Goal: Task Accomplishment & Management: Manage account settings

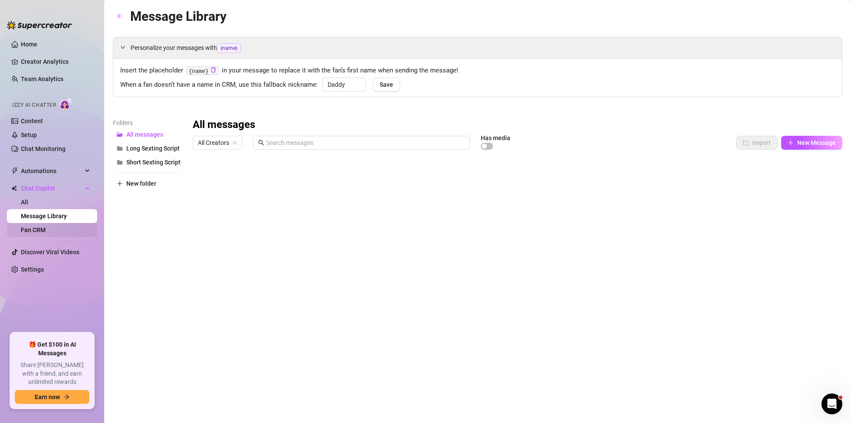
click at [46, 230] on link "Fan CRM" at bounding box center [33, 229] width 25 height 7
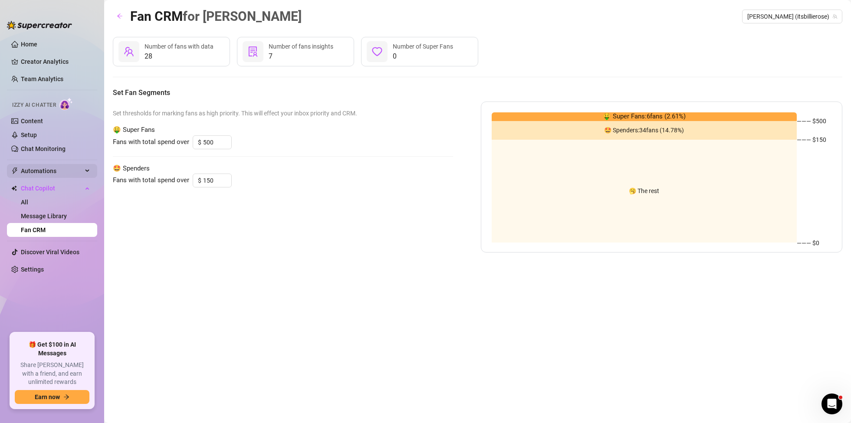
click at [81, 172] on span "Automations" at bounding box center [52, 171] width 62 height 14
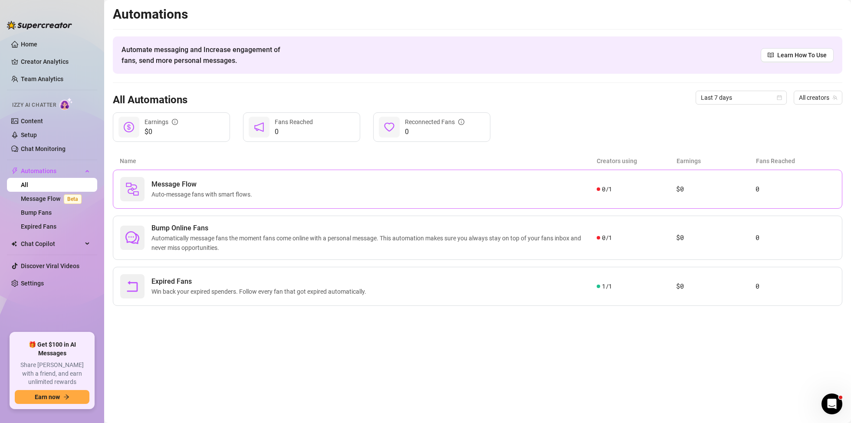
click at [195, 193] on span "Auto-message fans with smart flows." at bounding box center [203, 195] width 104 height 10
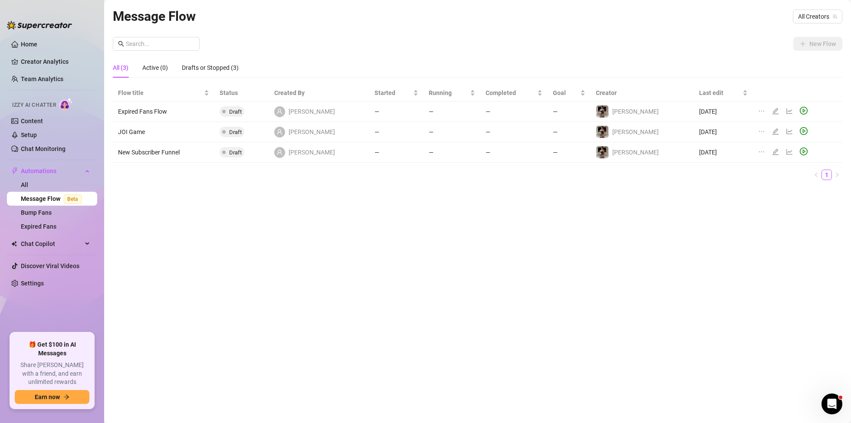
click at [715, 25] on div "Message Flow All Creators" at bounding box center [477, 16] width 729 height 20
click at [809, 13] on span "All Creators" at bounding box center [817, 16] width 39 height 13
click at [810, 48] on span "( itsbillierose )" at bounding box center [818, 48] width 34 height 10
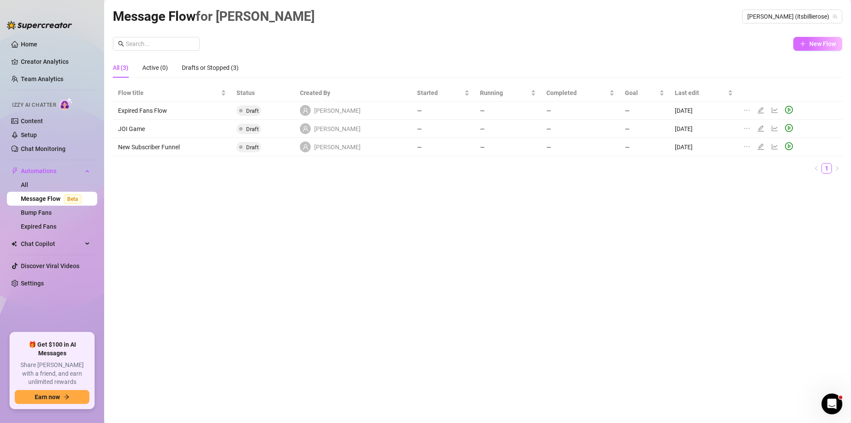
click at [824, 43] on span "New Flow" at bounding box center [822, 43] width 26 height 7
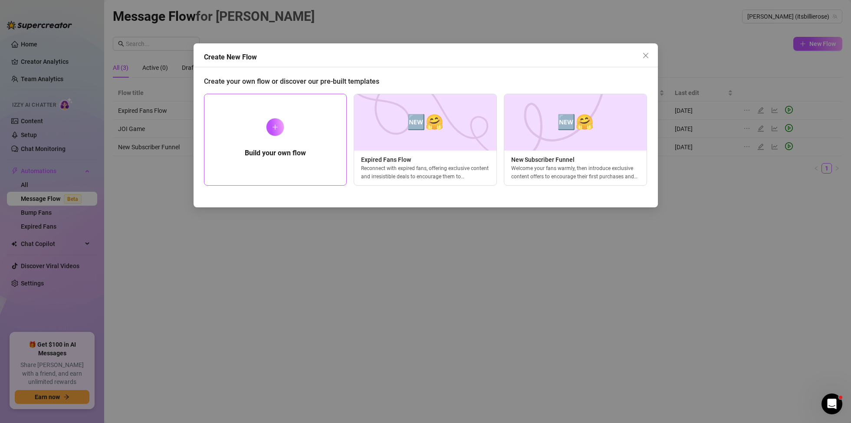
click at [297, 165] on div "Build your own flow" at bounding box center [275, 140] width 143 height 92
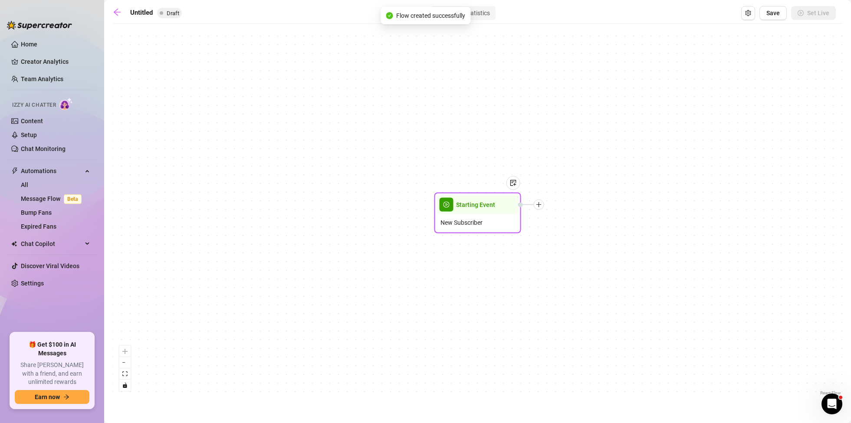
click at [469, 207] on span "Starting Event" at bounding box center [475, 205] width 39 height 10
click at [463, 214] on div "New Subscriber" at bounding box center [478, 222] width 82 height 16
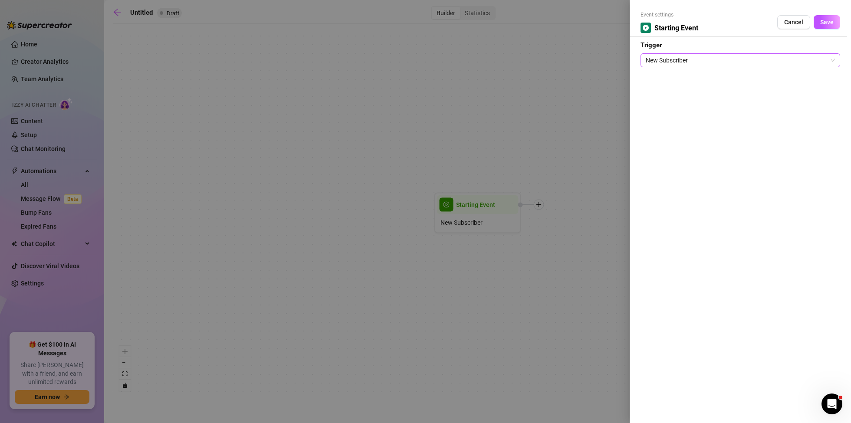
click at [806, 57] on span "New Subscriber" at bounding box center [740, 60] width 189 height 13
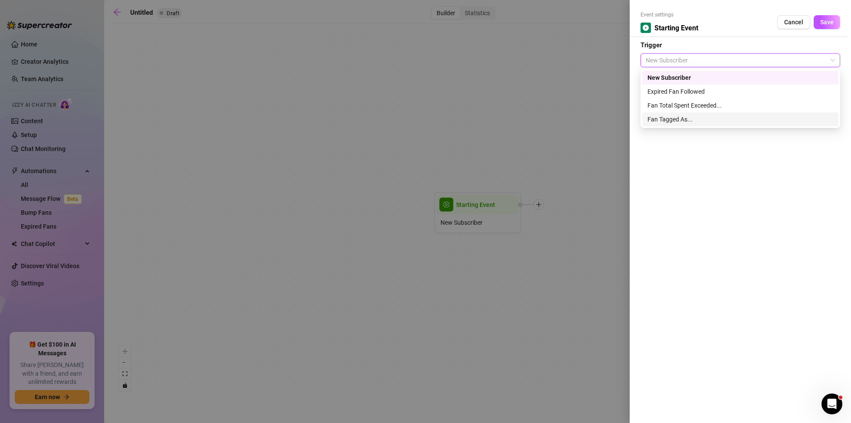
click at [672, 121] on div "Fan Tagged As..." at bounding box center [740, 120] width 186 height 10
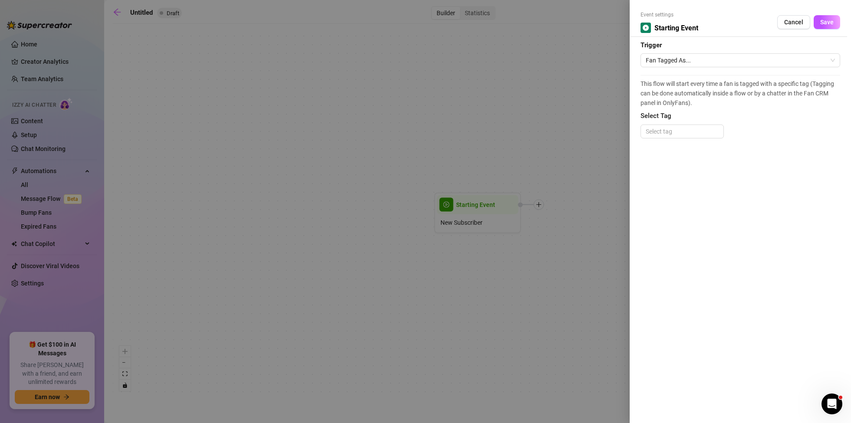
drag, startPoint x: 553, startPoint y: 164, endPoint x: 505, endPoint y: 148, distance: 50.4
click at [505, 148] on div at bounding box center [425, 211] width 851 height 423
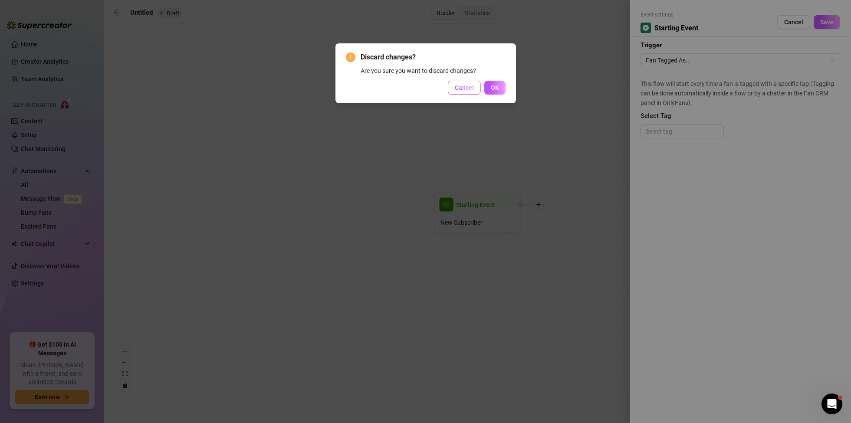
click at [479, 87] on button "Cancel" at bounding box center [464, 88] width 33 height 14
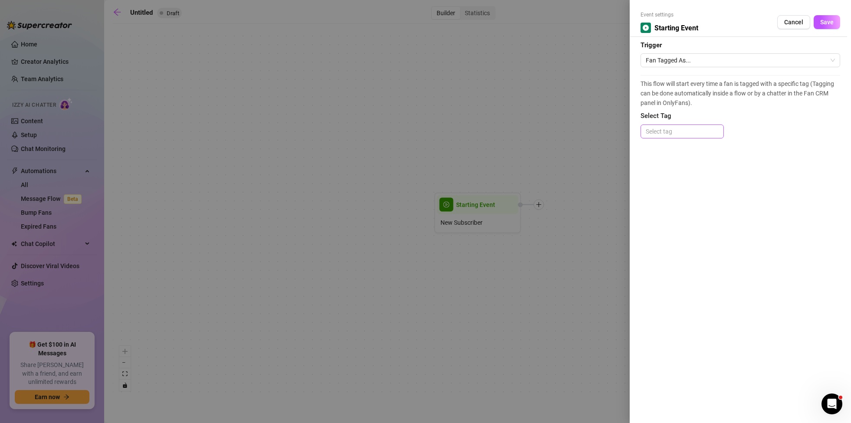
click at [664, 126] on div at bounding box center [682, 131] width 80 height 12
click at [513, 93] on div at bounding box center [425, 211] width 851 height 423
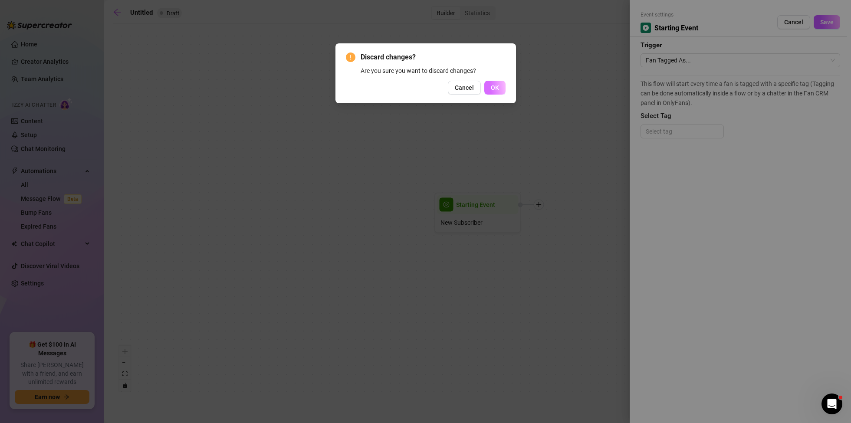
click at [496, 82] on button "OK" at bounding box center [494, 88] width 21 height 14
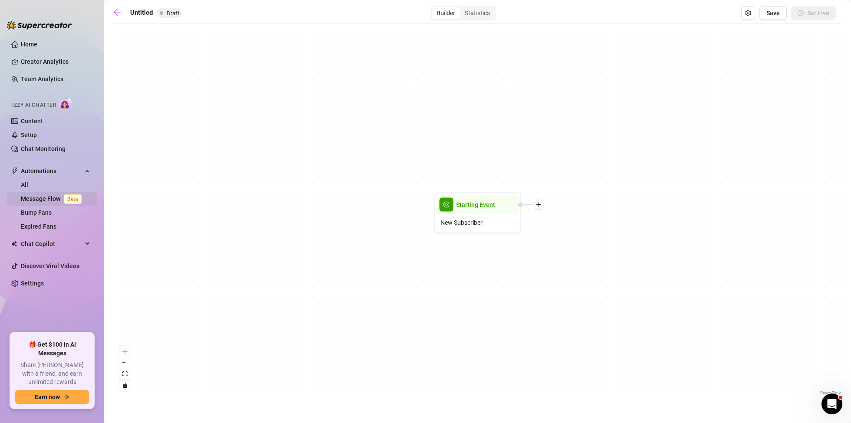
click at [46, 197] on link "Message Flow Beta" at bounding box center [53, 198] width 64 height 7
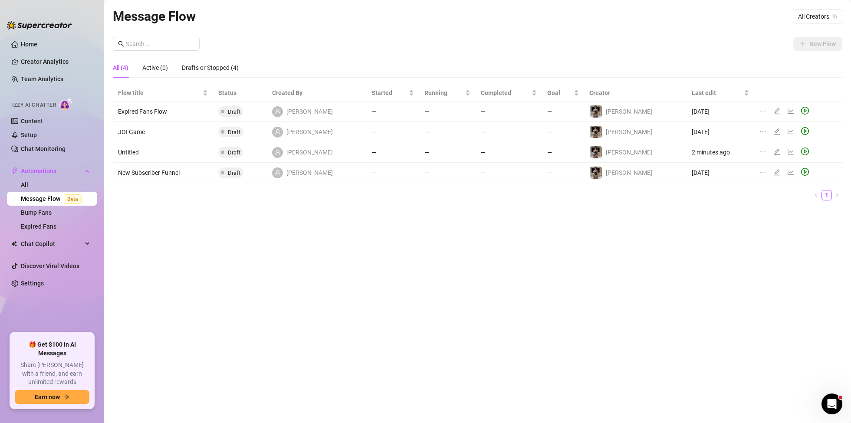
click at [137, 153] on td "Untitled" at bounding box center [163, 152] width 100 height 20
click at [773, 152] on icon "edit" at bounding box center [776, 151] width 7 height 7
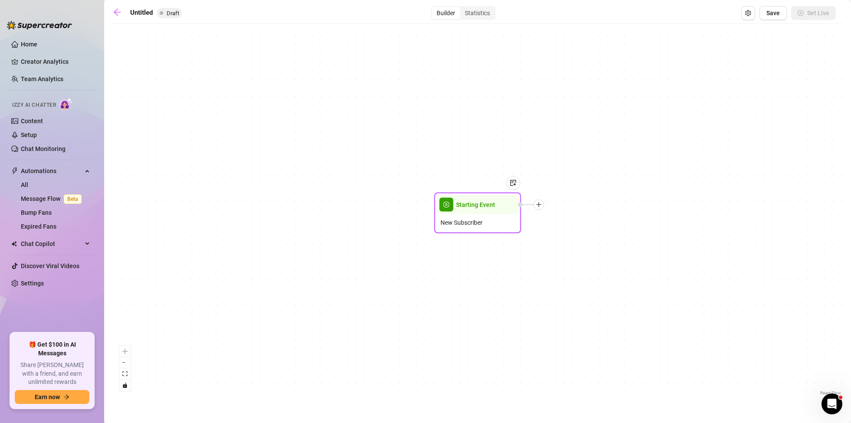
click at [479, 218] on span "New Subscriber" at bounding box center [461, 223] width 42 height 10
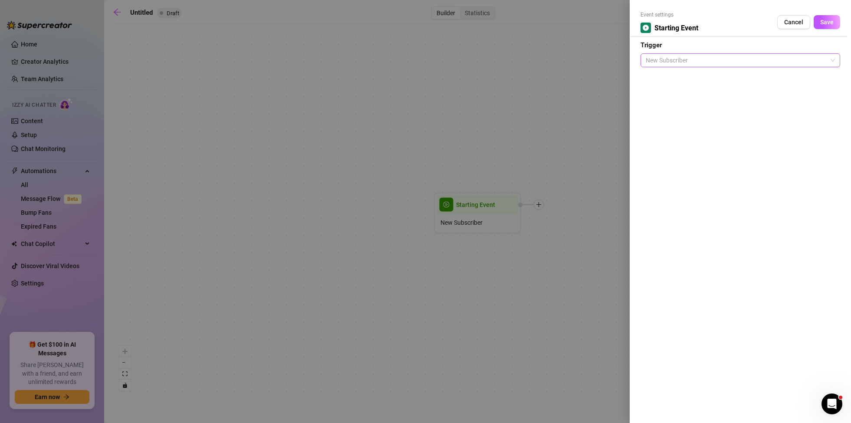
click at [722, 53] on div "New Subscriber" at bounding box center [740, 60] width 200 height 14
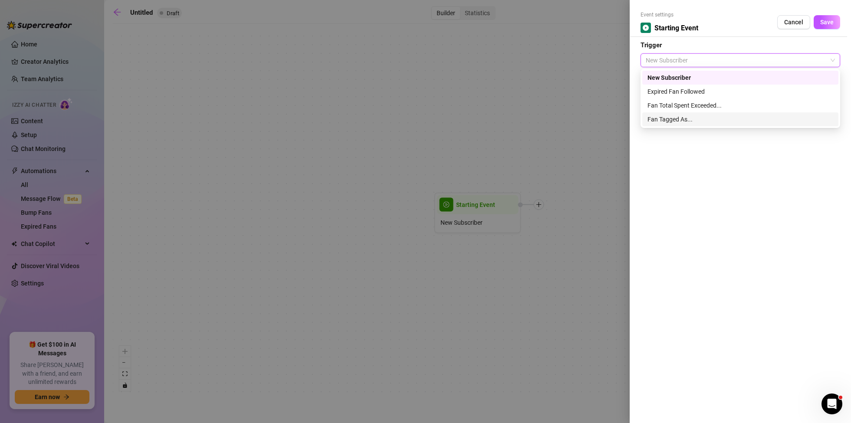
click at [689, 118] on div "Fan Tagged As..." at bounding box center [740, 120] width 186 height 10
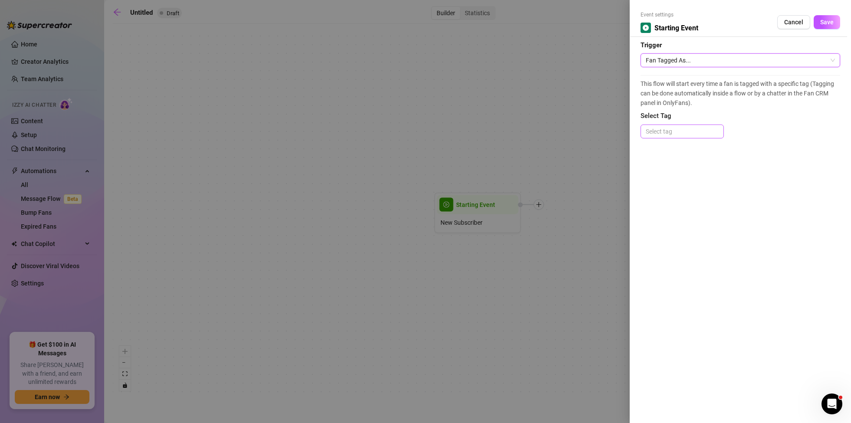
click at [689, 133] on div at bounding box center [682, 131] width 80 height 12
click at [676, 164] on div "expired" at bounding box center [681, 163] width 69 height 10
click at [814, 131] on div "This flow will start every time a fan is tagged with a specific tag (Tagging ca…" at bounding box center [740, 111] width 200 height 72
click at [669, 130] on icon "close" at bounding box center [669, 131] width 3 height 3
click at [798, 23] on span "Cancel" at bounding box center [793, 22] width 19 height 7
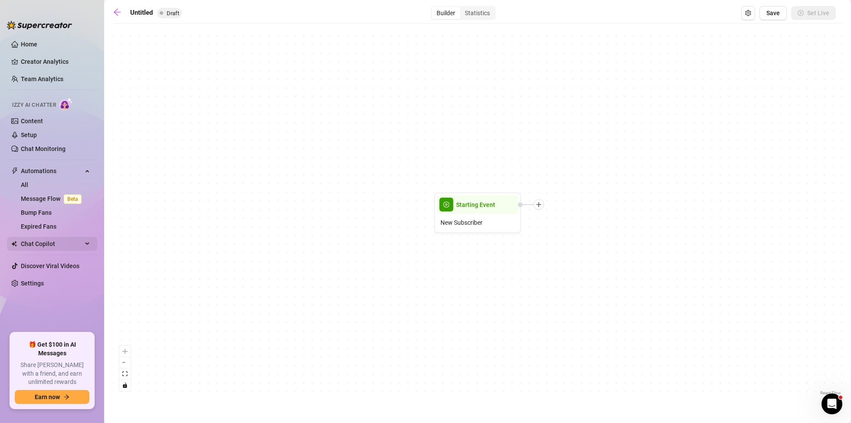
click at [87, 243] on div "Chat Copilot" at bounding box center [52, 244] width 90 height 14
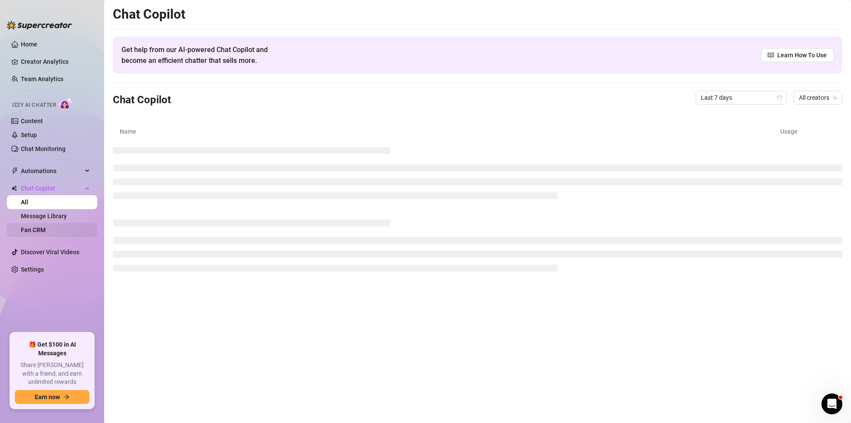
click at [45, 230] on link "Fan CRM" at bounding box center [33, 229] width 25 height 7
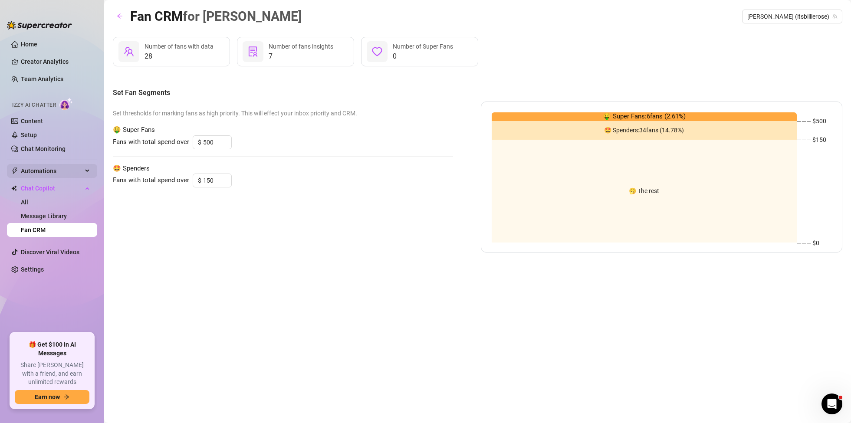
click at [76, 169] on span "Automations" at bounding box center [52, 171] width 62 height 14
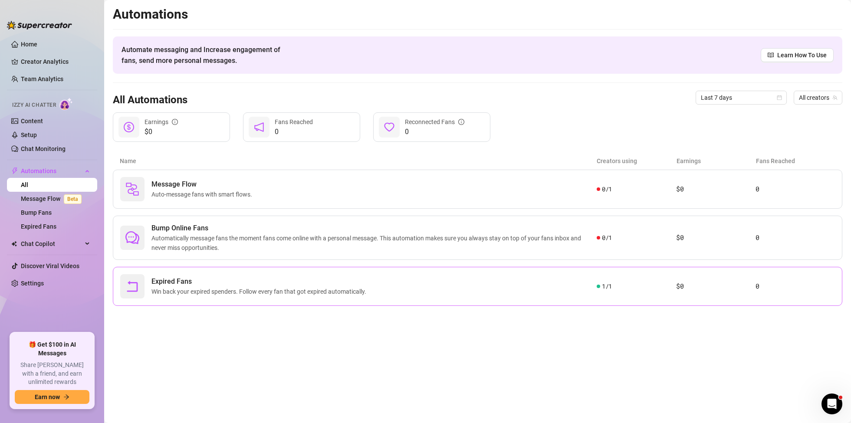
click at [197, 270] on div "Expired Fans Win back your expired spenders. Follow every fan that got expired …" at bounding box center [477, 286] width 729 height 39
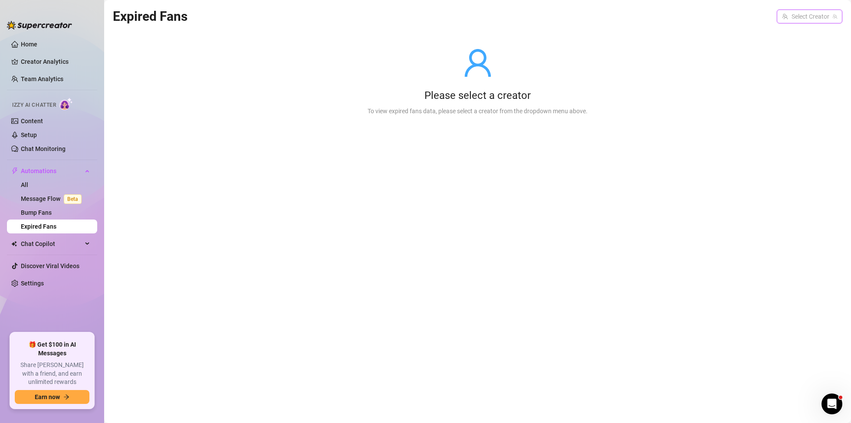
click at [821, 14] on input "search" at bounding box center [805, 16] width 47 height 13
click at [810, 35] on span "( itsbillierose )" at bounding box center [818, 35] width 34 height 10
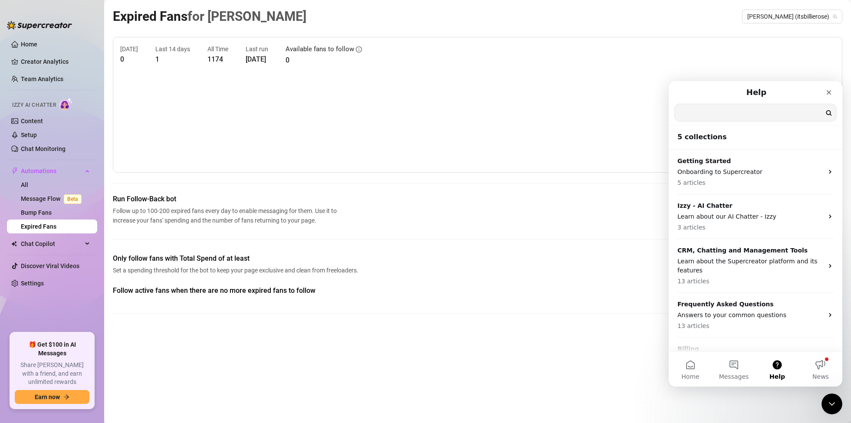
click at [717, 108] on input "Search for help" at bounding box center [755, 112] width 161 height 17
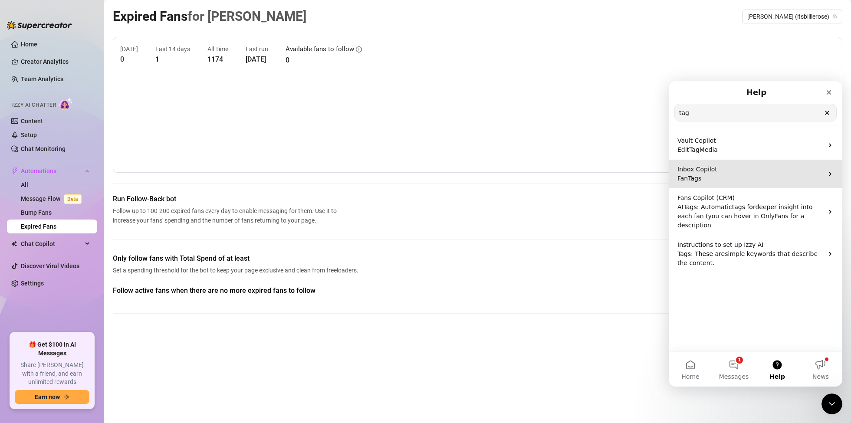
type input "tag"
click at [721, 173] on p "Inbox Copilot" at bounding box center [750, 169] width 146 height 9
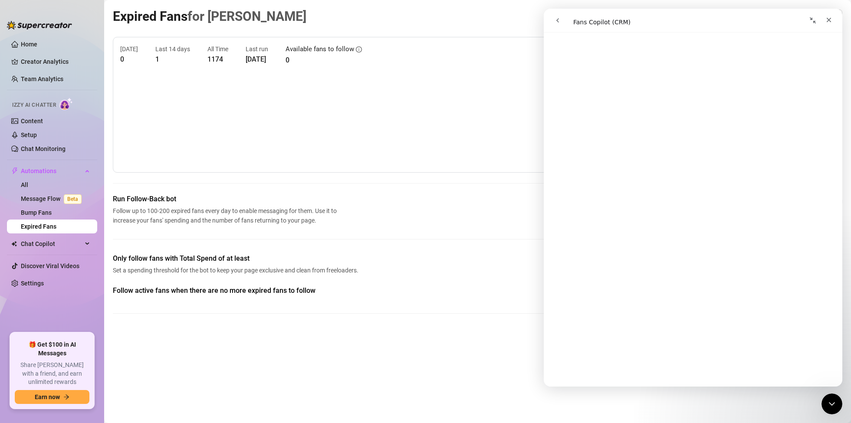
scroll to position [1115, 0]
click at [828, 17] on icon "Close" at bounding box center [828, 19] width 7 height 7
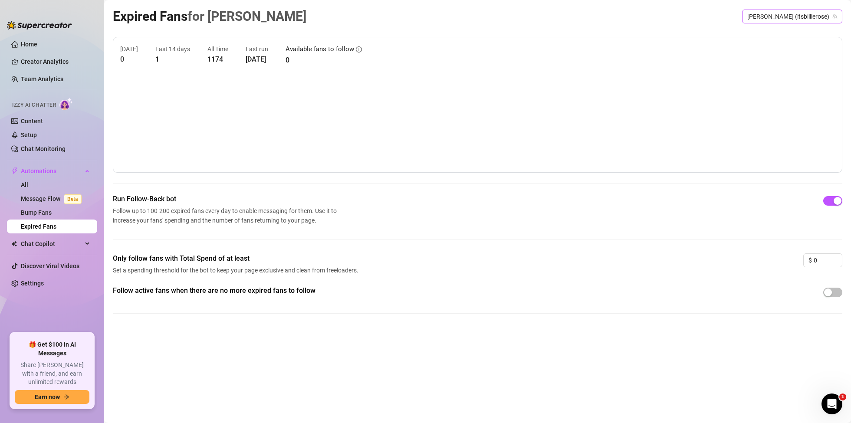
scroll to position [0, 0]
click at [53, 198] on link "Message Flow Beta" at bounding box center [53, 198] width 64 height 7
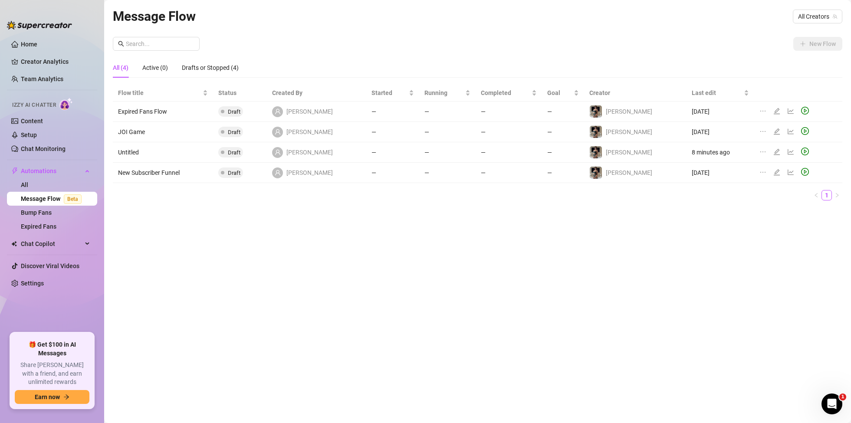
click at [133, 155] on td "Untitled" at bounding box center [163, 152] width 100 height 20
click at [140, 154] on td "Untitled" at bounding box center [163, 152] width 100 height 20
click at [773, 151] on icon "edit" at bounding box center [776, 151] width 7 height 7
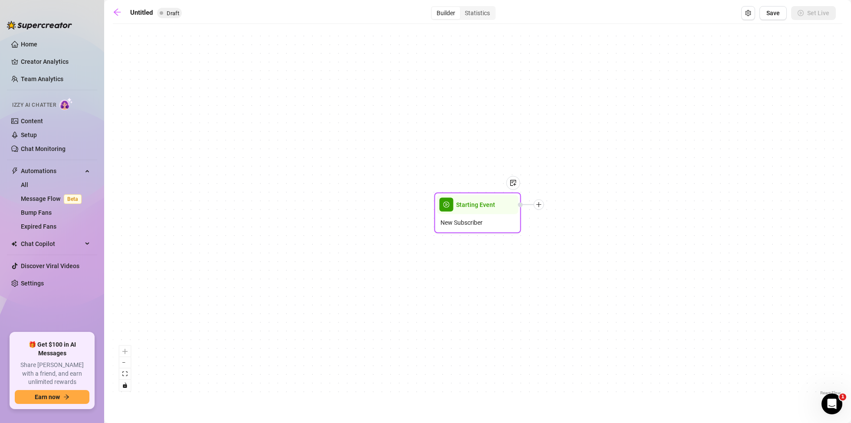
click at [476, 208] on span "Starting Event" at bounding box center [475, 205] width 39 height 10
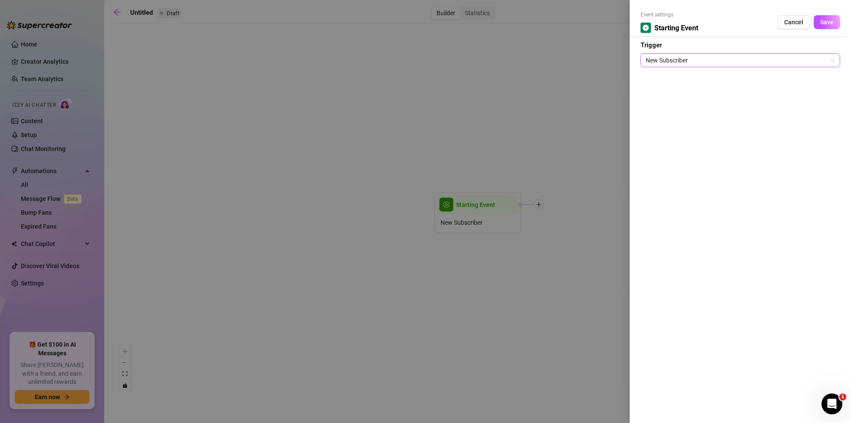
click at [695, 59] on span "New Subscriber" at bounding box center [740, 60] width 189 height 13
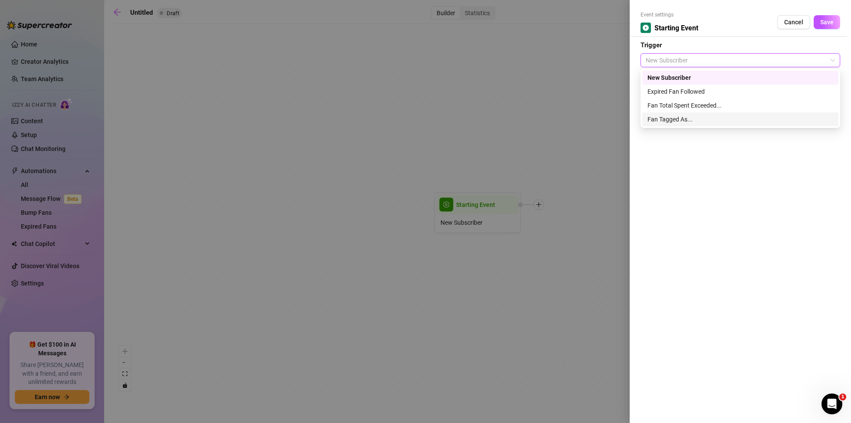
click at [692, 116] on div "Fan Tagged As..." at bounding box center [740, 120] width 186 height 10
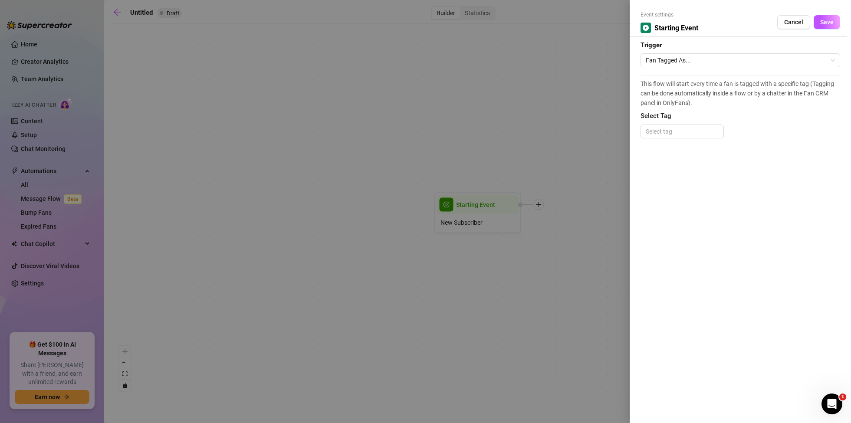
click at [695, 121] on span "Select Tag" at bounding box center [740, 116] width 200 height 10
click at [696, 127] on div at bounding box center [682, 131] width 80 height 12
click at [679, 159] on div "expired" at bounding box center [681, 163] width 69 height 10
click at [760, 126] on div "This flow will start every time a fan is tagged with a specific tag (Tagging ca…" at bounding box center [740, 111] width 200 height 72
click at [671, 131] on icon "close" at bounding box center [669, 131] width 4 height 4
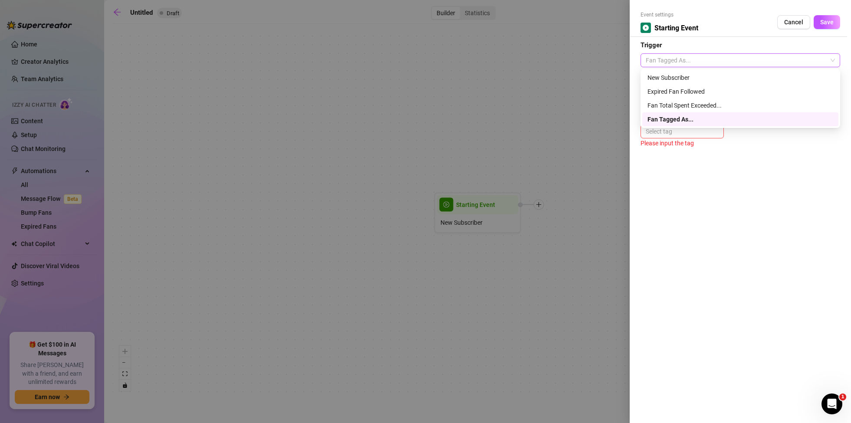
click at [683, 59] on span "Fan Tagged As..." at bounding box center [740, 60] width 189 height 13
click at [696, 90] on div "Expired Fan Followed" at bounding box center [740, 92] width 186 height 10
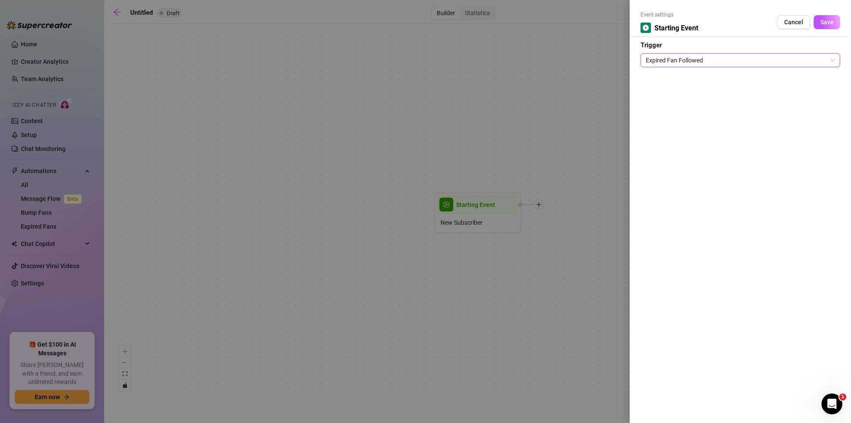
click at [495, 89] on div at bounding box center [425, 211] width 851 height 423
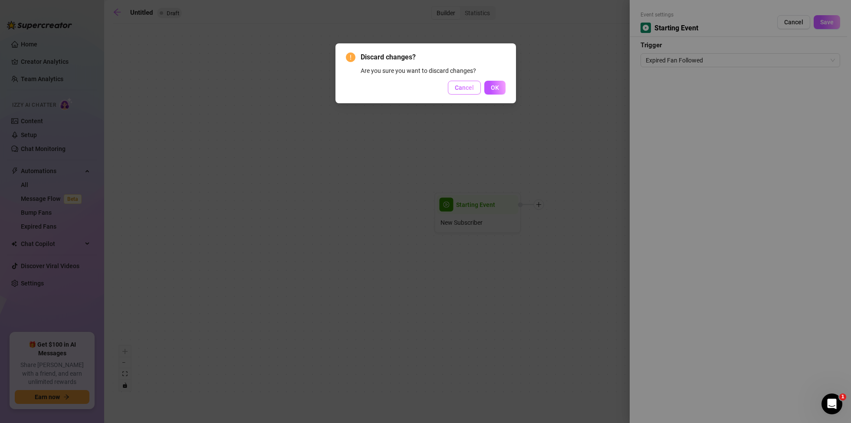
click at [465, 89] on span "Cancel" at bounding box center [464, 87] width 19 height 7
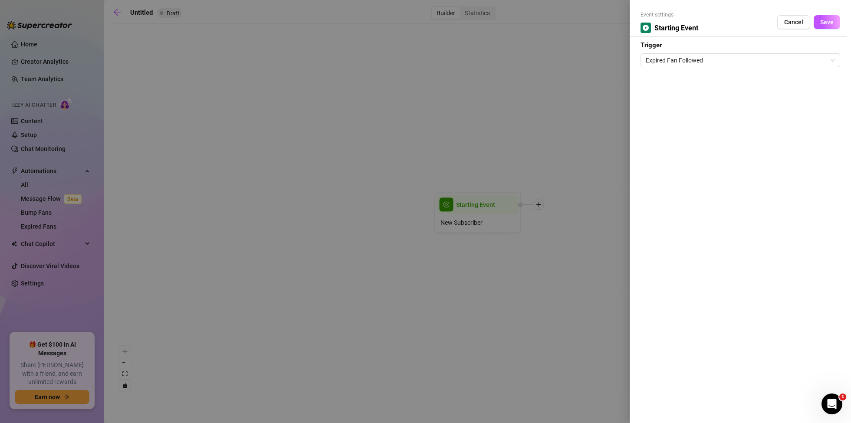
click at [805, 23] on button "Cancel" at bounding box center [793, 22] width 33 height 14
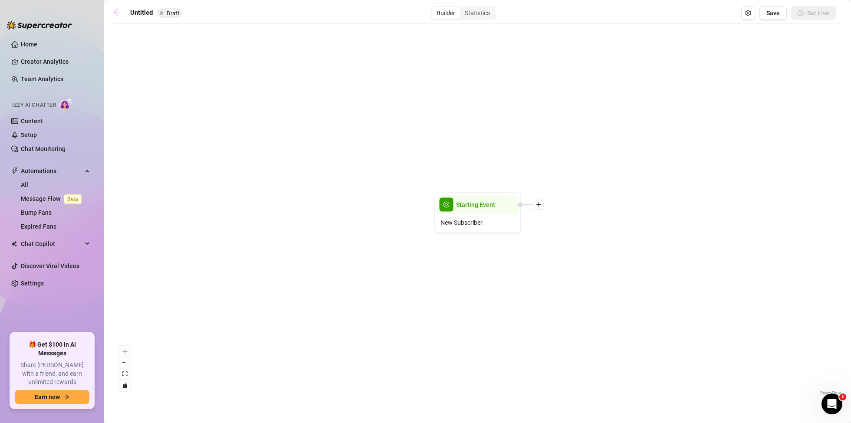
click at [117, 11] on icon "arrow-left" at bounding box center [117, 12] width 9 height 9
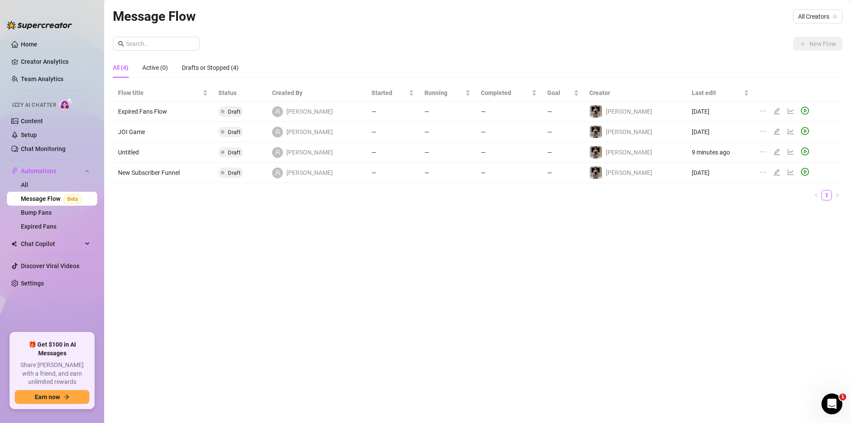
click at [150, 111] on td "Expired Fans Flow" at bounding box center [163, 112] width 100 height 20
click at [156, 129] on td "JOI Game" at bounding box center [163, 132] width 100 height 20
click at [197, 111] on td "Expired Fans Flow" at bounding box center [163, 112] width 100 height 20
click at [773, 112] on icon "edit" at bounding box center [776, 111] width 7 height 7
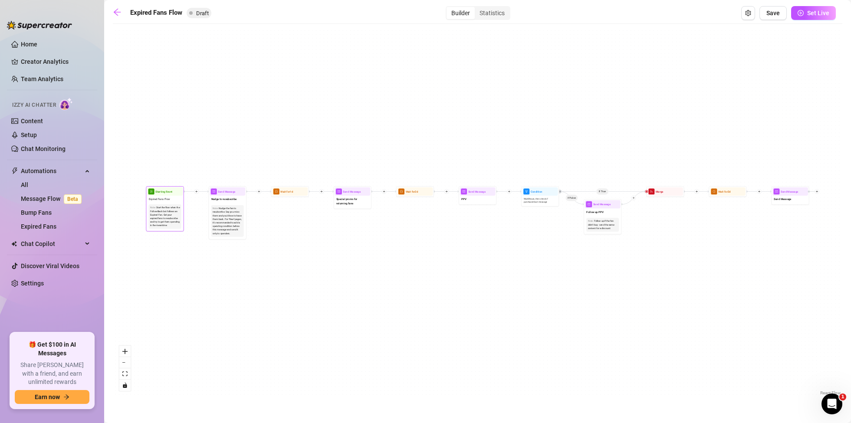
click at [167, 210] on div "Start the flow when the Follow-Back bot follows an Expired Fan. Get your expire…" at bounding box center [165, 216] width 30 height 21
click at [172, 190] on span "Starting Event" at bounding box center [163, 192] width 17 height 4
click at [168, 202] on div "Expired Fans Flow" at bounding box center [165, 199] width 36 height 7
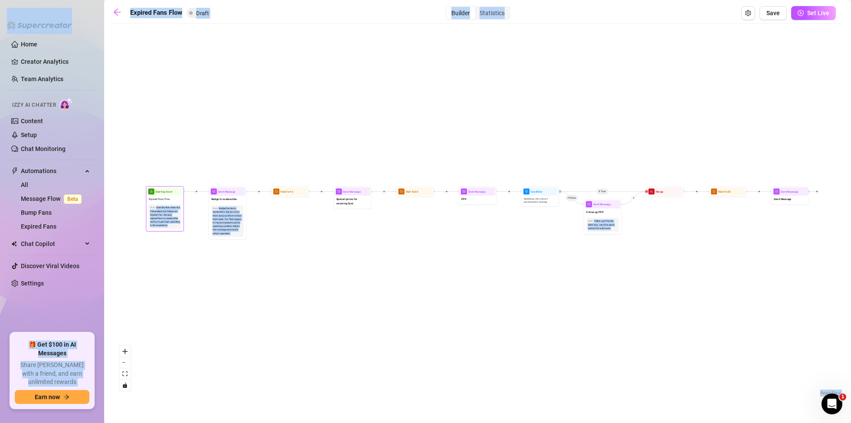
click at [168, 202] on div "Expired Fans Flow" at bounding box center [165, 199] width 36 height 7
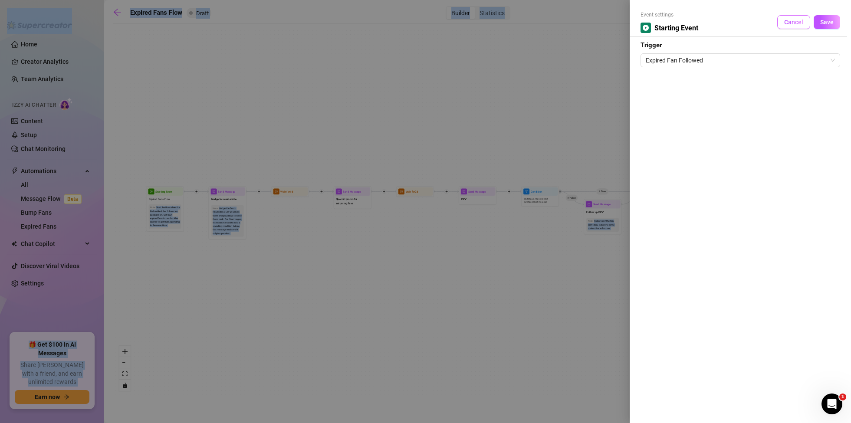
click at [802, 21] on span "Cancel" at bounding box center [793, 22] width 19 height 7
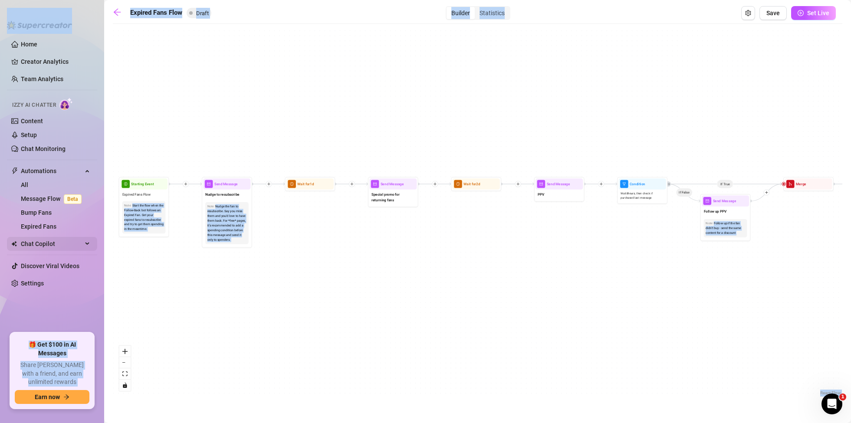
click at [86, 244] on div "Chat Copilot" at bounding box center [52, 244] width 90 height 14
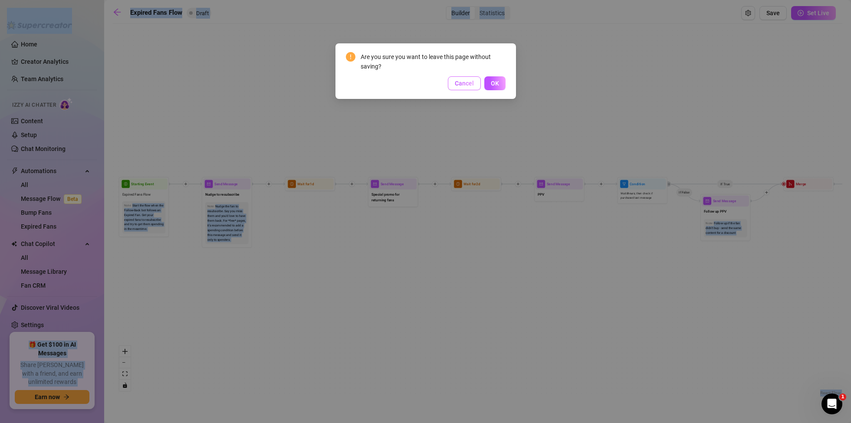
click at [461, 82] on span "Cancel" at bounding box center [464, 83] width 19 height 7
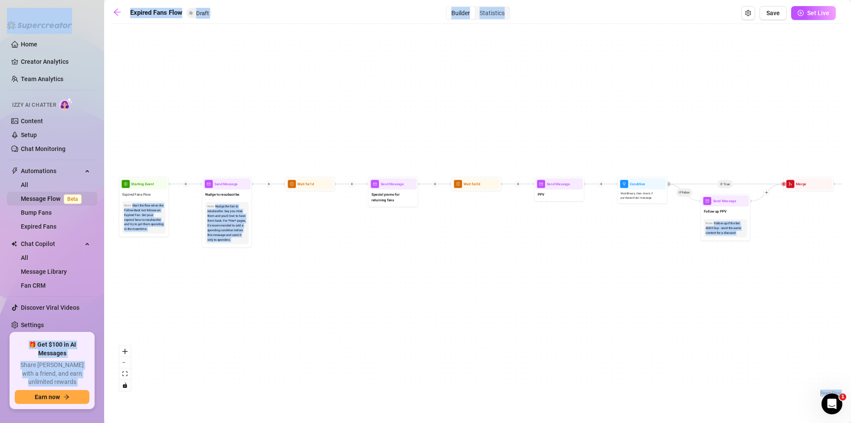
click at [43, 198] on link "Message Flow Beta" at bounding box center [53, 198] width 64 height 7
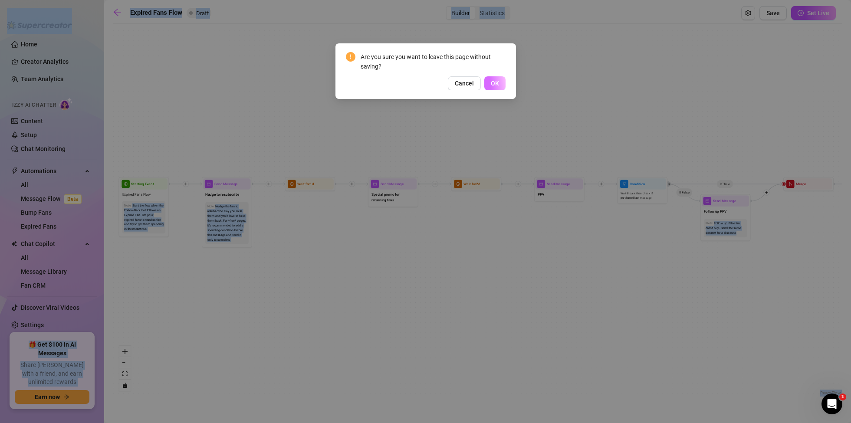
click at [490, 83] on button "OK" at bounding box center [494, 83] width 21 height 14
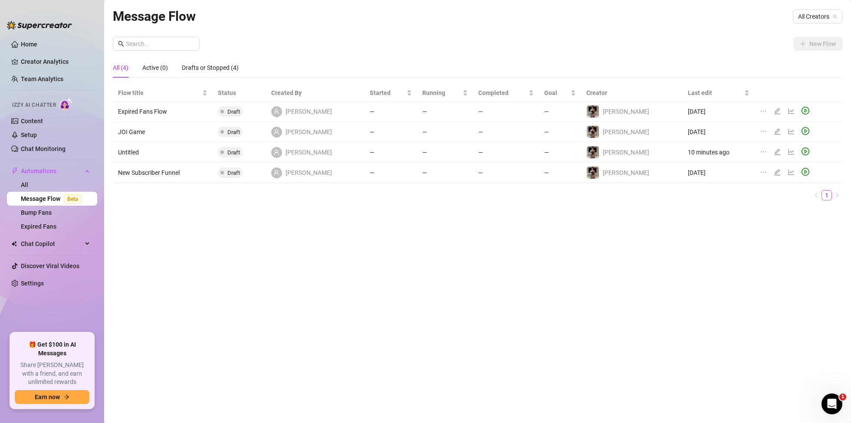
click at [136, 148] on td "Untitled" at bounding box center [163, 152] width 100 height 20
click at [774, 151] on icon "edit" at bounding box center [777, 152] width 6 height 6
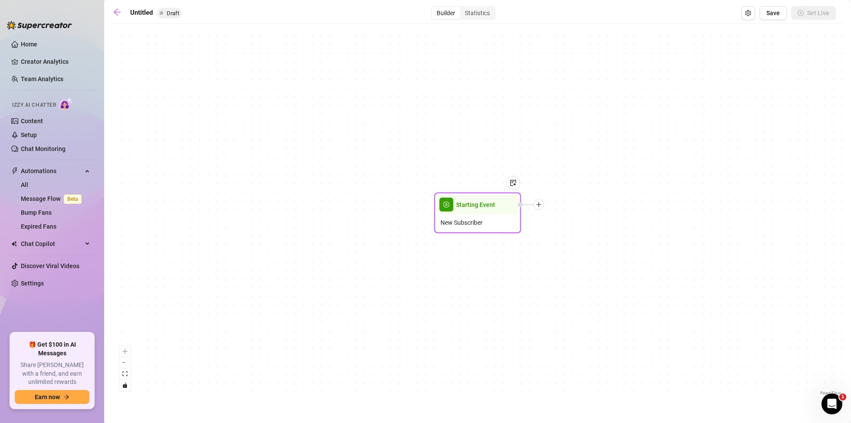
click at [541, 203] on icon "plus" at bounding box center [539, 205] width 6 height 6
click at [582, 234] on div "Message" at bounding box center [581, 235] width 63 height 15
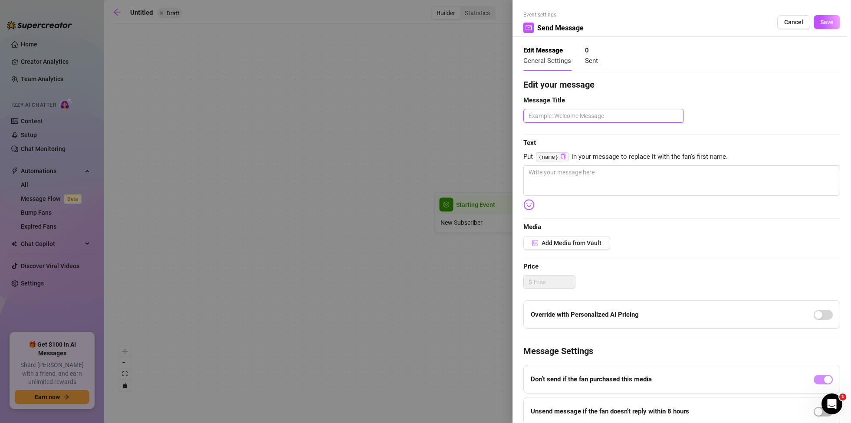
click at [579, 117] on textarea at bounding box center [603, 116] width 161 height 14
type textarea "message to suggest sexting sessiom"
click at [574, 179] on textarea at bounding box center [681, 180] width 317 height 30
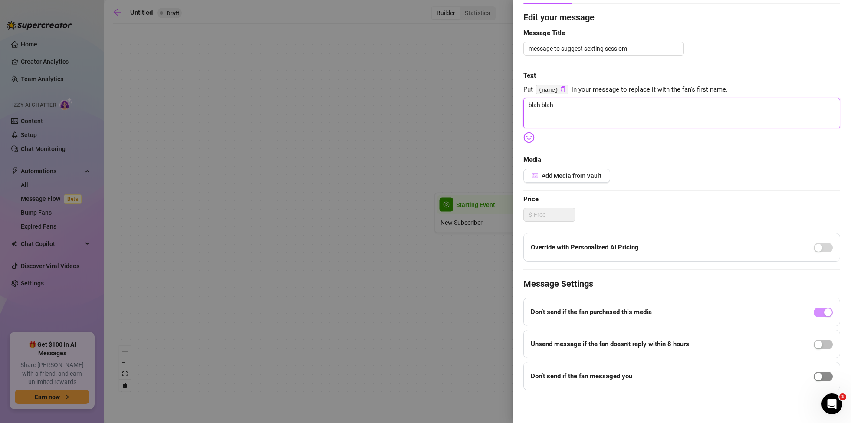
type textarea "blah blah"
click at [825, 375] on span "button" at bounding box center [823, 377] width 19 height 10
click at [825, 347] on span "button" at bounding box center [823, 345] width 19 height 10
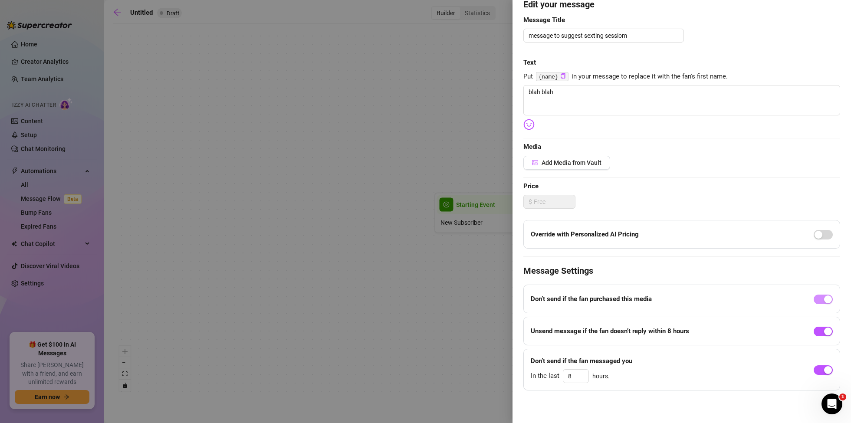
scroll to position [0, 0]
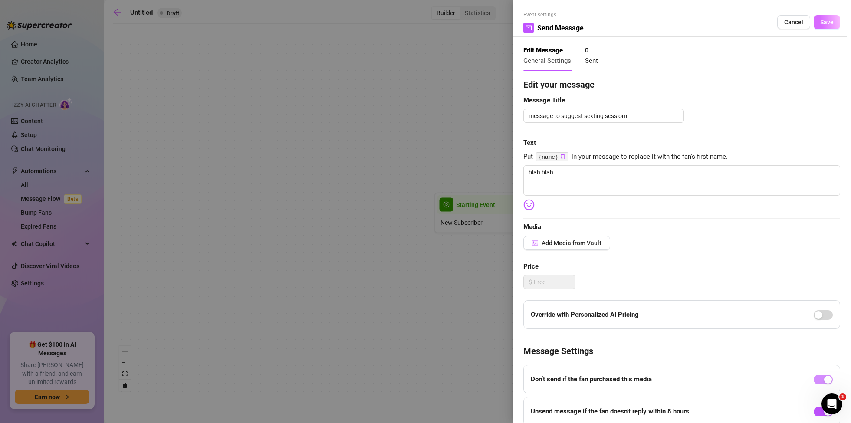
click at [822, 21] on span "Save" at bounding box center [826, 22] width 13 height 7
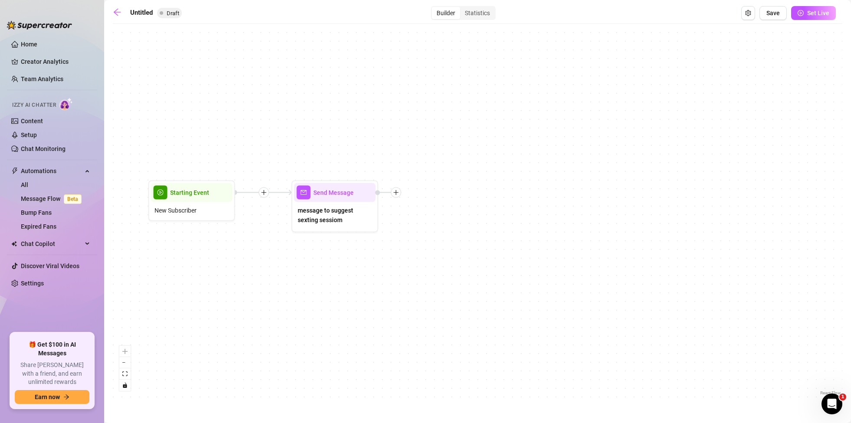
drag, startPoint x: 555, startPoint y: 282, endPoint x: 283, endPoint y: 266, distance: 272.9
click at [269, 269] on div "Send Message message to suggest sexting sessiom Starting Event New Subscriber" at bounding box center [477, 212] width 729 height 369
click at [396, 194] on icon "plus" at bounding box center [396, 192] width 0 height 5
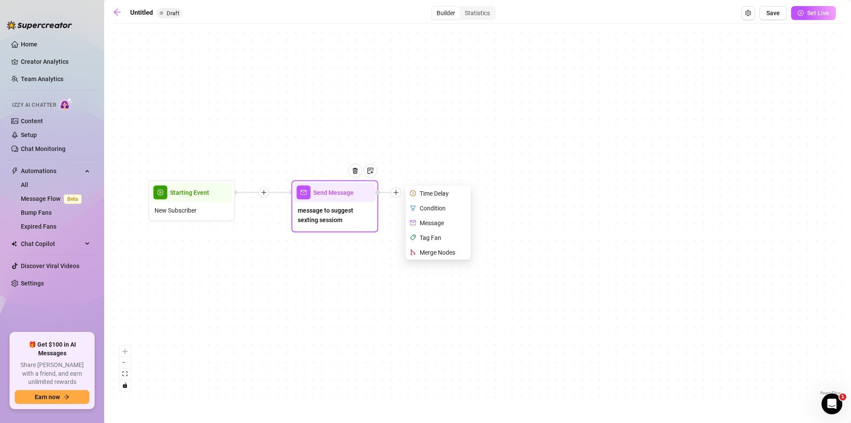
click at [440, 206] on div "Condition" at bounding box center [438, 208] width 63 height 15
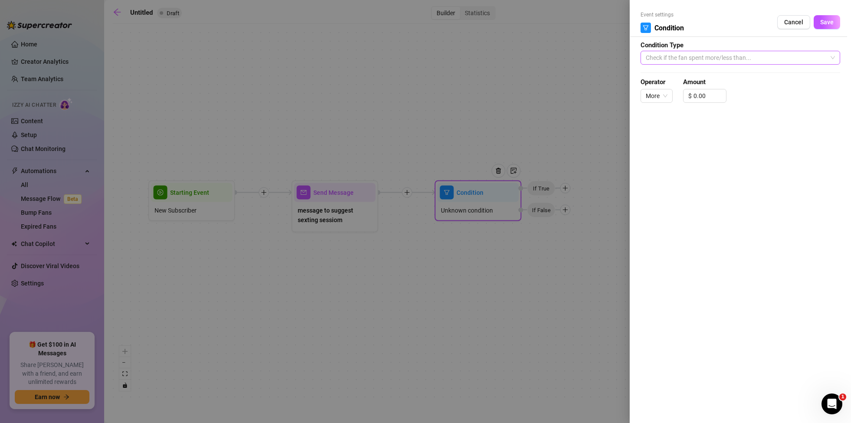
click at [768, 53] on span "Check if the fan spent more/less than..." at bounding box center [740, 57] width 189 height 13
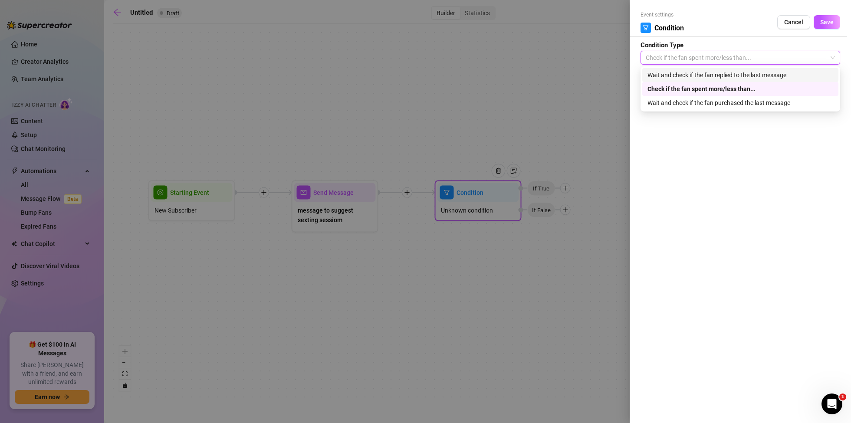
click at [749, 75] on div "Wait and check if the fan replied to the last message" at bounding box center [740, 75] width 186 height 10
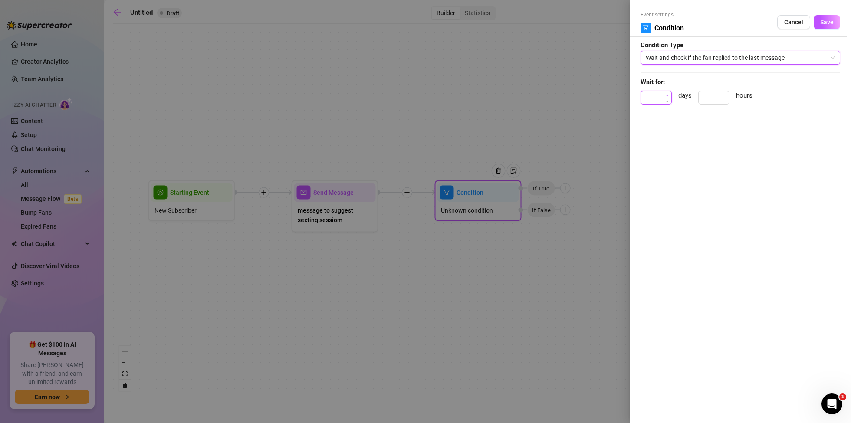
type input "1"
click at [670, 94] on span "Increase Value" at bounding box center [667, 95] width 10 height 8
click at [827, 23] on span "Save" at bounding box center [826, 22] width 13 height 7
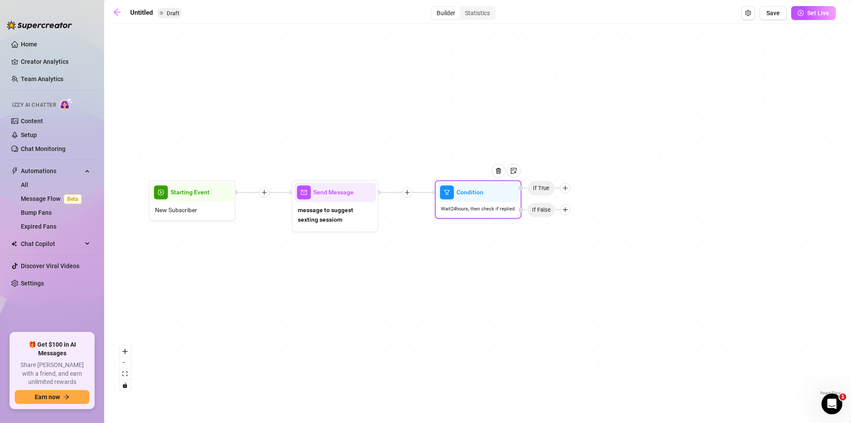
click at [568, 187] on icon "plus" at bounding box center [565, 188] width 6 height 6
click at [580, 232] on div "Tag Fan" at bounding box center [581, 233] width 63 height 15
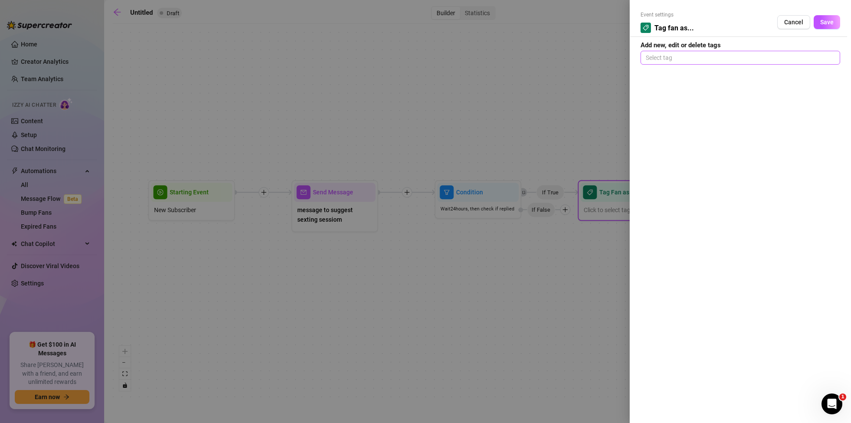
click at [690, 53] on div at bounding box center [740, 58] width 196 height 12
click at [795, 19] on span "Cancel" at bounding box center [793, 22] width 19 height 7
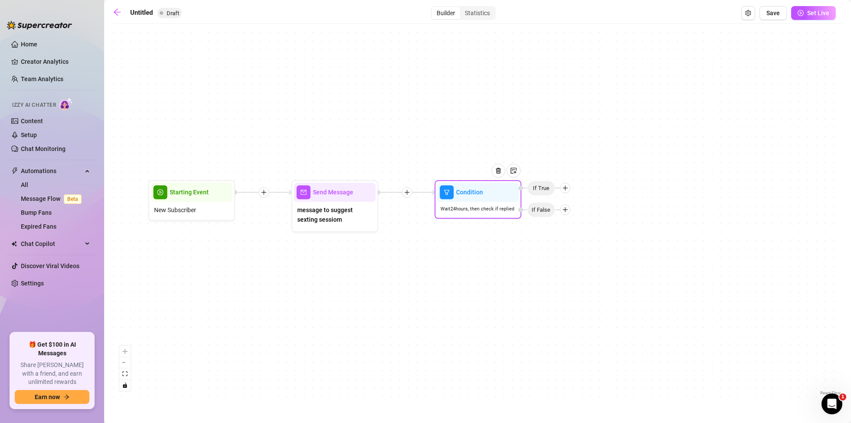
click at [567, 191] on div at bounding box center [565, 188] width 10 height 10
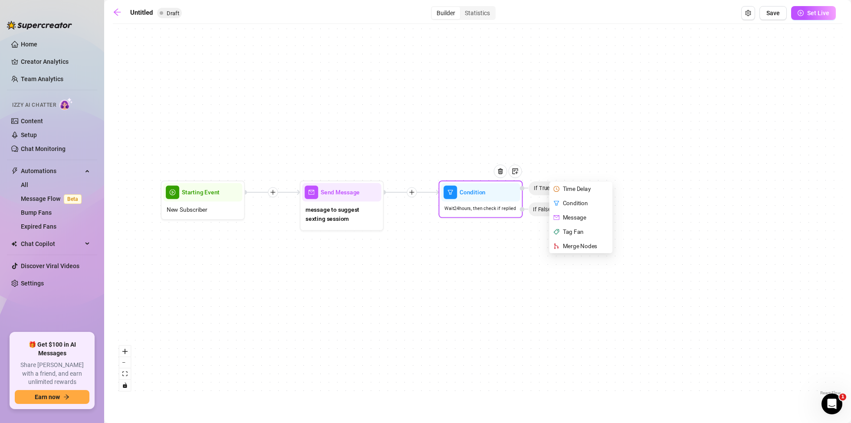
click at [583, 204] on div "Condition" at bounding box center [582, 203] width 62 height 14
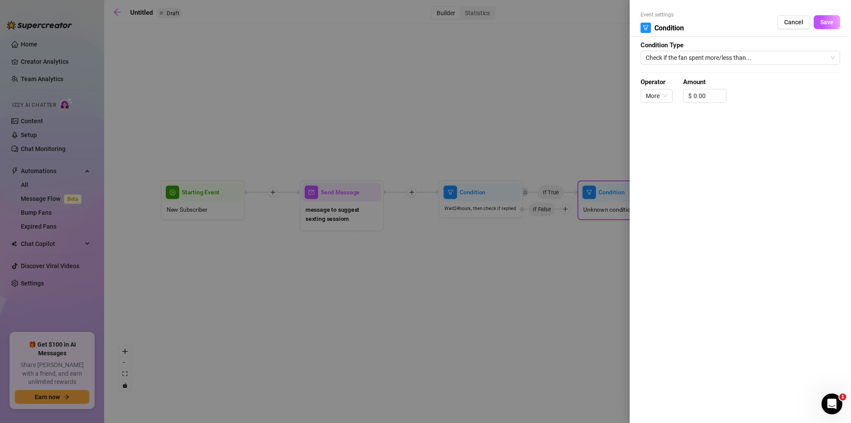
drag, startPoint x: 798, startPoint y: 20, endPoint x: 791, endPoint y: 45, distance: 25.9
click at [798, 20] on span "Cancel" at bounding box center [793, 22] width 19 height 7
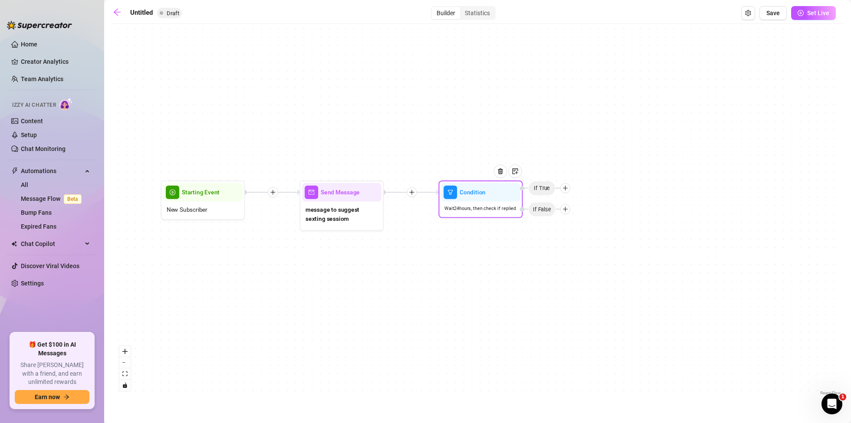
click at [563, 210] on icon "plus" at bounding box center [565, 209] width 6 height 6
click at [568, 210] on div at bounding box center [565, 209] width 10 height 10
click at [565, 187] on icon "plus" at bounding box center [565, 188] width 6 height 6
click at [563, 131] on div "Condition Wait 24 hours, then check if replied If False Time Delay Condition Me…" at bounding box center [477, 212] width 729 height 369
click at [500, 168] on img at bounding box center [500, 171] width 7 height 7
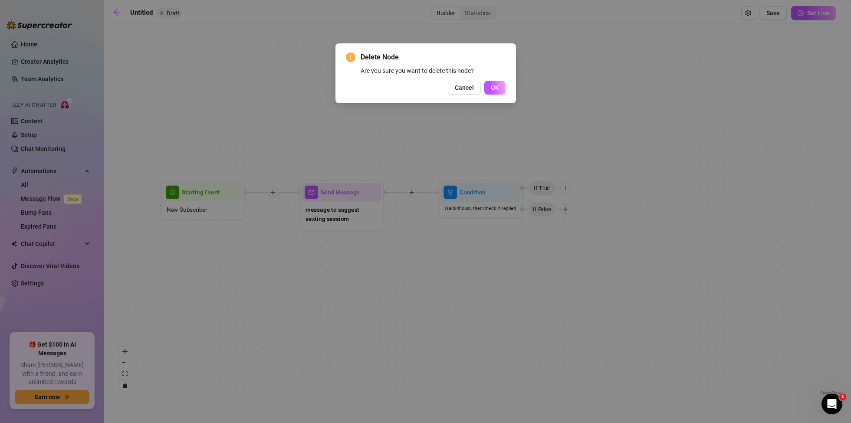
click at [493, 87] on span "OK" at bounding box center [495, 87] width 8 height 7
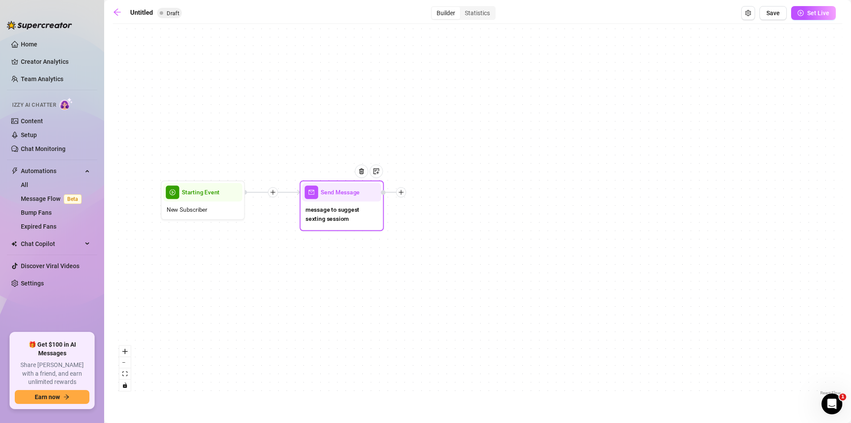
click at [361, 200] on div "Send Message" at bounding box center [341, 192] width 79 height 19
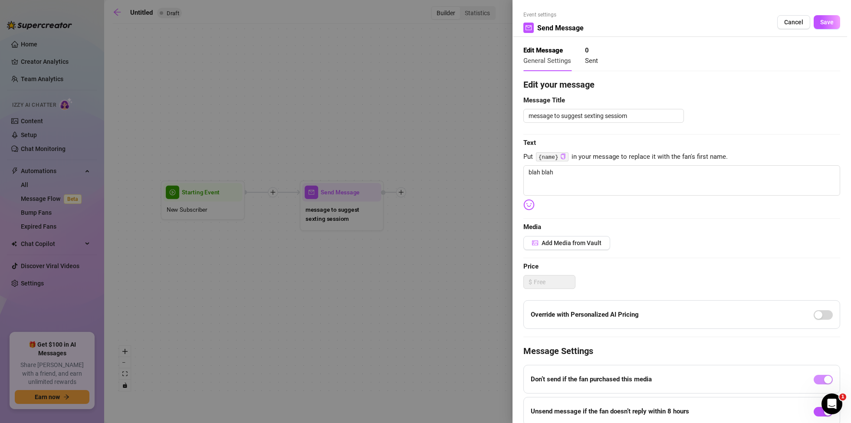
drag, startPoint x: 789, startPoint y: 23, endPoint x: 739, endPoint y: 26, distance: 49.6
click at [789, 23] on span "Cancel" at bounding box center [793, 22] width 19 height 7
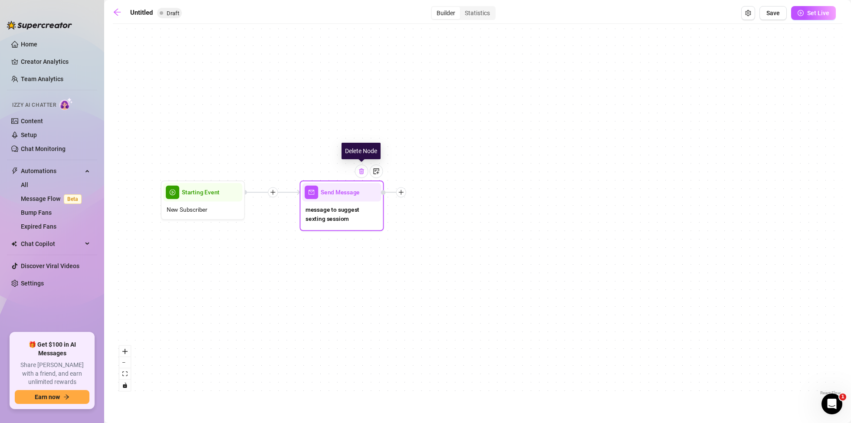
click at [361, 172] on img at bounding box center [361, 171] width 7 height 7
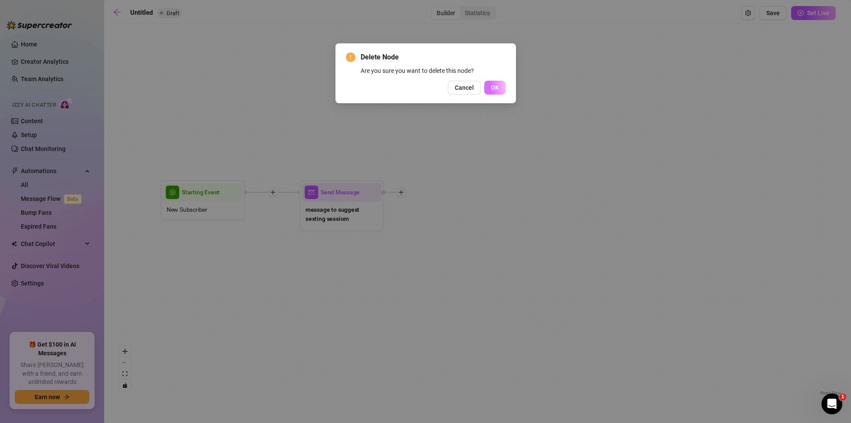
click at [495, 86] on span "OK" at bounding box center [495, 87] width 8 height 7
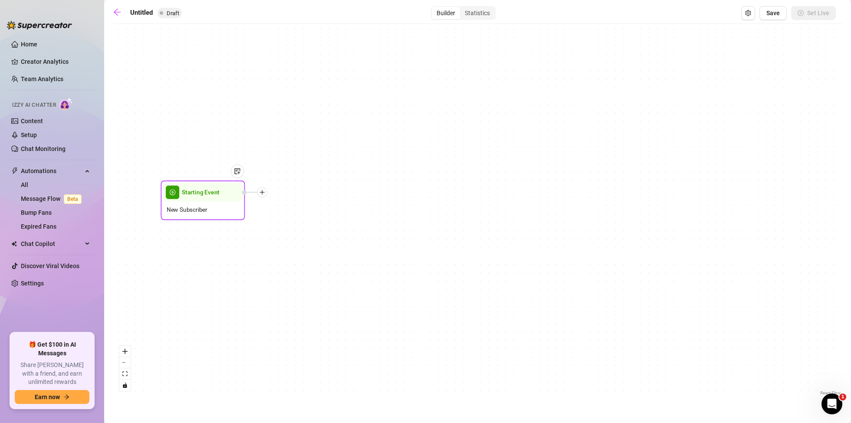
click at [226, 190] on div at bounding box center [233, 177] width 22 height 43
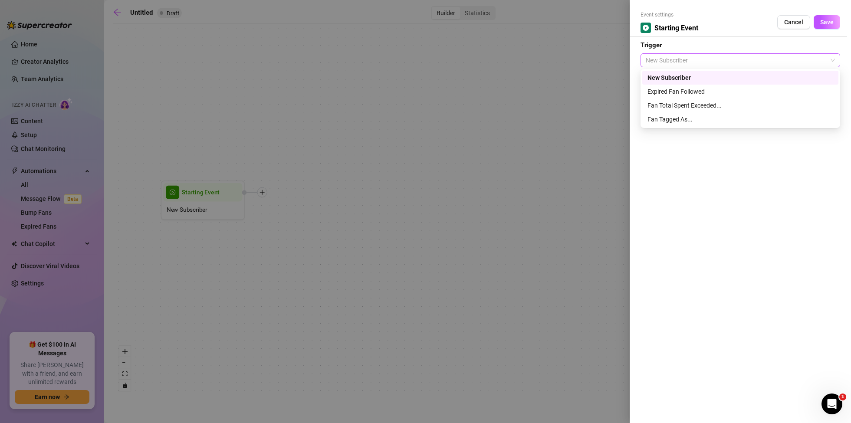
click at [727, 55] on span "New Subscriber" at bounding box center [740, 60] width 189 height 13
click at [681, 93] on div "Expired Fan Followed" at bounding box center [740, 92] width 186 height 10
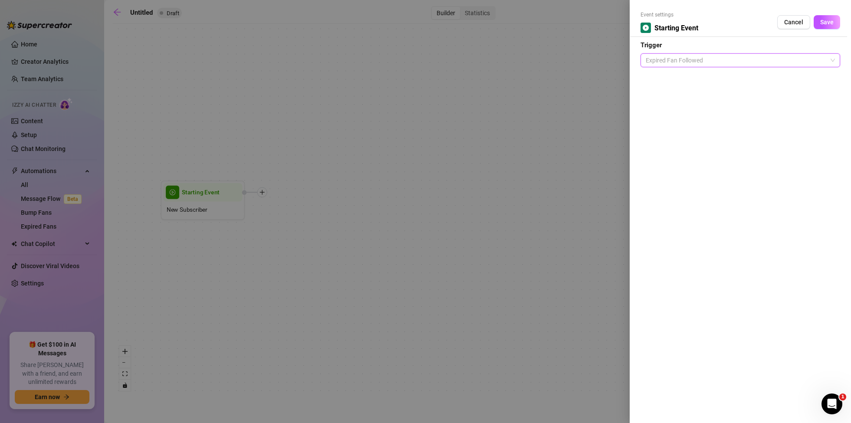
click at [770, 59] on span "Expired Fan Followed" at bounding box center [740, 60] width 189 height 13
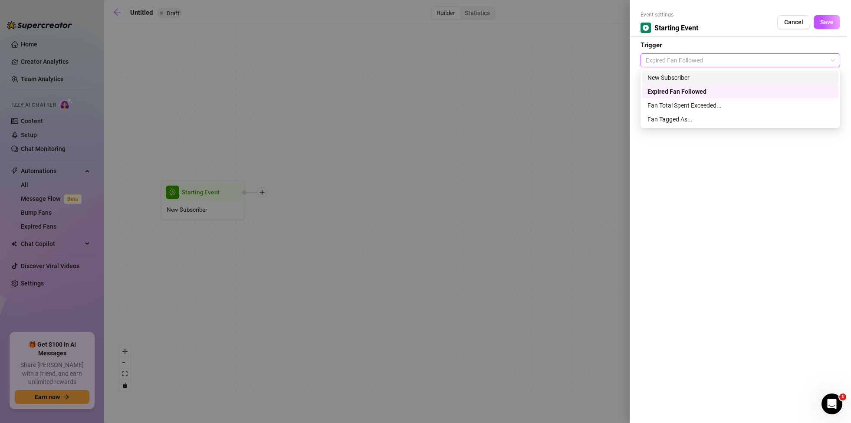
click at [676, 74] on div "New Subscriber" at bounding box center [740, 78] width 186 height 10
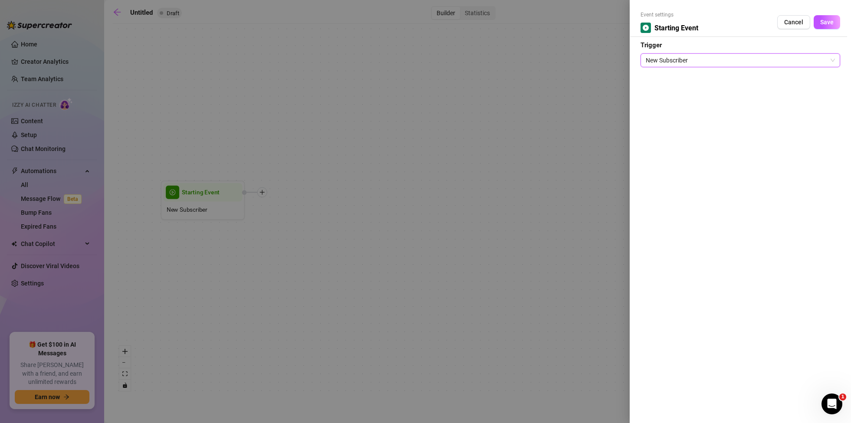
click at [351, 94] on div at bounding box center [425, 211] width 851 height 423
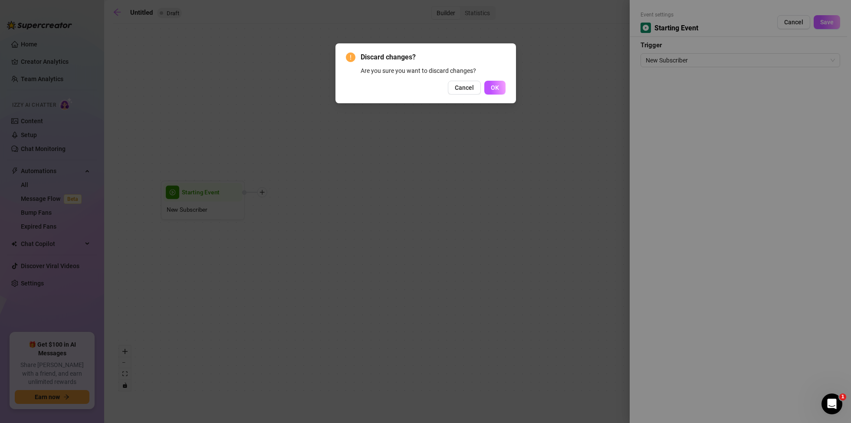
drag, startPoint x: 464, startPoint y: 86, endPoint x: 526, endPoint y: 70, distance: 63.7
click at [464, 86] on span "Cancel" at bounding box center [464, 87] width 19 height 7
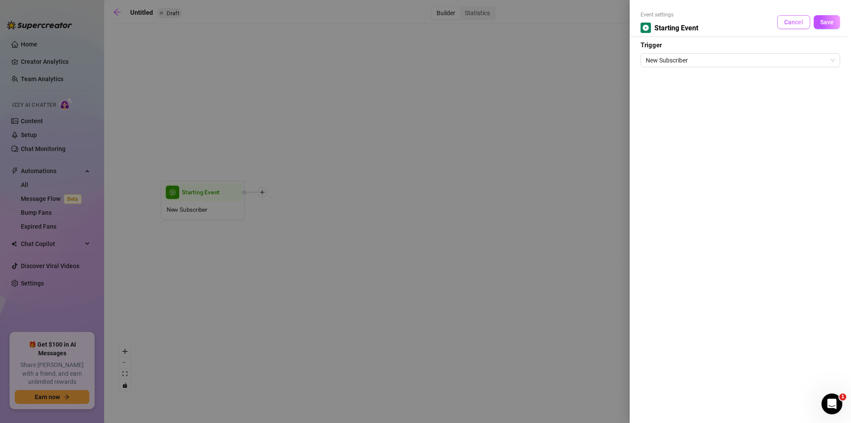
click at [792, 24] on span "Cancel" at bounding box center [793, 22] width 19 height 7
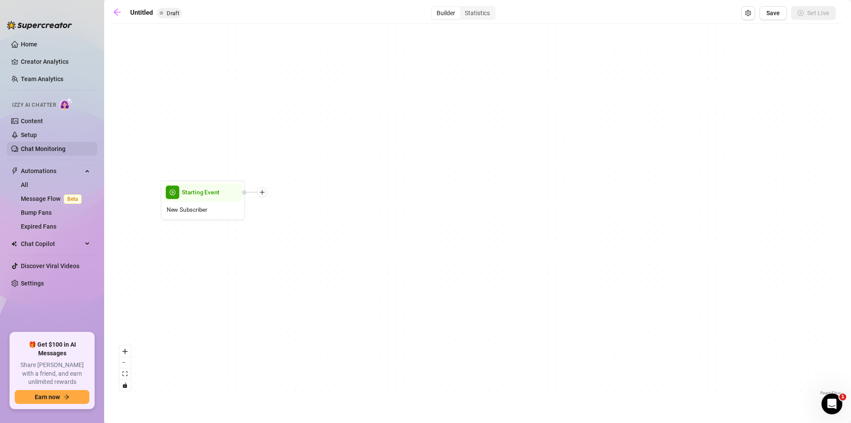
click at [49, 148] on link "Chat Monitoring" at bounding box center [43, 148] width 45 height 7
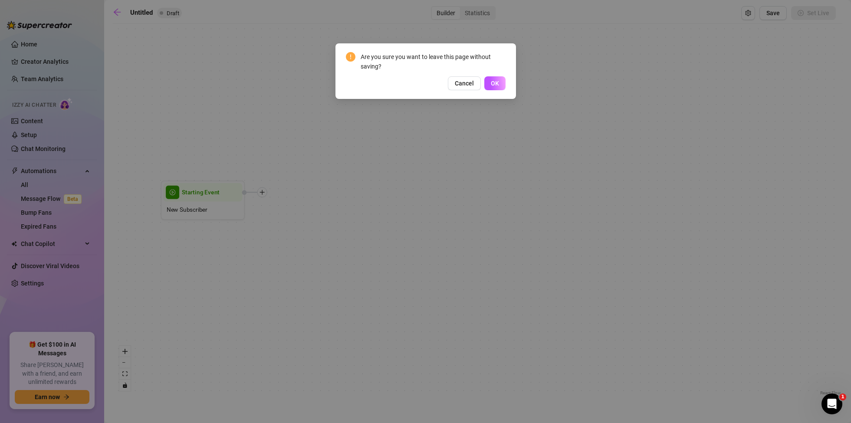
click at [497, 82] on span "OK" at bounding box center [495, 83] width 8 height 7
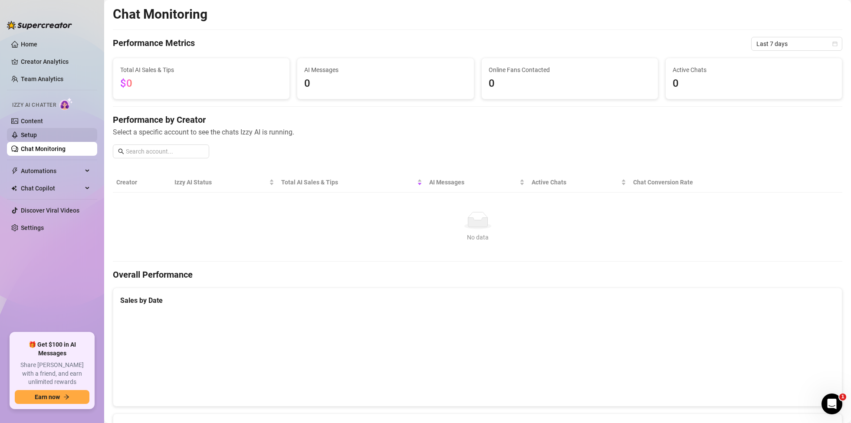
click at [30, 137] on link "Setup" at bounding box center [29, 134] width 16 height 7
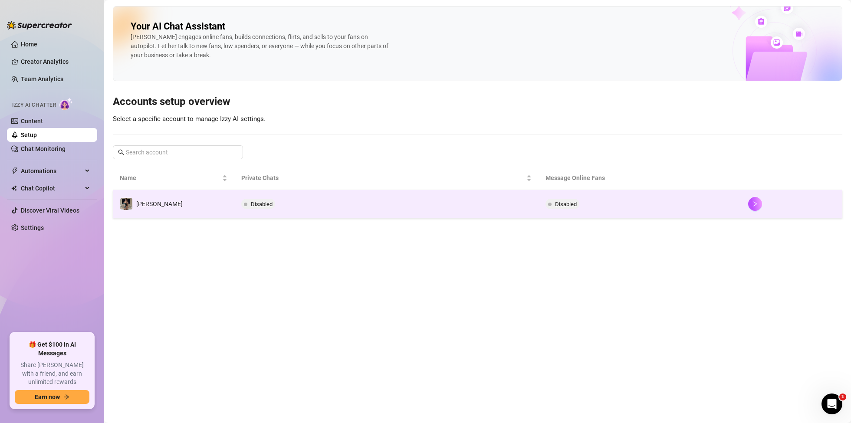
click at [564, 200] on span "Disabled" at bounding box center [562, 204] width 34 height 10
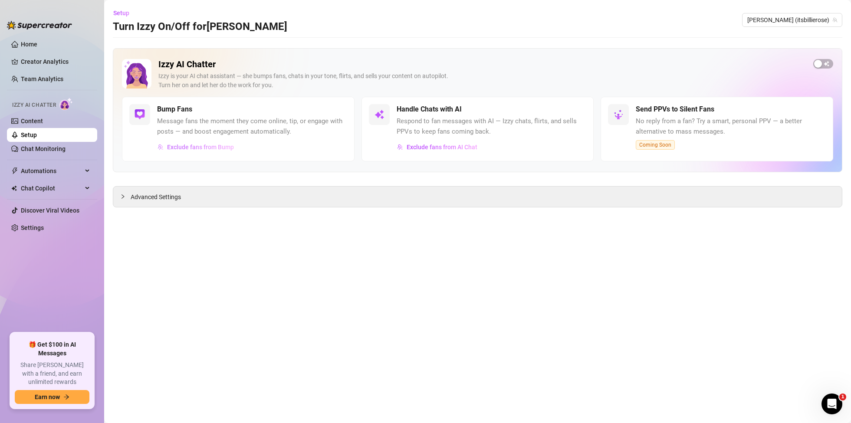
click at [210, 146] on span "Exclude fans from Bump" at bounding box center [200, 147] width 67 height 7
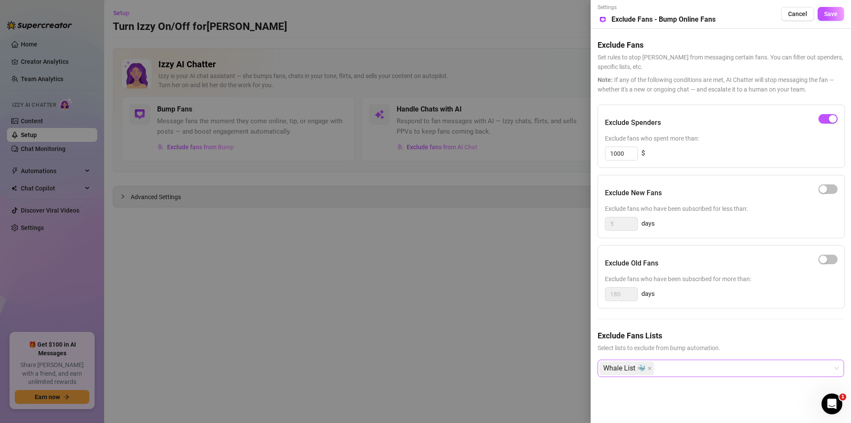
click at [839, 370] on div "Whale List 🐳" at bounding box center [720, 368] width 246 height 17
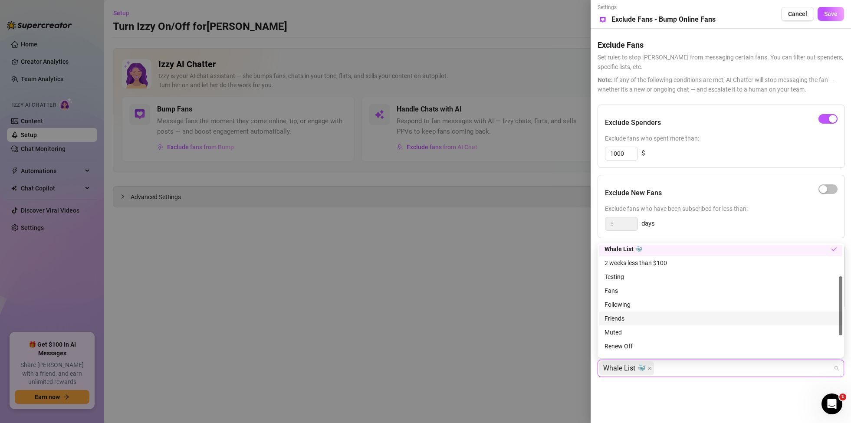
scroll to position [97, 0]
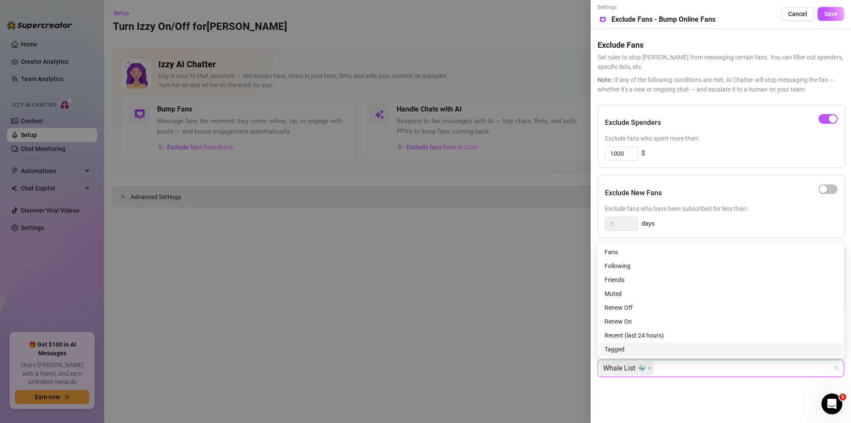
click at [626, 348] on div "Tagged" at bounding box center [720, 350] width 233 height 10
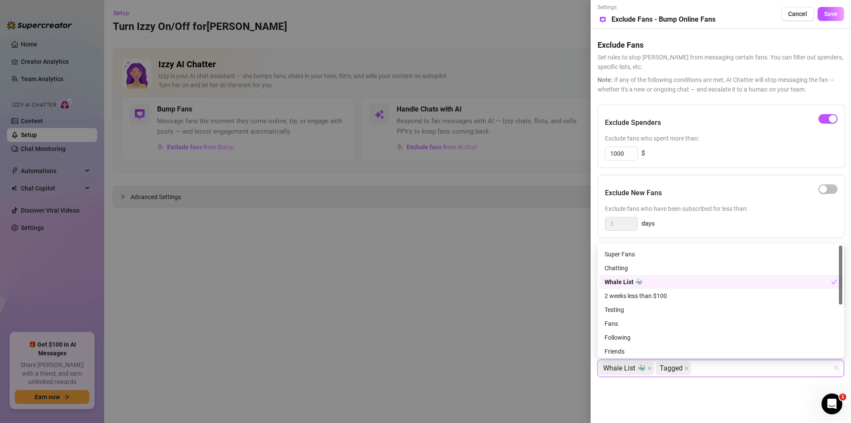
scroll to position [0, 0]
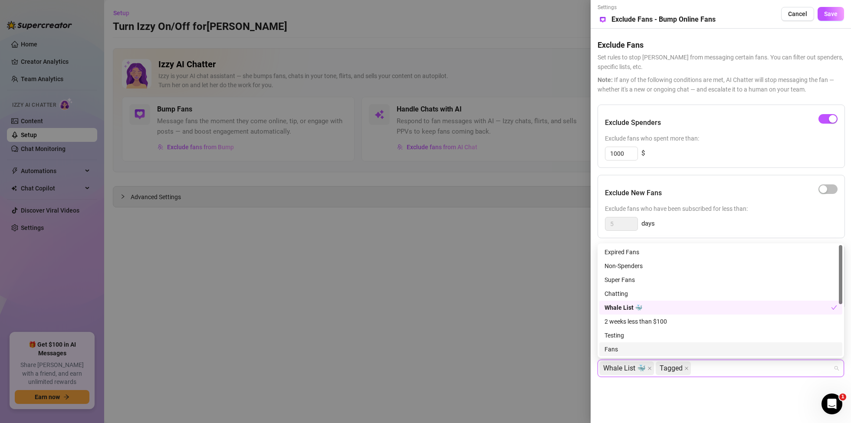
click at [700, 407] on div "Settings Preview Exclude Fans - Bump Online Fans Cancel Save Exclude Fans Set r…" at bounding box center [721, 211] width 260 height 423
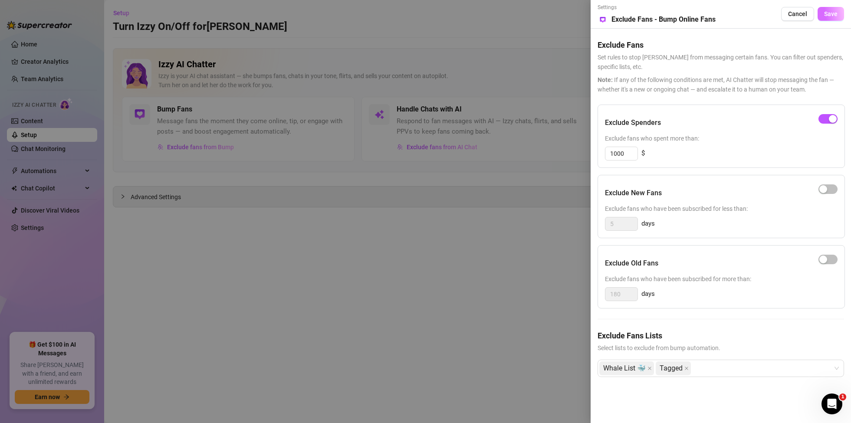
click at [832, 12] on span "Save" at bounding box center [830, 13] width 13 height 7
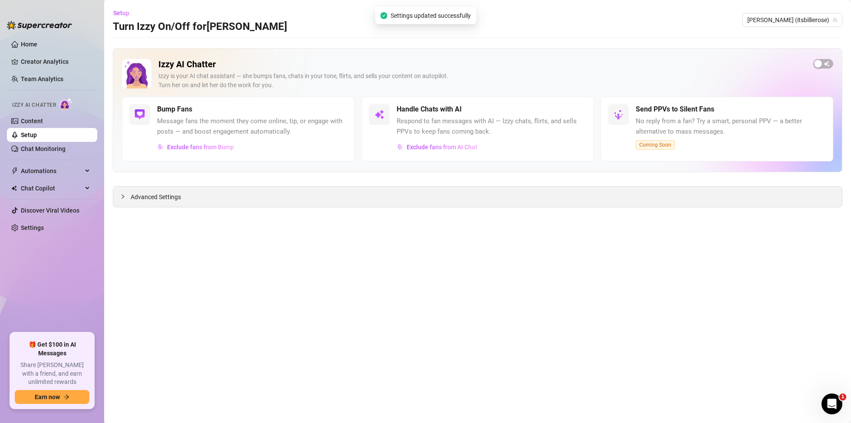
click at [124, 196] on icon "collapsed" at bounding box center [122, 196] width 5 height 5
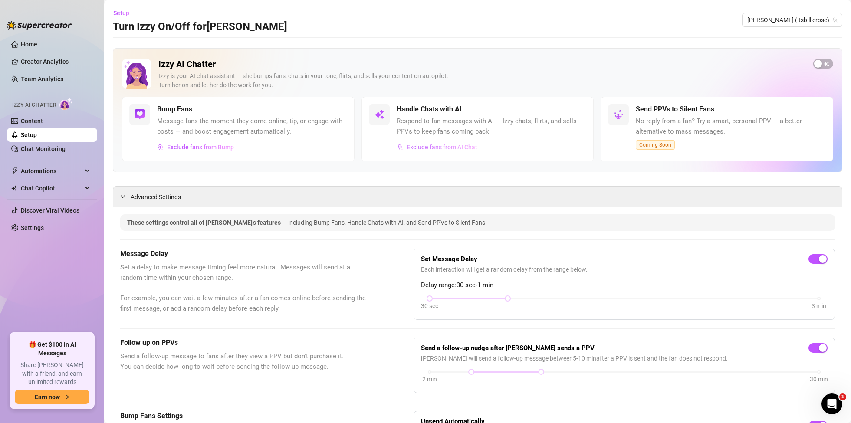
click at [452, 146] on span "Exclude fans from AI Chat" at bounding box center [442, 147] width 71 height 7
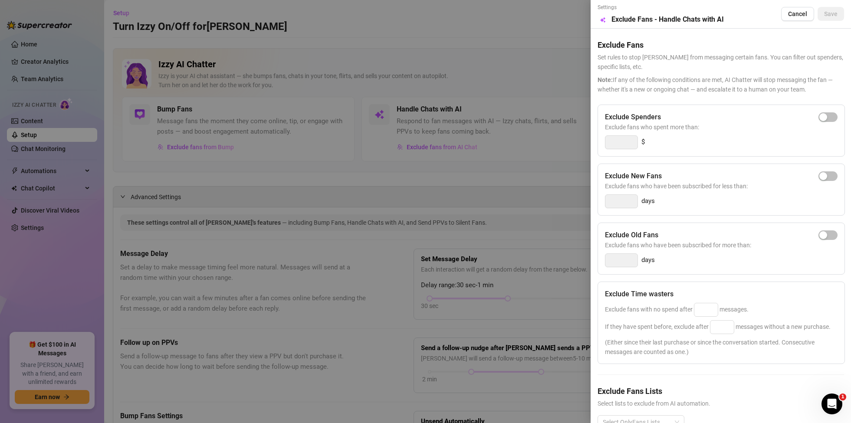
scroll to position [23, 0]
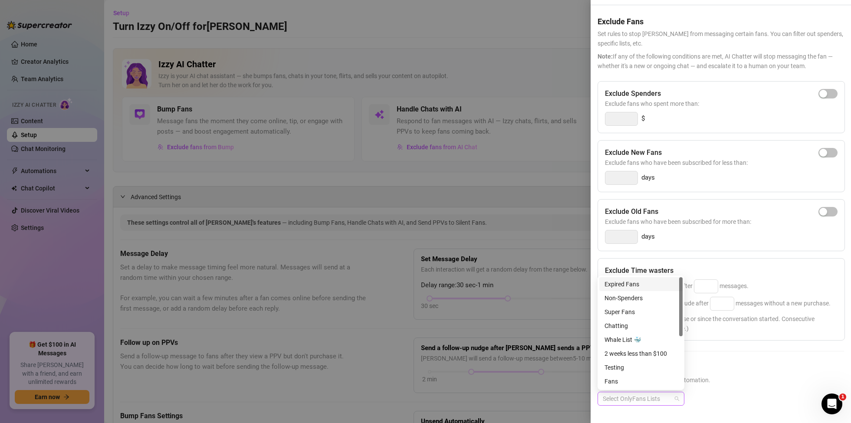
click at [683, 394] on div "Select OnlyFans Lists" at bounding box center [640, 399] width 87 height 14
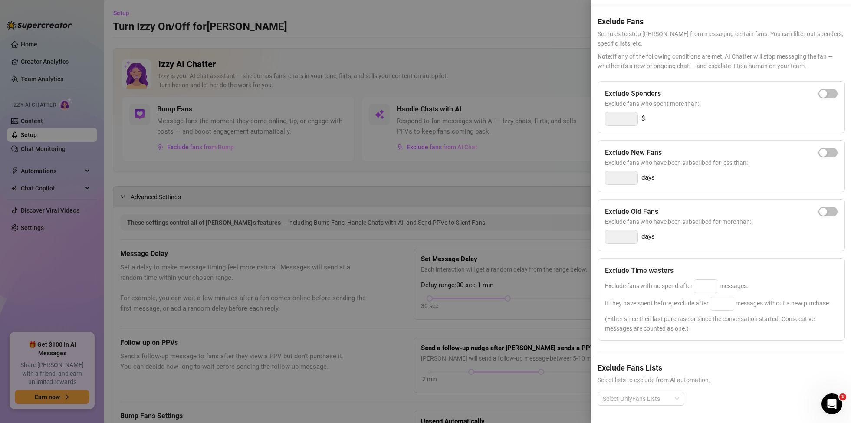
click at [784, 380] on span "Select lists to exclude from AI automation." at bounding box center [720, 380] width 246 height 10
click at [532, 162] on div at bounding box center [425, 211] width 851 height 423
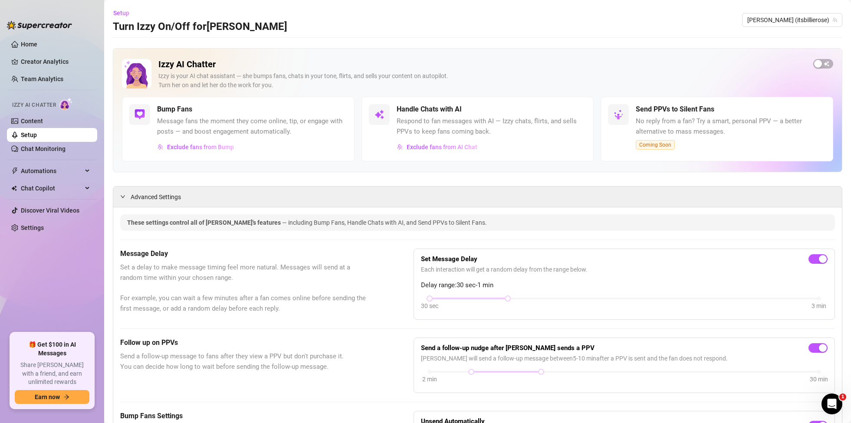
click at [686, 106] on h5 "Send PPVs to Silent Fans" at bounding box center [675, 109] width 79 height 10
click at [41, 118] on link "Content" at bounding box center [32, 121] width 22 height 7
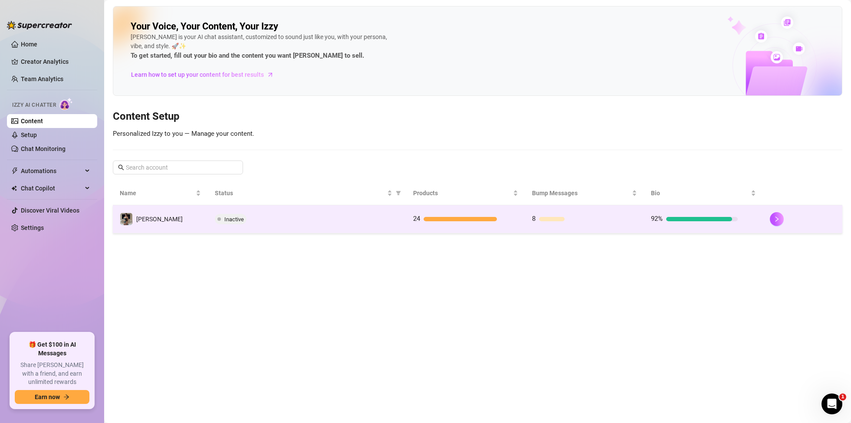
click at [274, 219] on div "Inactive" at bounding box center [307, 219] width 184 height 10
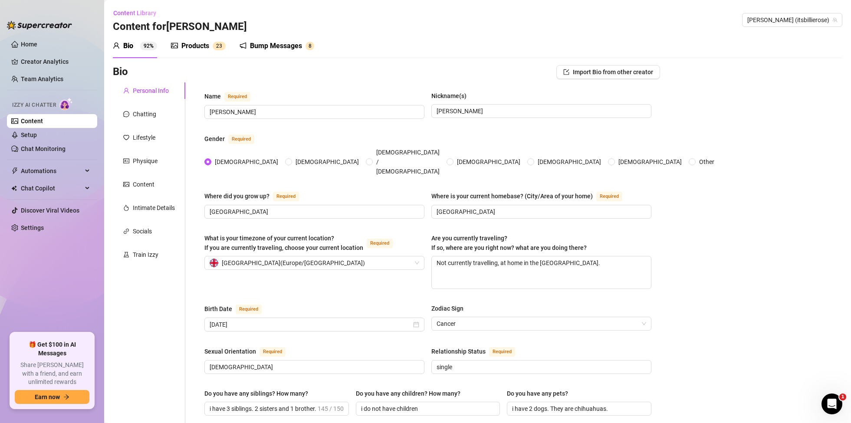
click at [285, 45] on div "Bump Messages" at bounding box center [276, 46] width 52 height 10
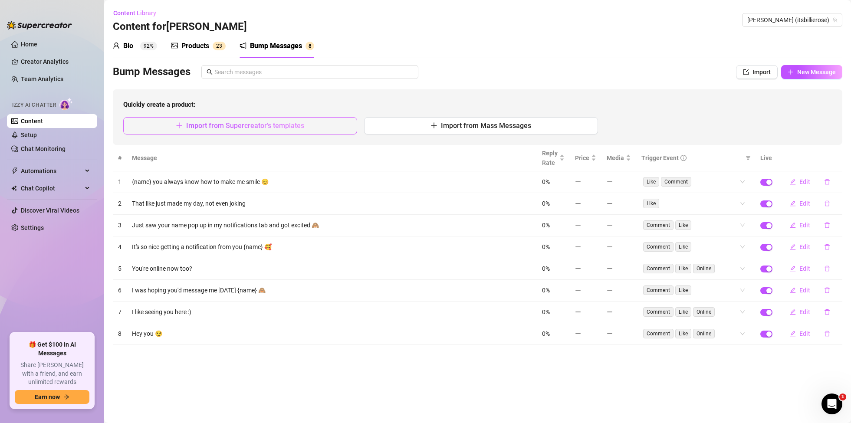
click at [275, 128] on span "Import from Supercreator's templates" at bounding box center [245, 125] width 118 height 8
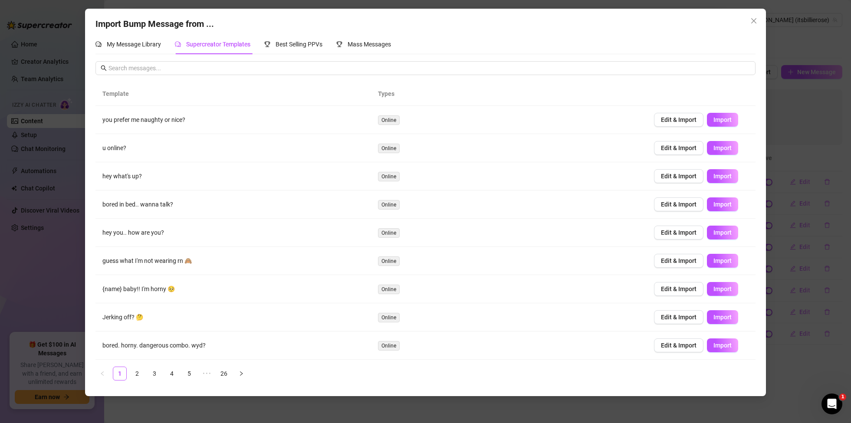
scroll to position [28, 0]
click at [302, 45] on span "Best Selling PPVs" at bounding box center [299, 44] width 47 height 7
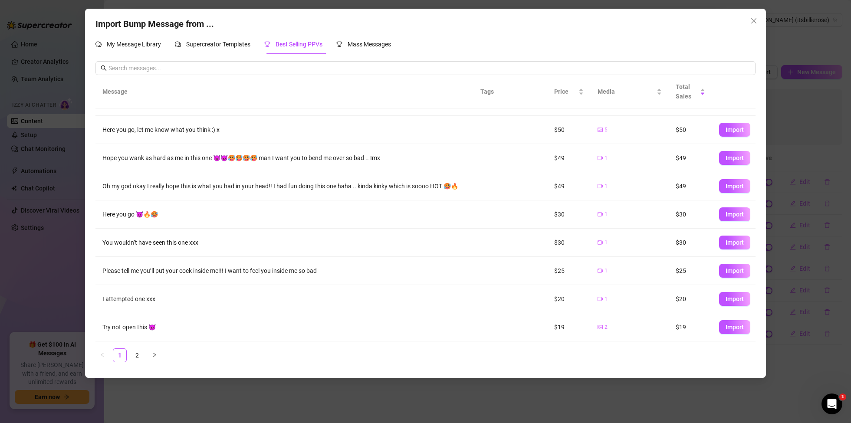
scroll to position [0, 0]
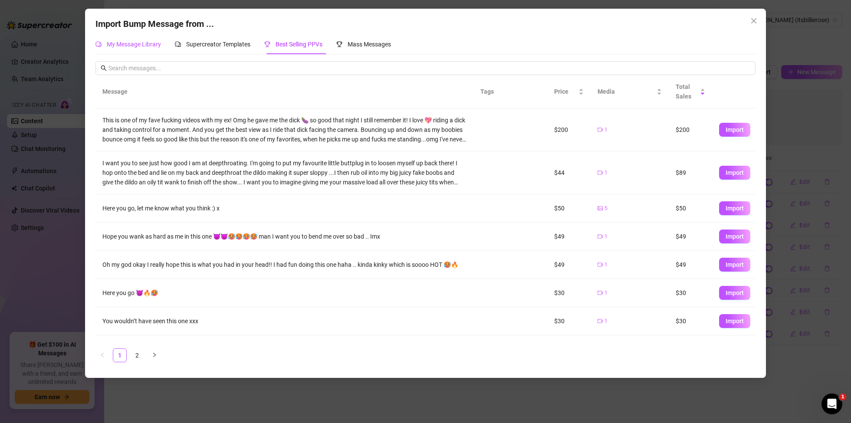
click at [138, 47] on span "My Message Library" at bounding box center [134, 44] width 54 height 7
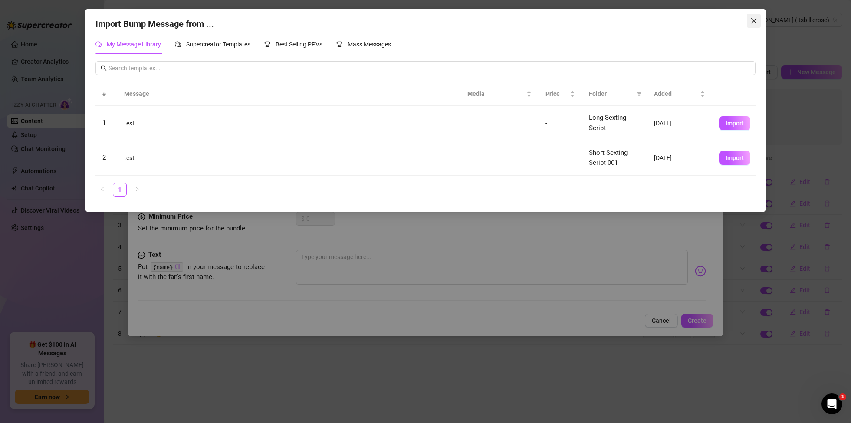
click at [752, 19] on icon "close" at bounding box center [753, 20] width 7 height 7
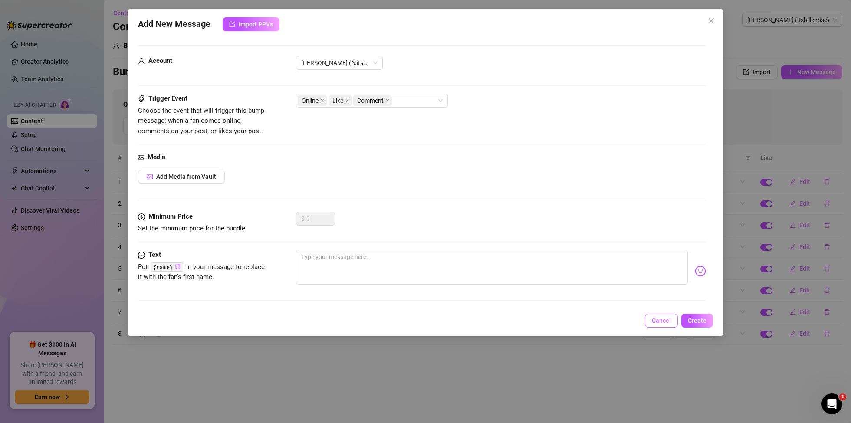
click at [665, 318] on span "Cancel" at bounding box center [661, 320] width 19 height 7
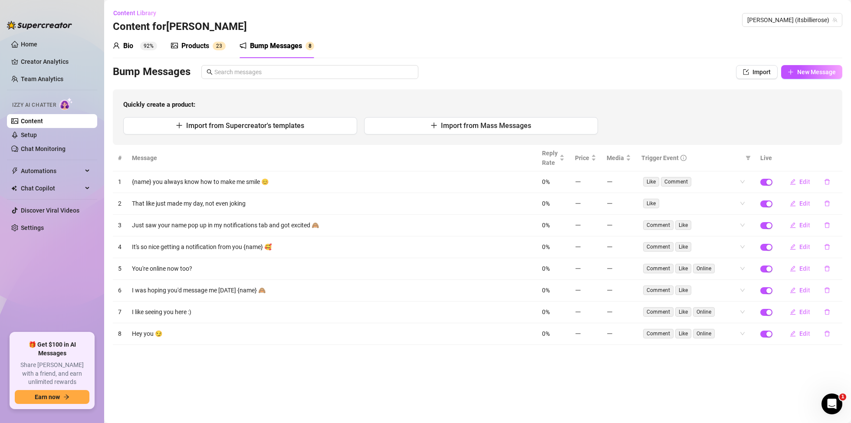
click at [204, 46] on div "Products" at bounding box center [195, 46] width 28 height 10
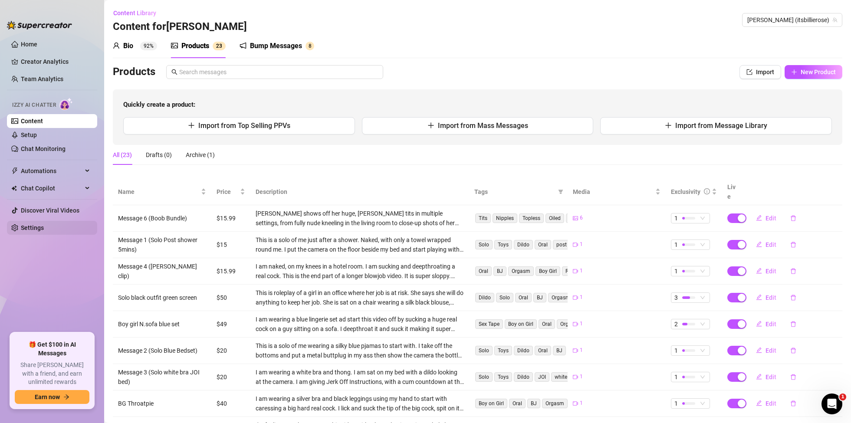
click at [36, 225] on link "Settings" at bounding box center [32, 227] width 23 height 7
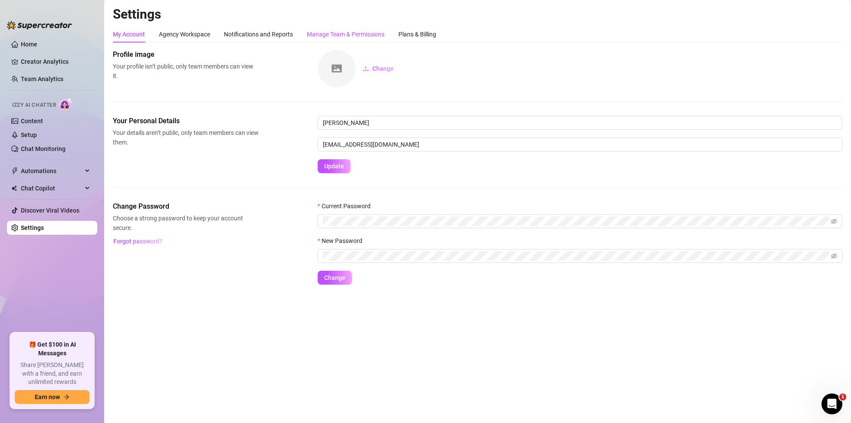
click at [372, 34] on div "Manage Team & Permissions" at bounding box center [346, 35] width 78 height 10
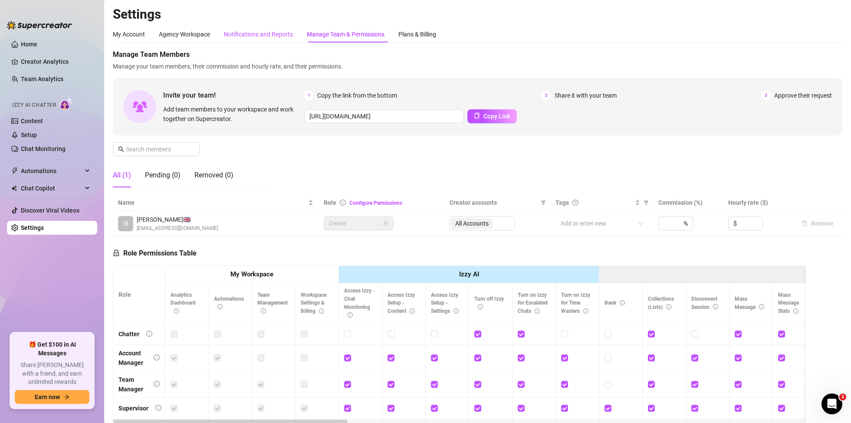
click at [269, 34] on div "Notifications and Reports" at bounding box center [258, 35] width 69 height 10
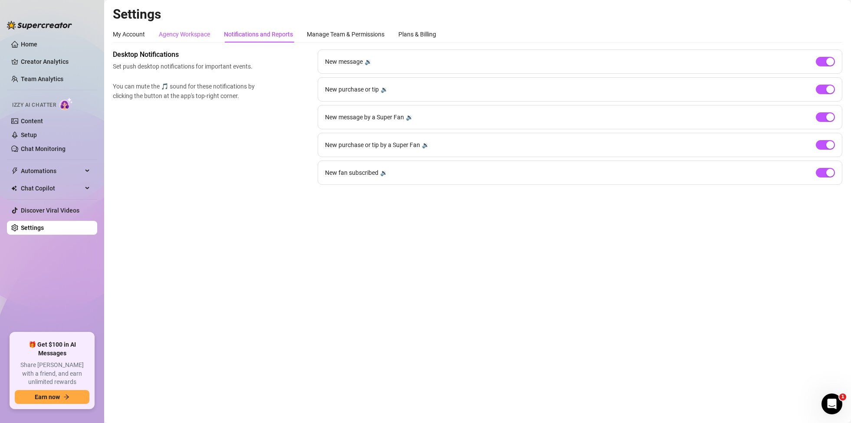
click at [197, 34] on div "Agency Workspace" at bounding box center [184, 35] width 51 height 10
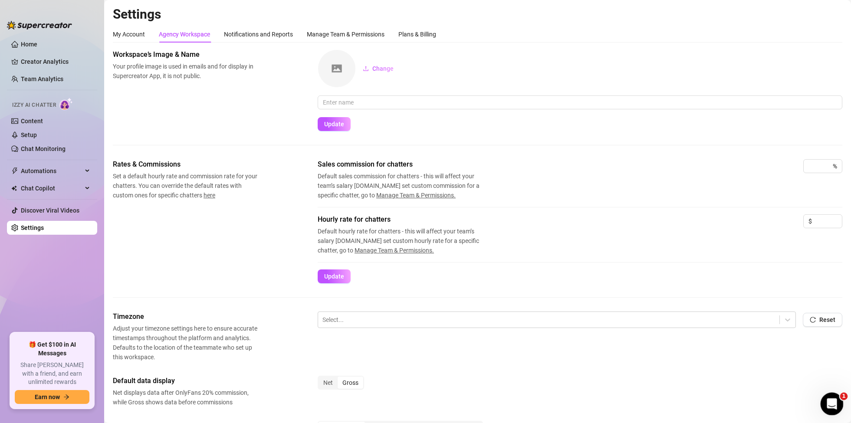
click at [835, 402] on icon "Open Intercom Messenger" at bounding box center [831, 403] width 14 height 14
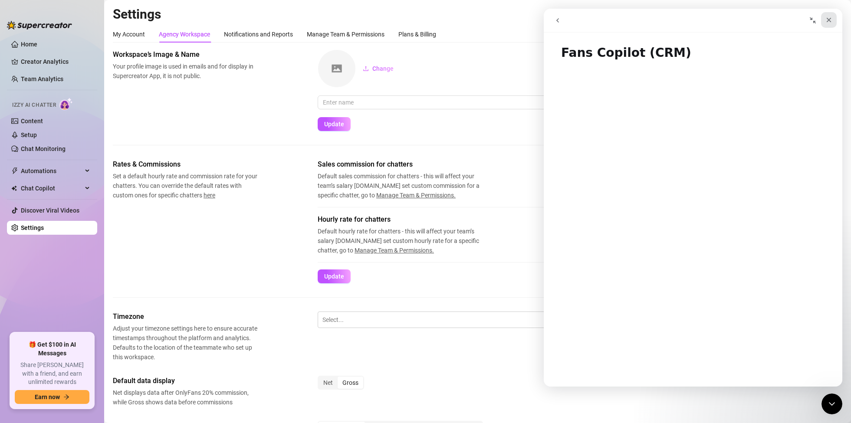
click at [830, 20] on icon "Close" at bounding box center [828, 19] width 7 height 7
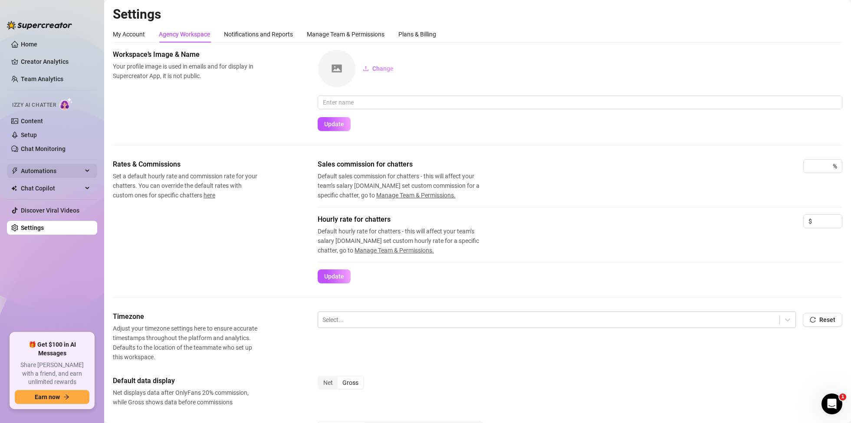
click at [89, 170] on div "Automations" at bounding box center [52, 171] width 90 height 14
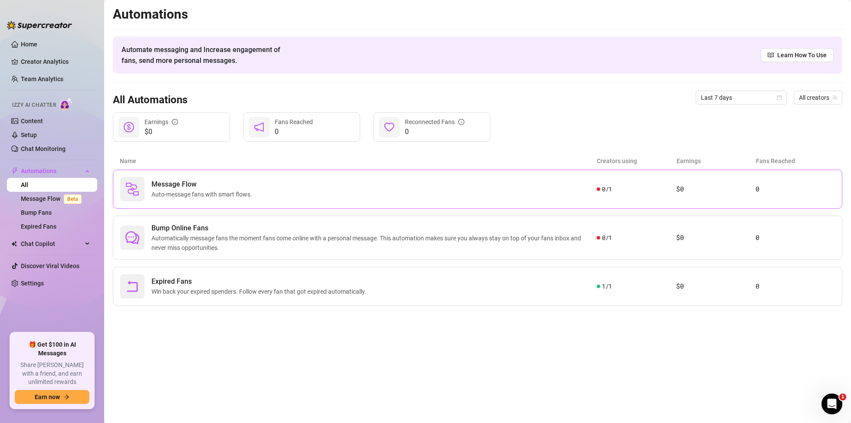
click at [237, 183] on span "Message Flow" at bounding box center [203, 184] width 104 height 10
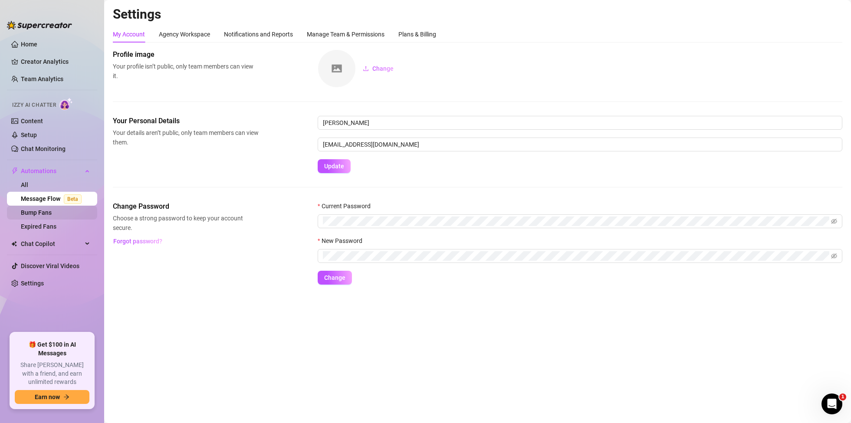
click at [41, 210] on link "Bump Fans" at bounding box center [36, 212] width 31 height 7
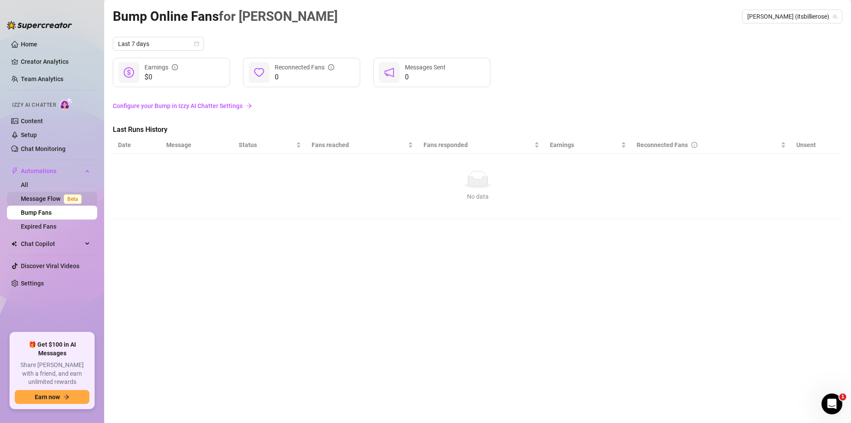
click at [53, 197] on link "Message Flow Beta" at bounding box center [53, 198] width 64 height 7
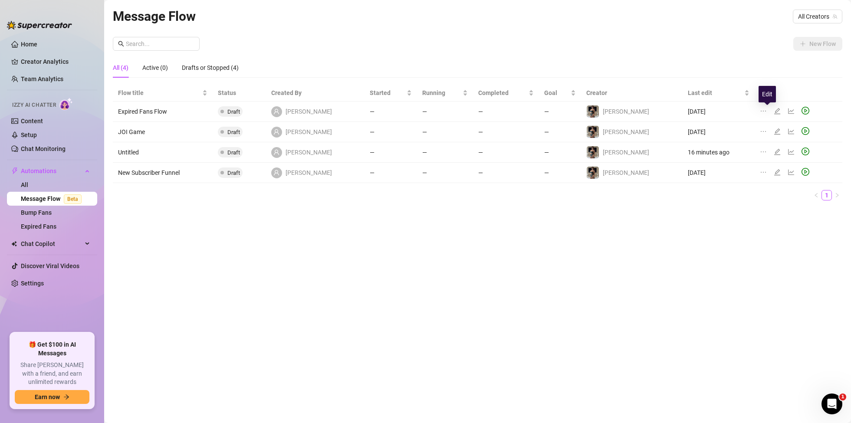
click at [774, 111] on icon "edit" at bounding box center [777, 111] width 7 height 7
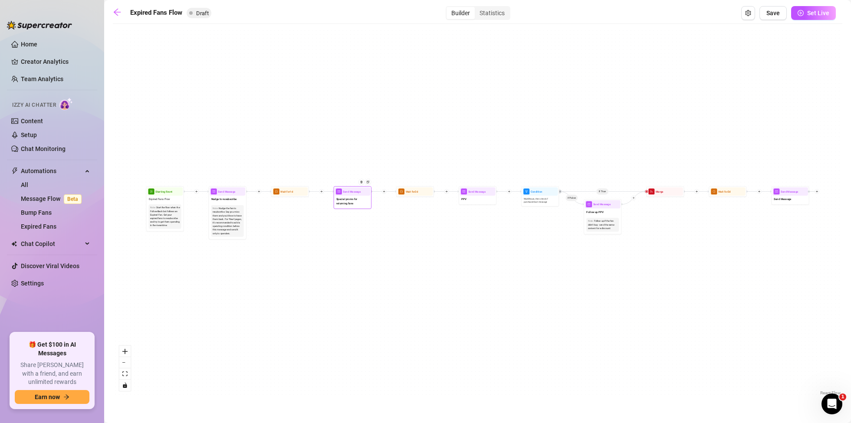
click at [357, 201] on span "Special promo for returning fans" at bounding box center [352, 201] width 33 height 8
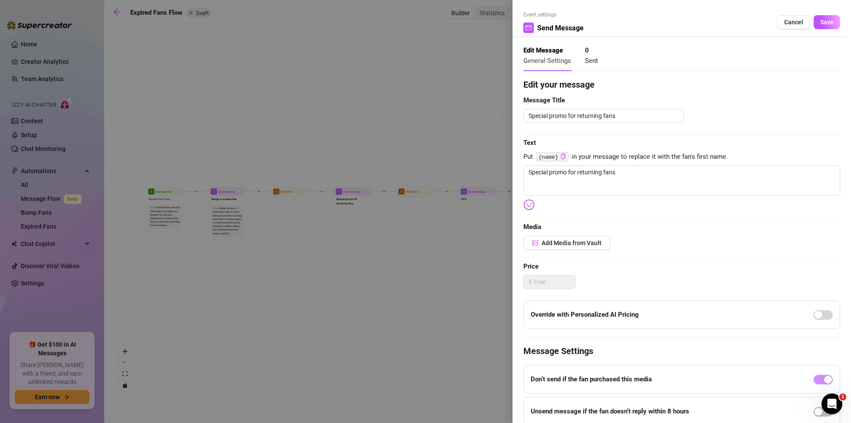
drag, startPoint x: 421, startPoint y: 115, endPoint x: 259, endPoint y: 175, distance: 173.1
click at [421, 115] on div at bounding box center [425, 211] width 851 height 423
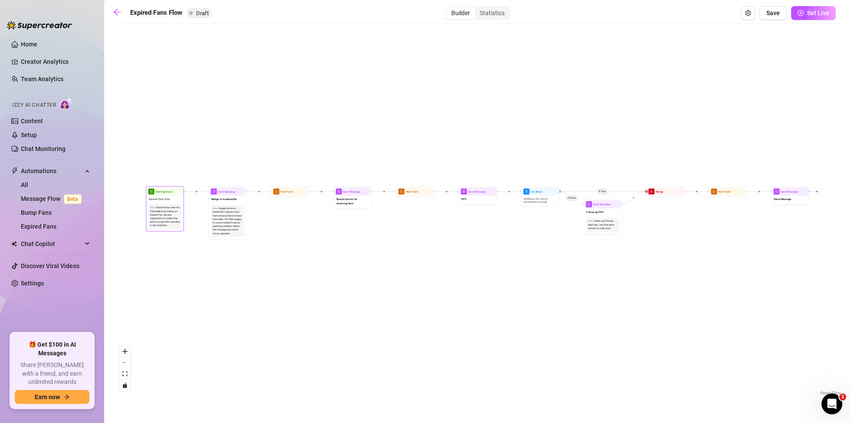
click at [166, 218] on div "Start the flow when the Follow-Back bot follows an Expired Fan. Get your expire…" at bounding box center [165, 216] width 30 height 21
click at [171, 194] on span "Starting Event" at bounding box center [163, 192] width 17 height 4
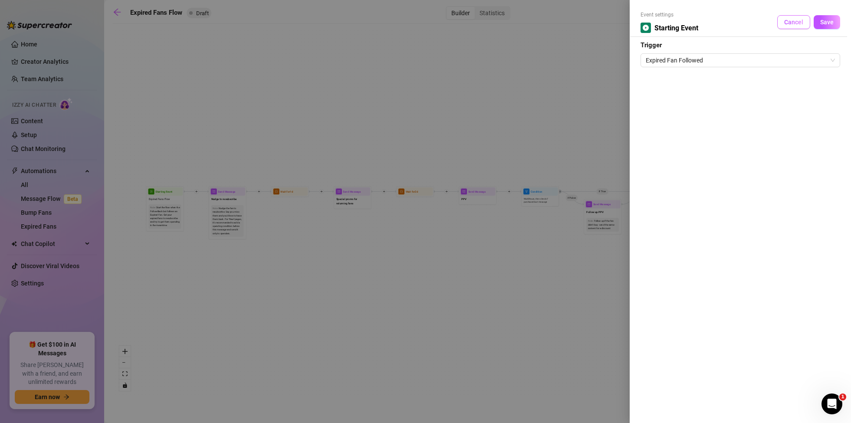
click at [791, 22] on span "Cancel" at bounding box center [793, 22] width 19 height 7
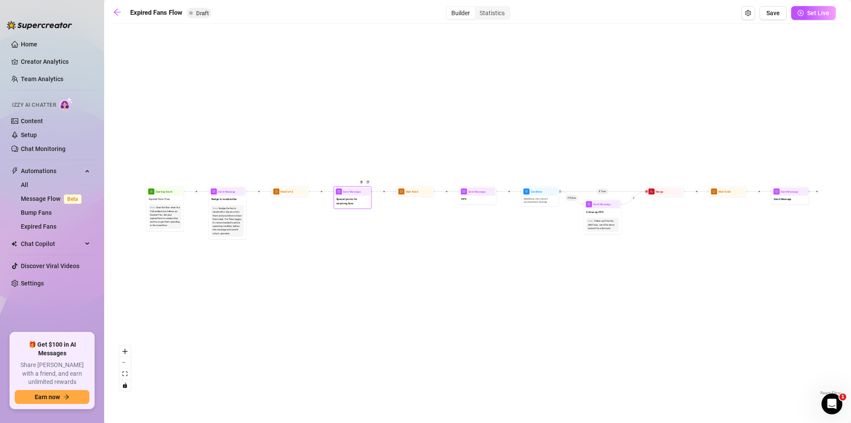
click at [351, 204] on span "Special promo for returning fans" at bounding box center [352, 201] width 33 height 8
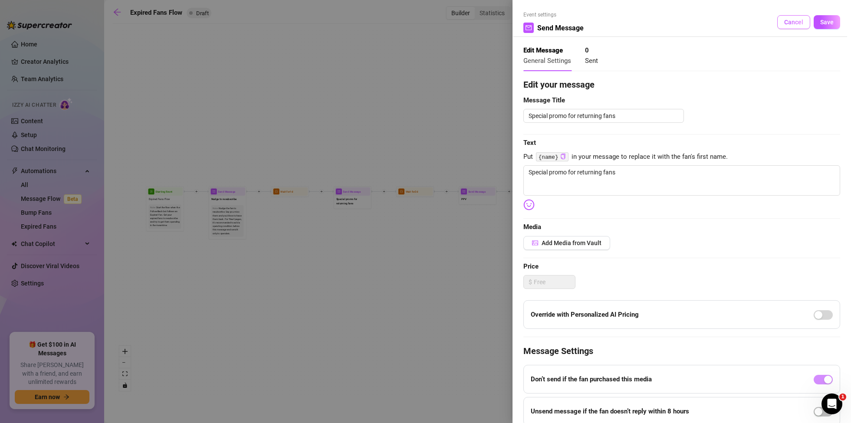
click at [795, 20] on span "Cancel" at bounding box center [793, 22] width 19 height 7
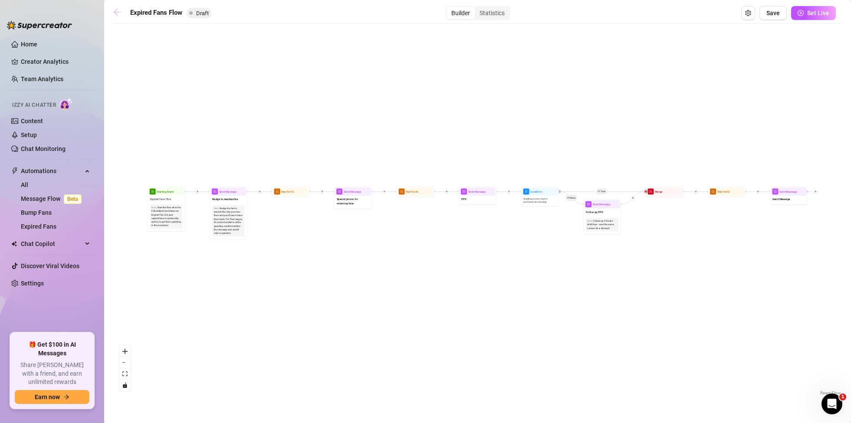
click at [113, 12] on icon "arrow-left" at bounding box center [117, 12] width 9 height 9
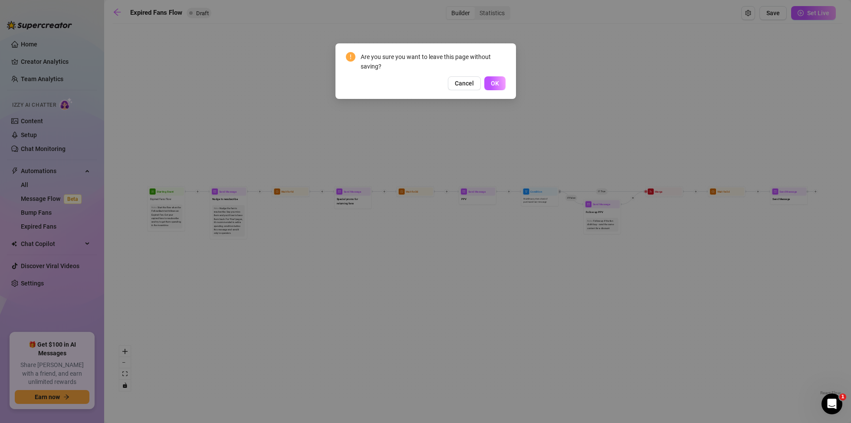
click at [497, 73] on div "Are you sure you want to leave this page without saving? Cancel OK" at bounding box center [426, 71] width 160 height 38
click at [494, 80] on span "OK" at bounding box center [495, 83] width 8 height 7
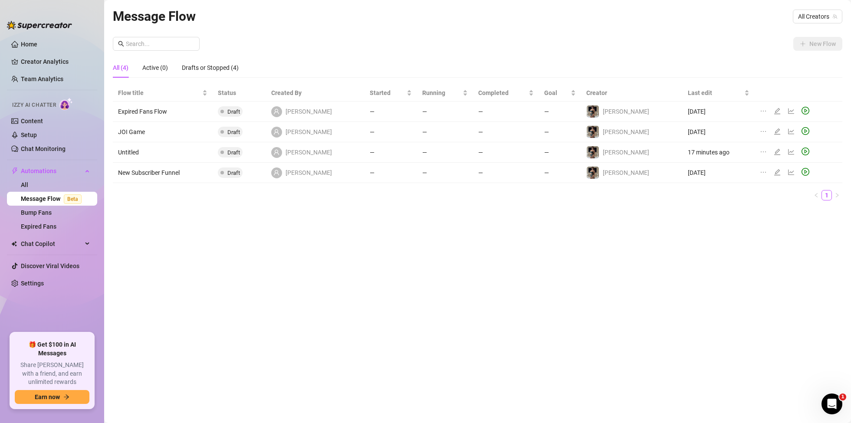
click at [149, 173] on td "New Subscriber Funnel" at bounding box center [163, 173] width 100 height 20
click at [774, 171] on icon "edit" at bounding box center [777, 172] width 7 height 7
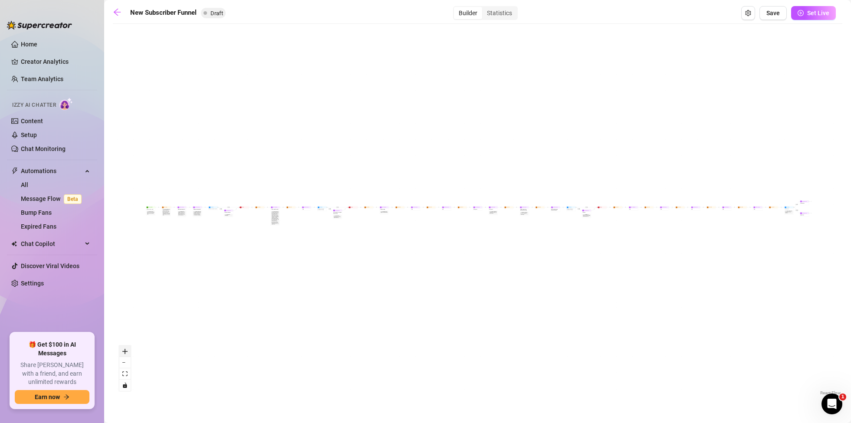
click at [123, 349] on icon "zoom in" at bounding box center [124, 351] width 5 height 5
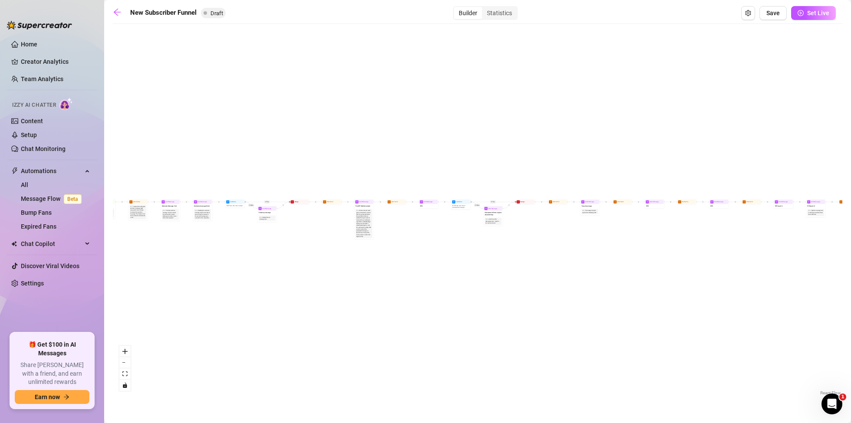
drag, startPoint x: 174, startPoint y: 279, endPoint x: 487, endPoint y: 283, distance: 313.7
click at [496, 282] on div "If True If True If True If False If False If False If True If False Merge Merge…" at bounding box center [477, 212] width 729 height 369
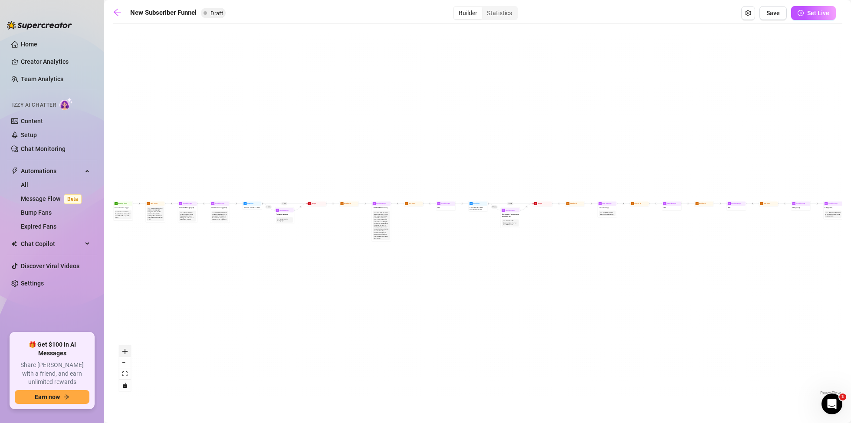
click at [123, 348] on button "zoom in" at bounding box center [124, 351] width 11 height 11
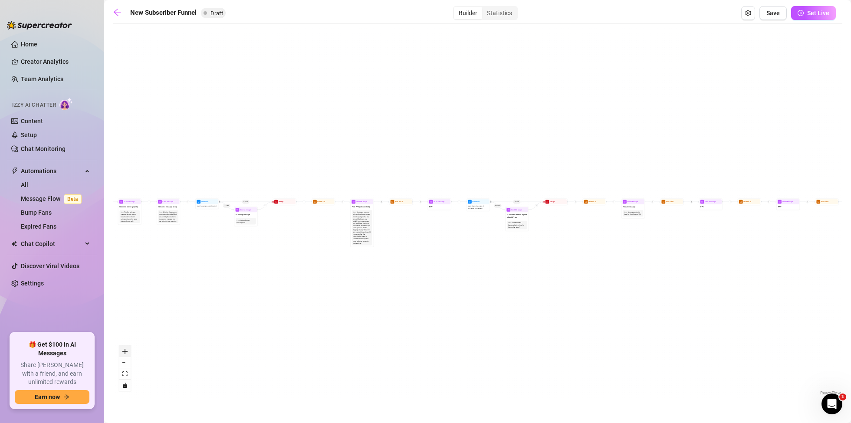
click at [123, 348] on button "zoom in" at bounding box center [124, 351] width 11 height 11
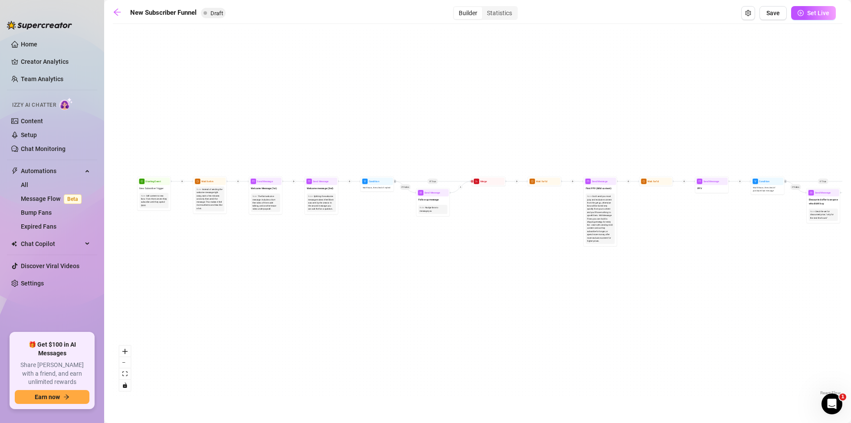
drag, startPoint x: 171, startPoint y: 301, endPoint x: 502, endPoint y: 285, distance: 332.3
click at [502, 285] on div "If True If True If True If False If False If False If True If False Merge Merge…" at bounding box center [477, 212] width 729 height 369
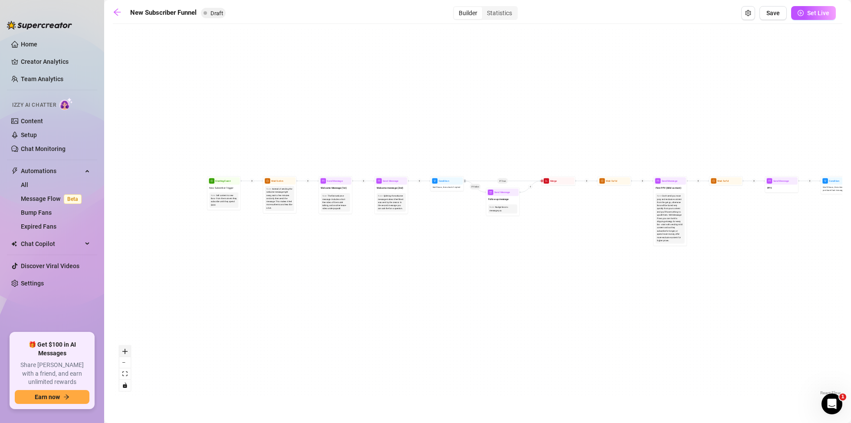
click at [125, 350] on icon "zoom in" at bounding box center [124, 351] width 5 height 5
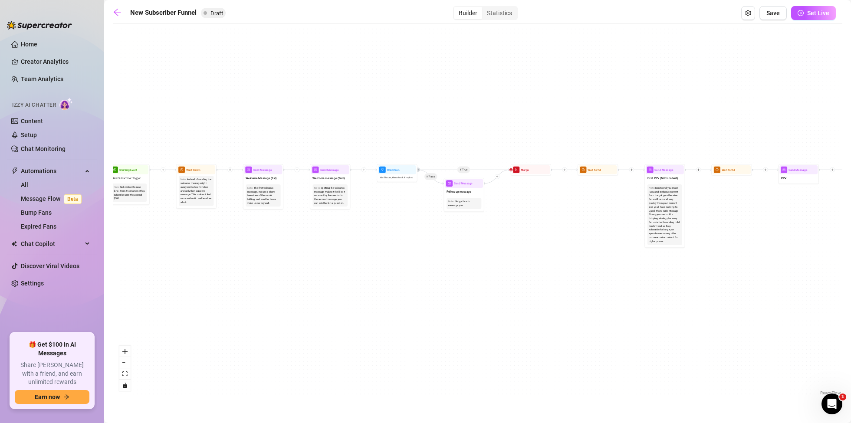
drag, startPoint x: 402, startPoint y: 261, endPoint x: 358, endPoint y: 256, distance: 44.1
click at [358, 256] on div "If True If True If True If False If False If False If True If False Merge Merge…" at bounding box center [477, 212] width 729 height 369
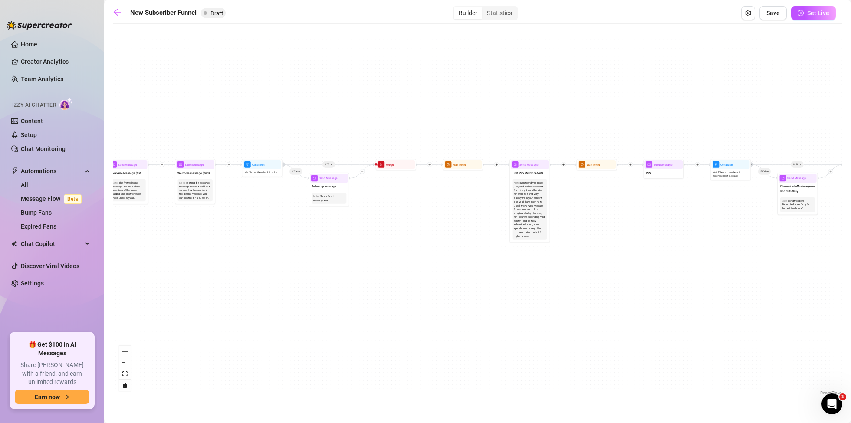
drag, startPoint x: 491, startPoint y: 248, endPoint x: 356, endPoint y: 243, distance: 135.0
click at [356, 243] on div "If True If True If True If False If False If False If True If False Merge Merge…" at bounding box center [477, 212] width 729 height 369
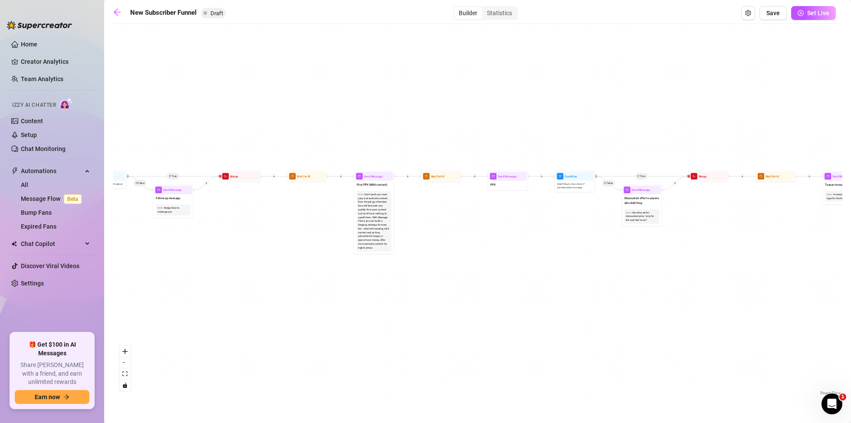
drag, startPoint x: 466, startPoint y: 223, endPoint x: 305, endPoint y: 236, distance: 161.0
click at [305, 236] on div "If True If True If True If False If False If False If True If False Merge Merge…" at bounding box center [477, 212] width 729 height 369
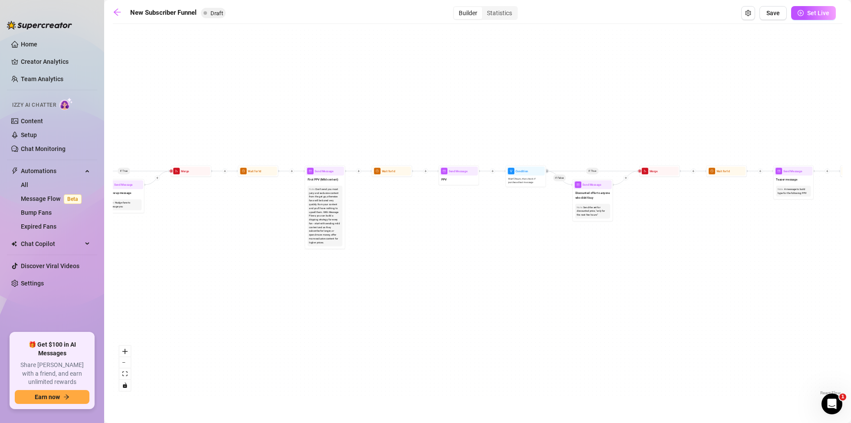
drag, startPoint x: 500, startPoint y: 238, endPoint x: 448, endPoint y: 234, distance: 52.2
click at [451, 233] on div "If True If True If True If False If False If False If True If False Merge Merge…" at bounding box center [477, 212] width 729 height 369
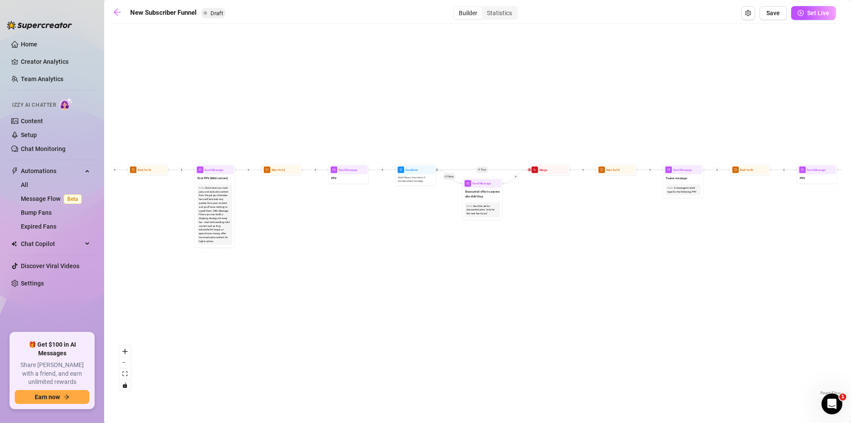
drag, startPoint x: 493, startPoint y: 240, endPoint x: 384, endPoint y: 237, distance: 109.4
click at [386, 239] on div "If True If True If True If False If False If False If True If False Merge Merge…" at bounding box center [477, 212] width 729 height 369
click at [355, 180] on div "PPV" at bounding box center [347, 178] width 38 height 9
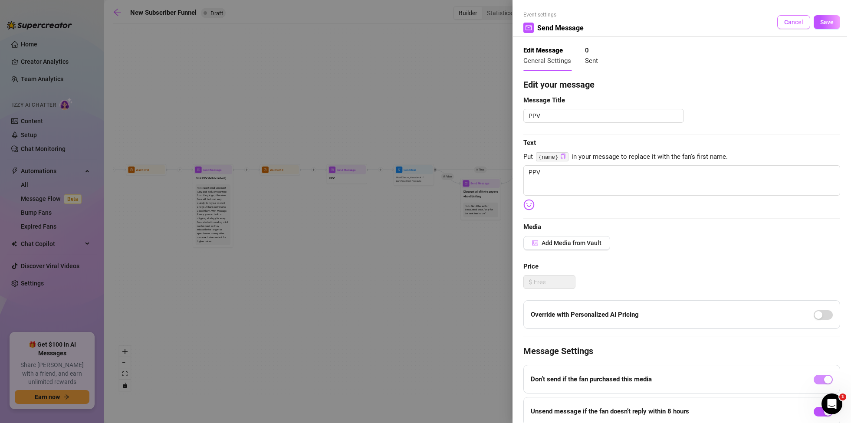
click at [797, 18] on button "Cancel" at bounding box center [793, 22] width 33 height 14
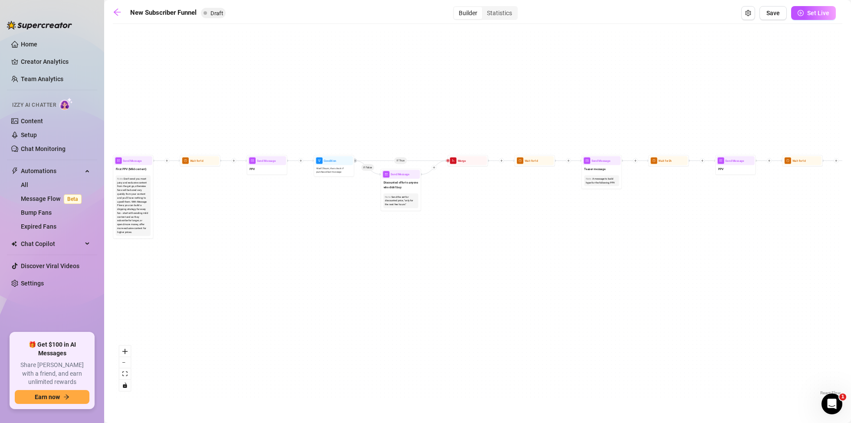
drag, startPoint x: 424, startPoint y: 291, endPoint x: 345, endPoint y: 282, distance: 80.4
click at [345, 282] on div "If True If True If True If False If False If False If True If False Merge Merge…" at bounding box center [477, 212] width 729 height 369
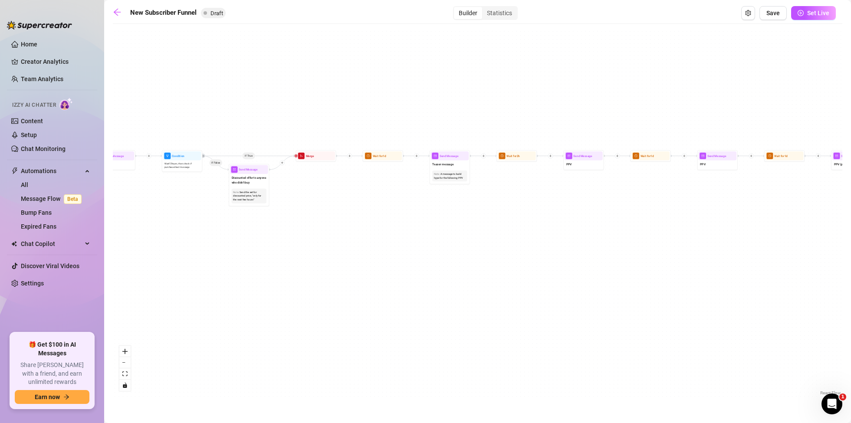
drag, startPoint x: 566, startPoint y: 215, endPoint x: 412, endPoint y: 210, distance: 154.1
click at [414, 210] on div "If True If True If True If False If False If False If True If False Merge Merge…" at bounding box center [477, 212] width 729 height 369
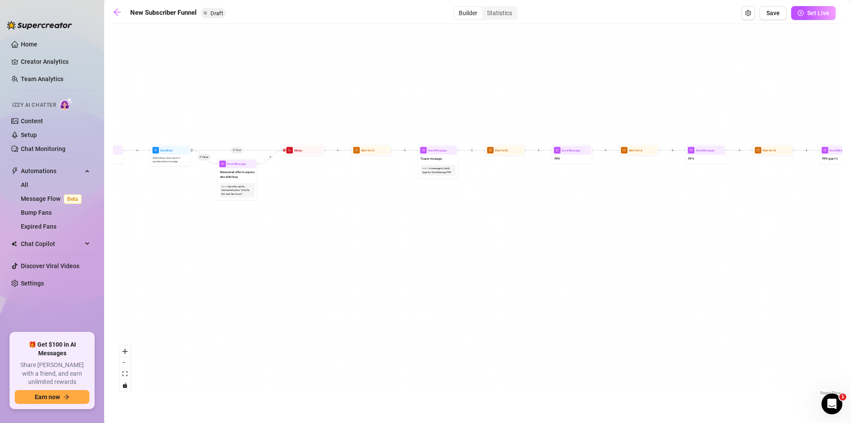
drag, startPoint x: 220, startPoint y: 254, endPoint x: 174, endPoint y: 248, distance: 46.4
click at [174, 248] on div "If True If True If True If False If False If False If True If False Merge Merge…" at bounding box center [477, 212] width 729 height 369
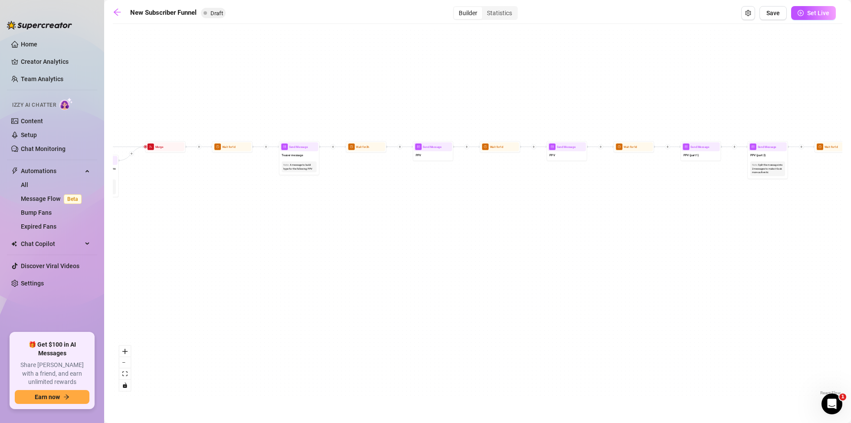
drag, startPoint x: 598, startPoint y: 220, endPoint x: 490, endPoint y: 217, distance: 108.1
click at [490, 217] on div "If True If True If True If False If False If False If True If False Merge Merge…" at bounding box center [477, 212] width 729 height 369
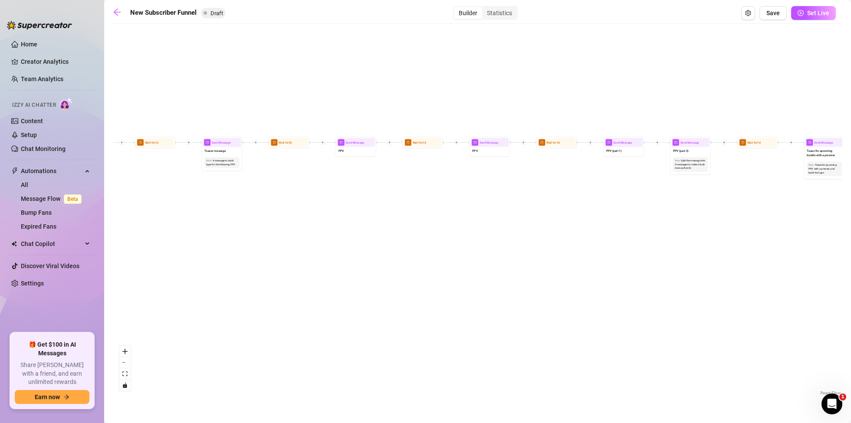
drag, startPoint x: 706, startPoint y: 203, endPoint x: 630, endPoint y: 198, distance: 76.5
click at [630, 198] on div "If True If True If True If False If False If False If True If False Merge Merge…" at bounding box center [477, 212] width 729 height 369
click at [492, 153] on div "PPV" at bounding box center [490, 151] width 38 height 9
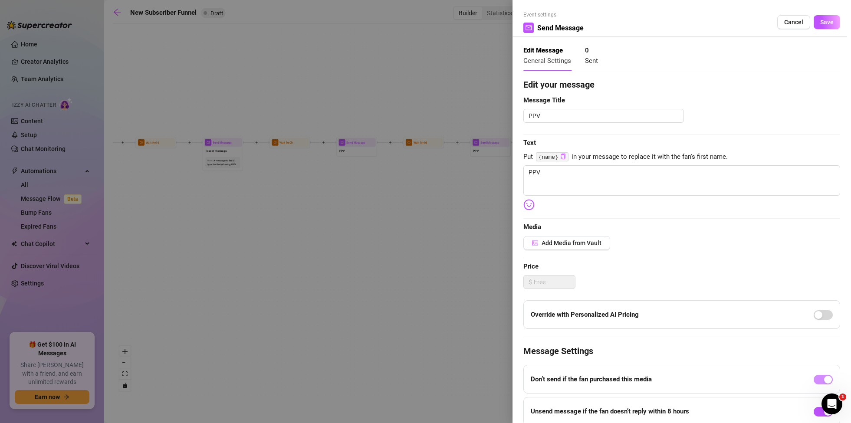
click at [805, 18] on button "Cancel" at bounding box center [793, 22] width 33 height 14
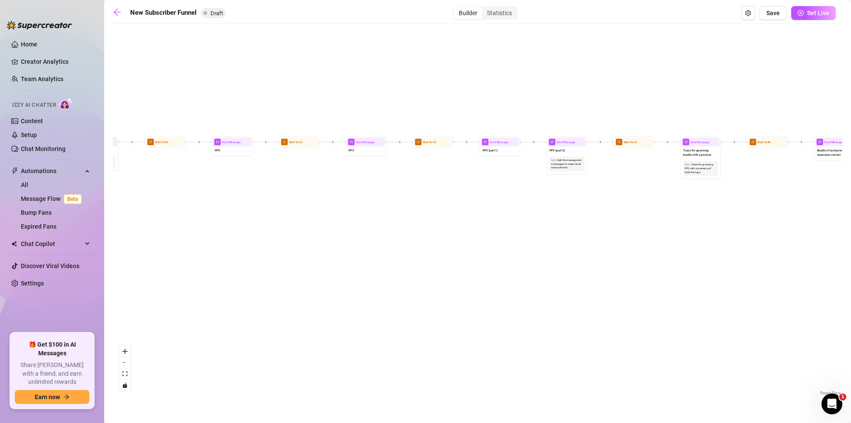
drag, startPoint x: 679, startPoint y: 223, endPoint x: 555, endPoint y: 223, distance: 123.7
click at [555, 223] on div "If True If True If True If False If False If False If True If False Merge Merge…" at bounding box center [477, 212] width 729 height 369
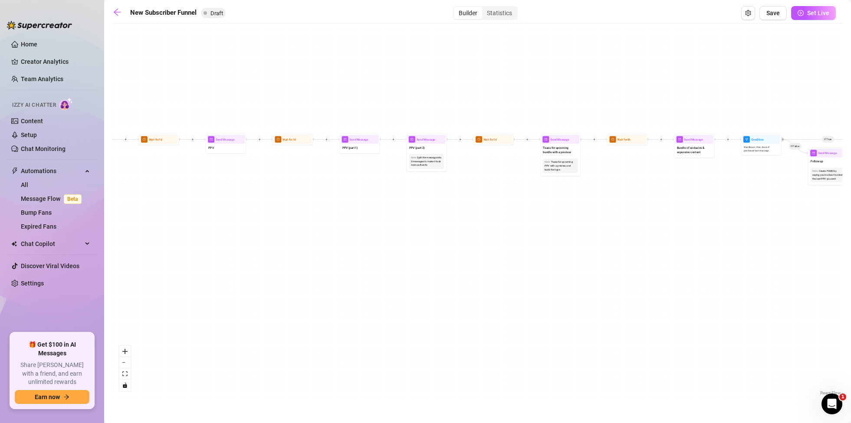
drag, startPoint x: 720, startPoint y: 204, endPoint x: 580, endPoint y: 201, distance: 139.7
click at [580, 201] on div "If True If True If True If False If False If False If True If False Merge Merge…" at bounding box center [477, 212] width 729 height 369
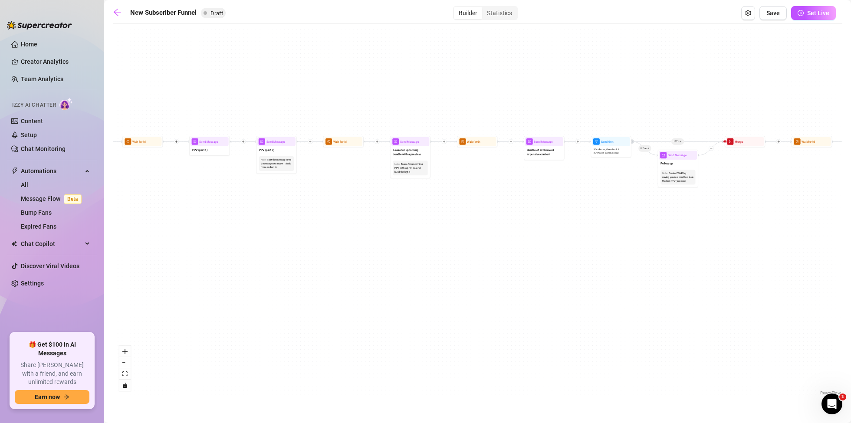
drag, startPoint x: 735, startPoint y: 209, endPoint x: 585, endPoint y: 211, distance: 150.1
click at [585, 211] on div "If True If True If True If False If False If False If True If False Merge Merge…" at bounding box center [477, 212] width 729 height 369
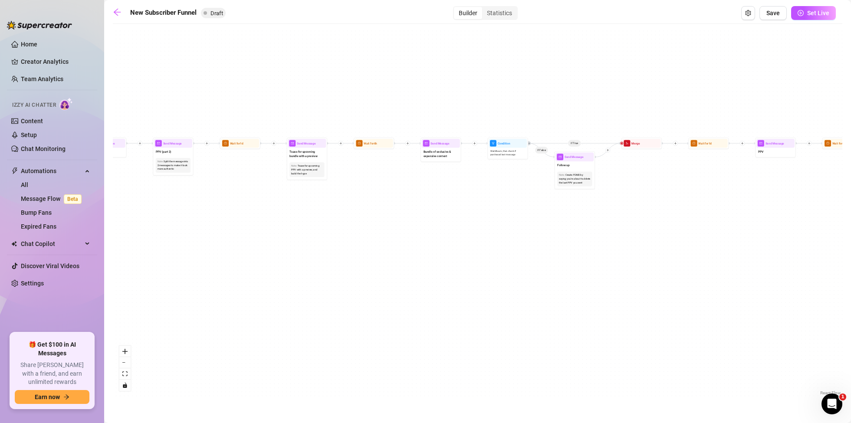
drag, startPoint x: 754, startPoint y: 190, endPoint x: 654, endPoint y: 192, distance: 99.8
click at [654, 192] on div "If True If True If True If False If False If False If True If False Merge Merge…" at bounding box center [477, 212] width 729 height 369
click at [55, 200] on link "Message Flow Beta" at bounding box center [53, 198] width 64 height 7
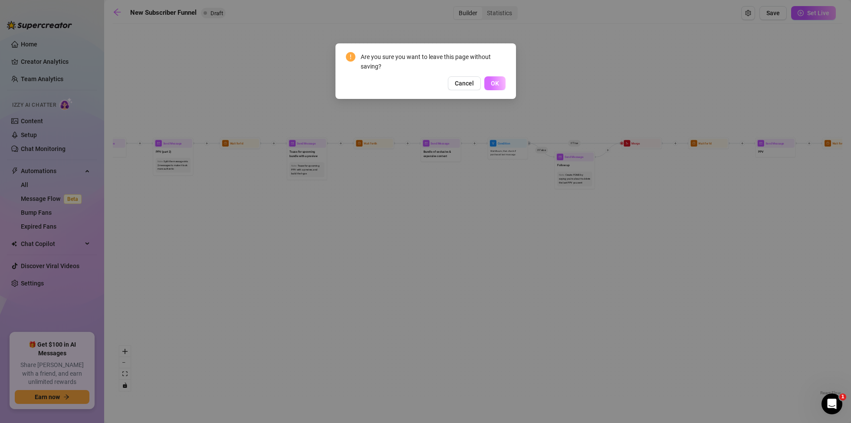
click at [498, 85] on span "OK" at bounding box center [495, 83] width 8 height 7
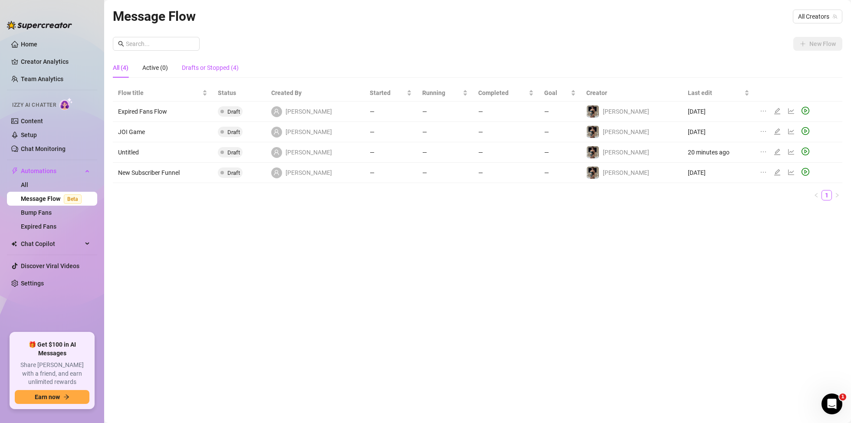
click at [204, 68] on div "Drafts or Stopped (4)" at bounding box center [210, 68] width 57 height 10
click at [125, 66] on div "All (4)" at bounding box center [121, 68] width 16 height 10
click at [37, 214] on link "Bump Fans" at bounding box center [36, 212] width 31 height 7
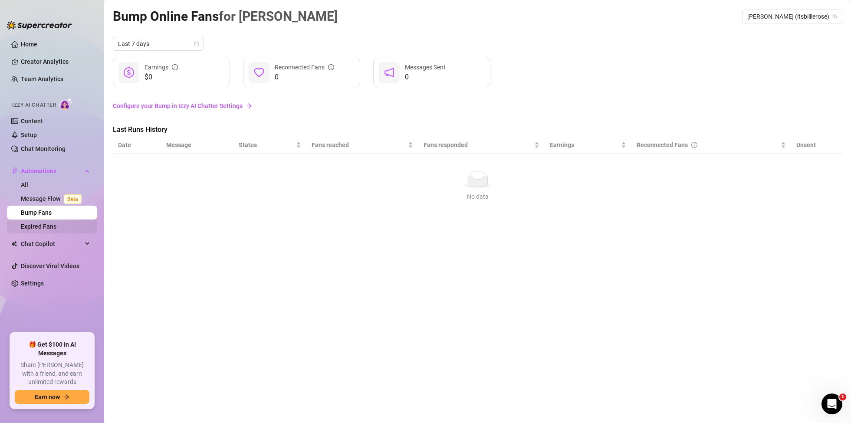
click at [43, 230] on link "Expired Fans" at bounding box center [39, 226] width 36 height 7
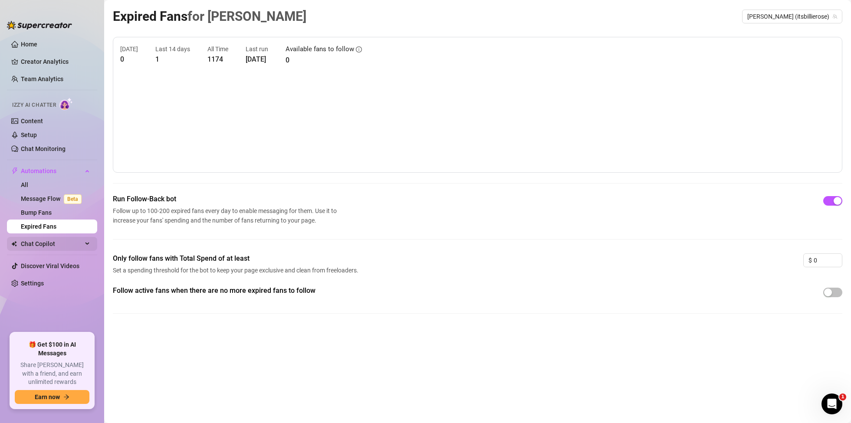
click at [40, 243] on span "Chat Copilot" at bounding box center [52, 244] width 62 height 14
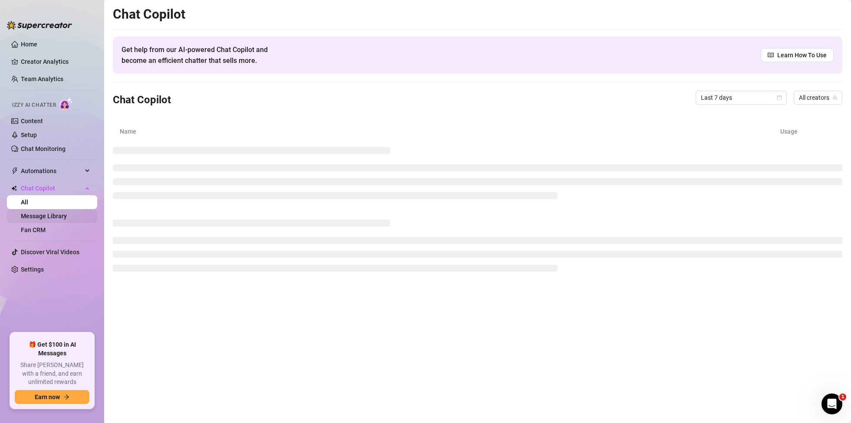
click at [47, 216] on link "Message Library" at bounding box center [44, 216] width 46 height 7
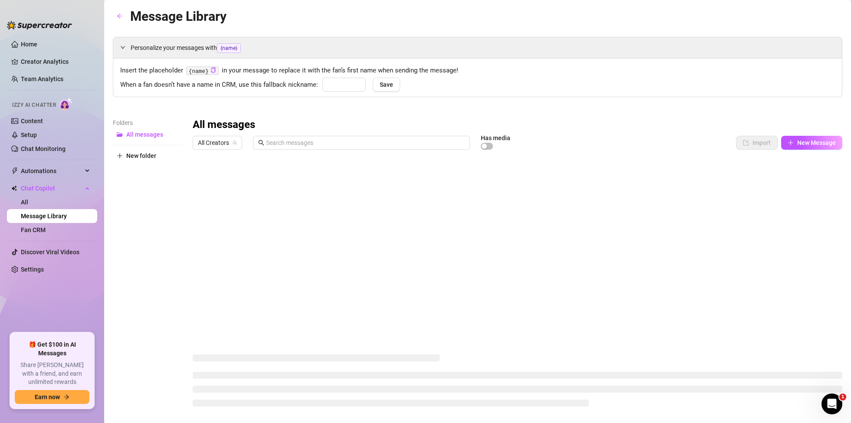
type input "Daddy"
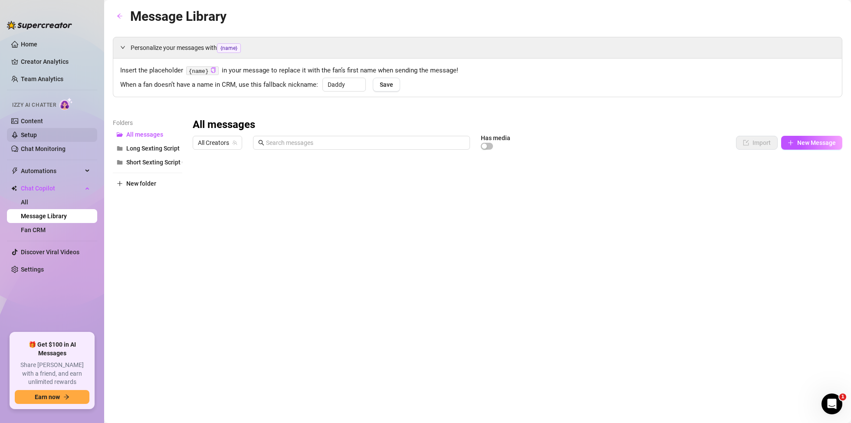
click at [34, 131] on link "Setup" at bounding box center [29, 134] width 16 height 7
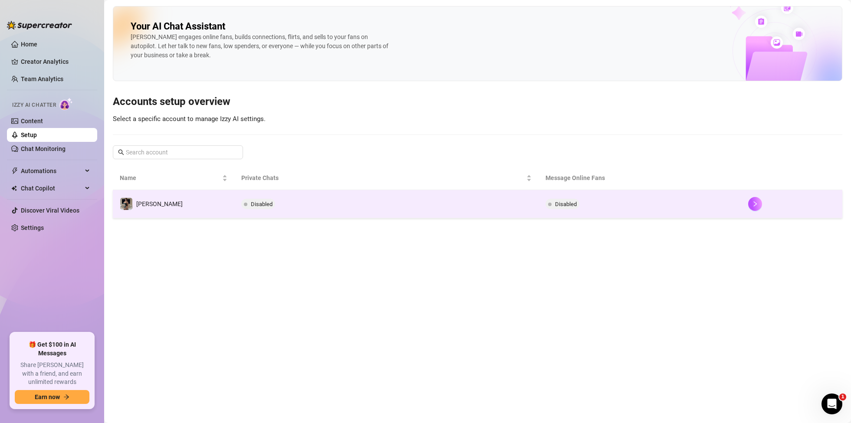
click at [151, 202] on td "[PERSON_NAME]" at bounding box center [173, 204] width 121 height 28
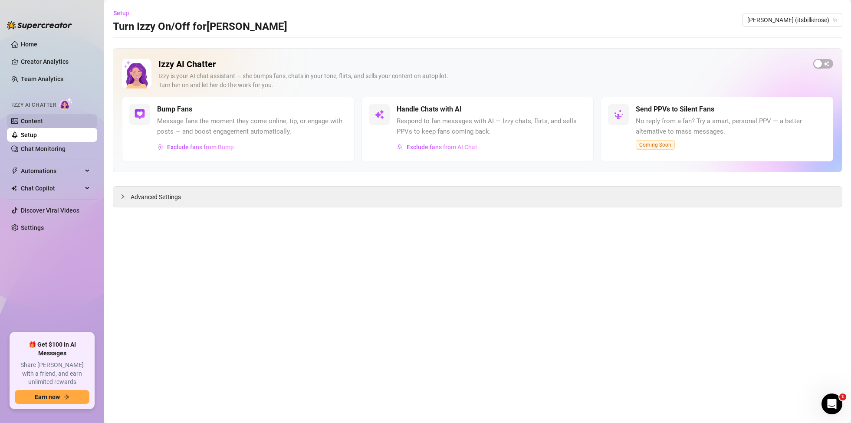
click at [32, 118] on link "Content" at bounding box center [32, 121] width 22 height 7
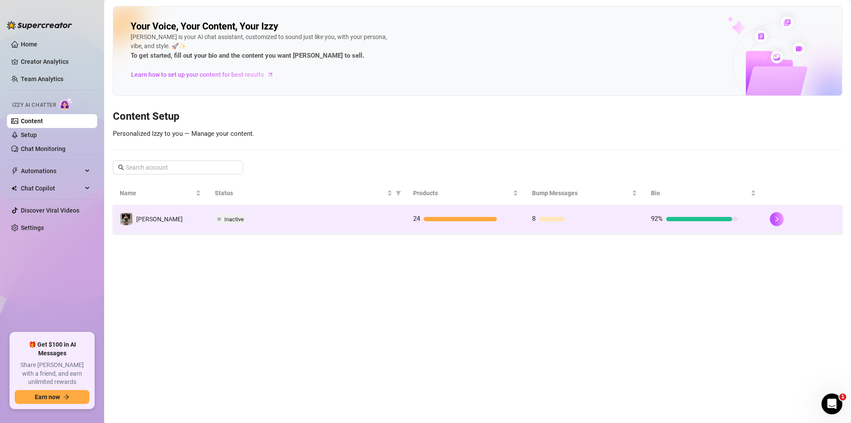
click at [140, 211] on td "[PERSON_NAME]" at bounding box center [160, 219] width 95 height 28
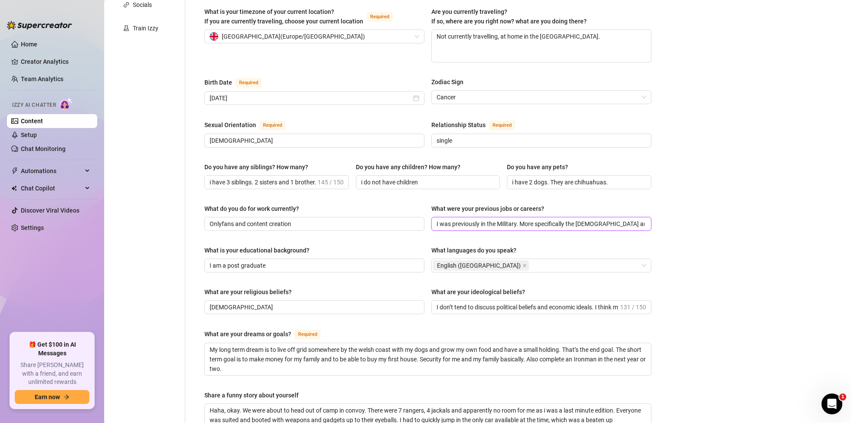
scroll to position [0, 50]
drag, startPoint x: 614, startPoint y: 205, endPoint x: 730, endPoint y: 203, distance: 115.9
click at [730, 203] on div "Bio Import Bio from other creator Personal Info Chatting Lifestyle Physique Con…" at bounding box center [477, 236] width 729 height 795
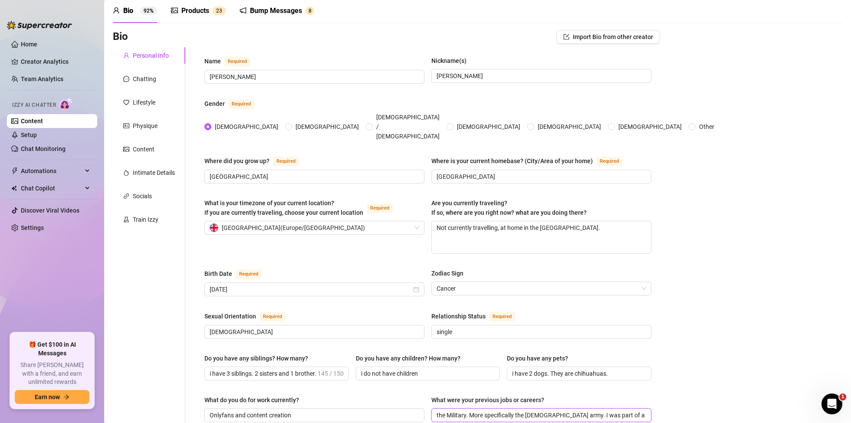
scroll to position [31, 0]
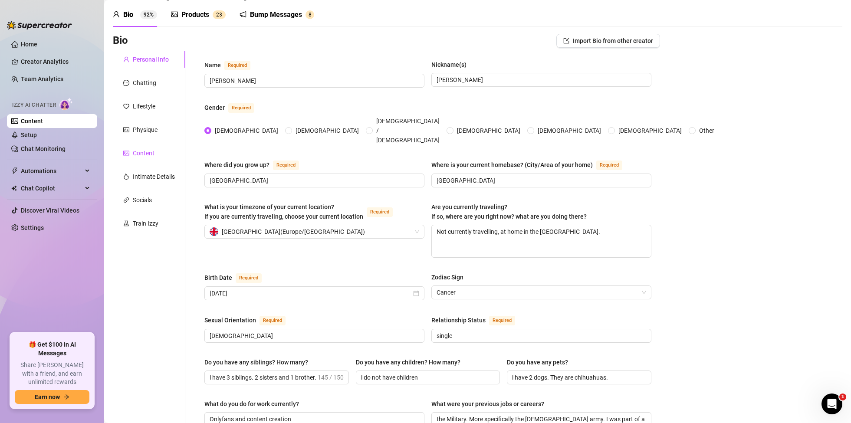
click at [151, 154] on div "Content" at bounding box center [144, 153] width 22 height 10
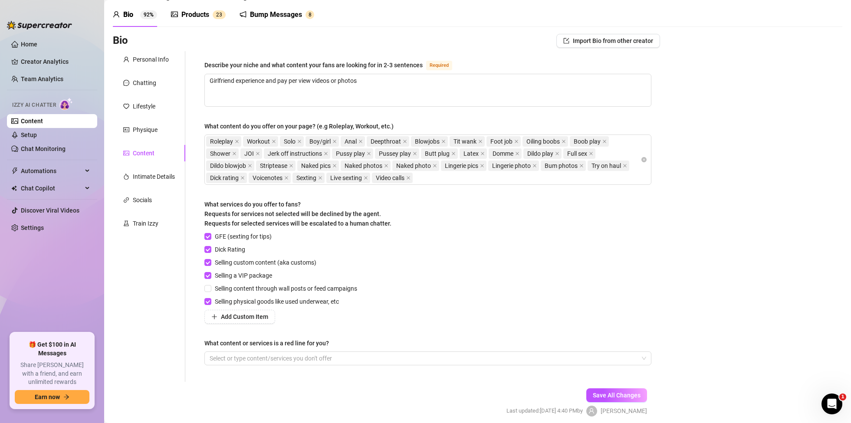
scroll to position [0, 0]
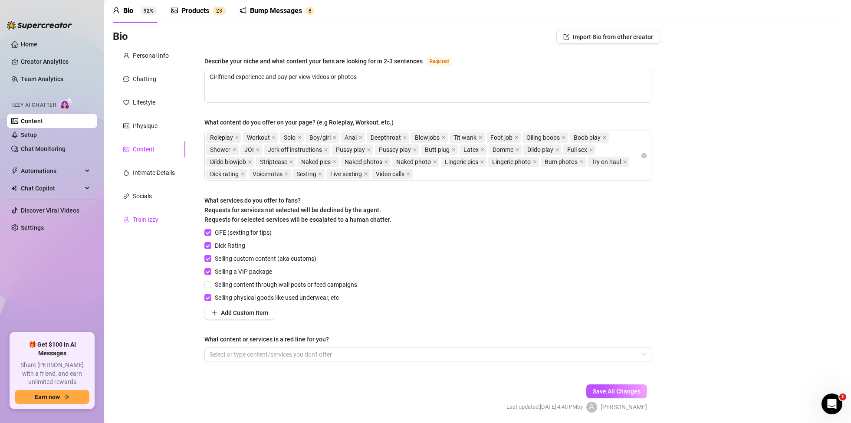
click at [145, 221] on div "Train Izzy" at bounding box center [146, 220] width 26 height 10
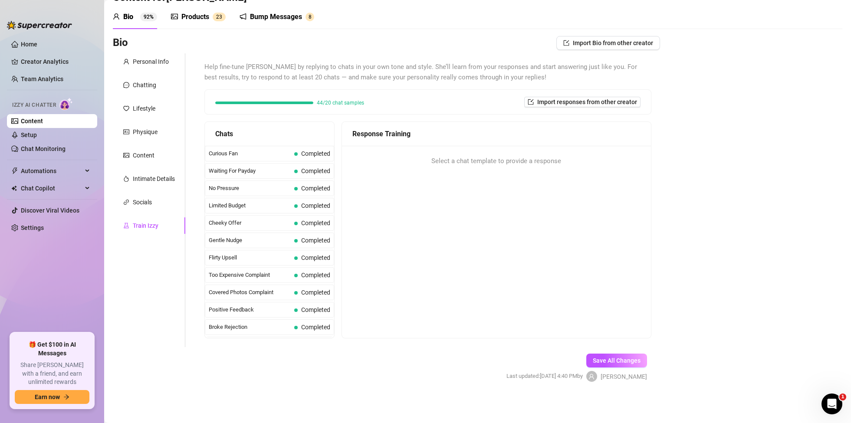
scroll to position [29, 0]
click at [142, 201] on div "Socials" at bounding box center [142, 202] width 19 height 10
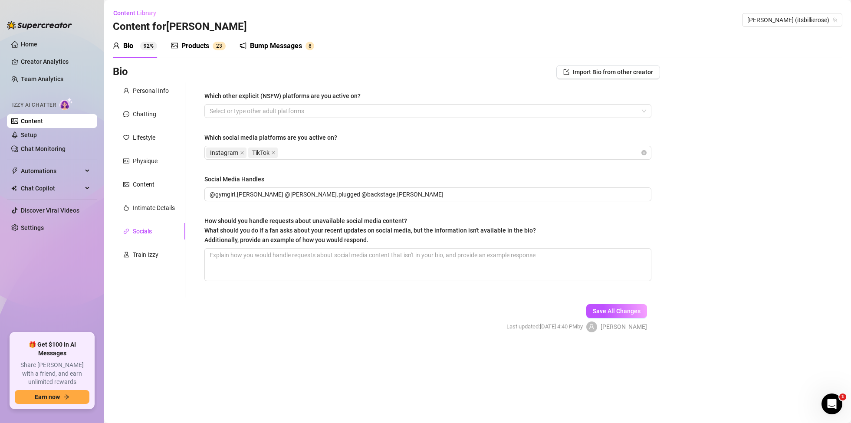
scroll to position [0, 0]
click at [34, 135] on link "Setup" at bounding box center [29, 134] width 16 height 7
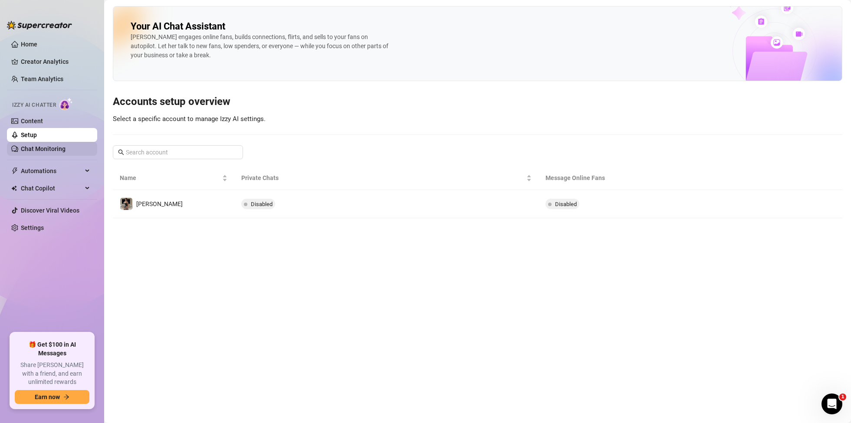
click at [33, 148] on link "Chat Monitoring" at bounding box center [43, 148] width 45 height 7
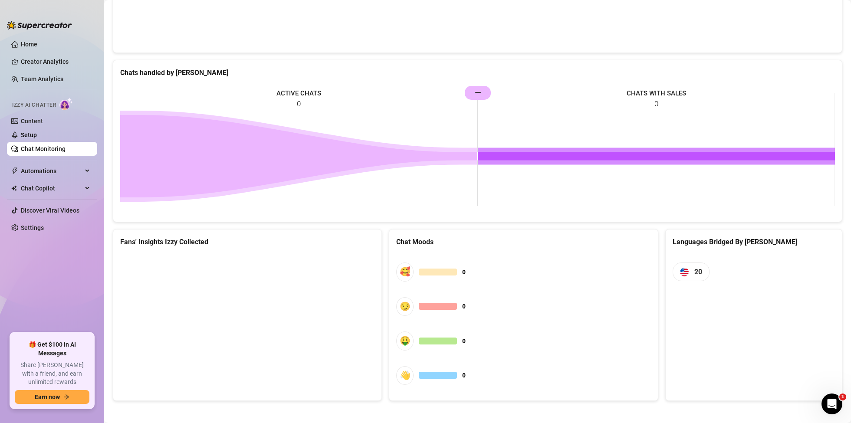
scroll to position [358, 0]
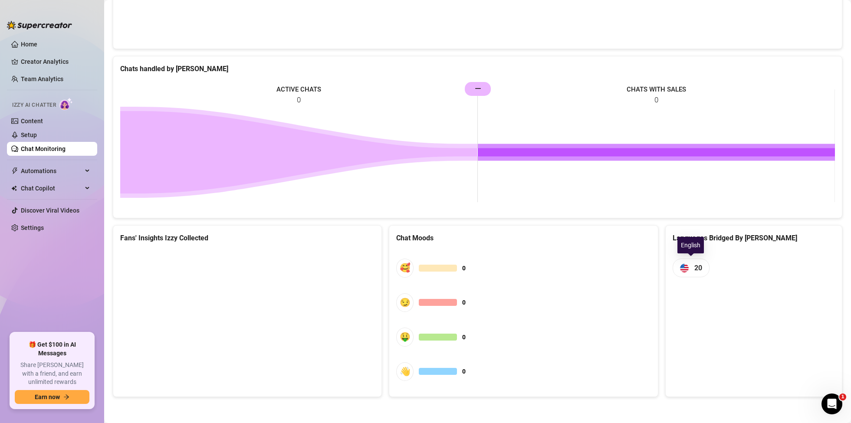
click at [692, 269] on span "20" at bounding box center [691, 268] width 37 height 19
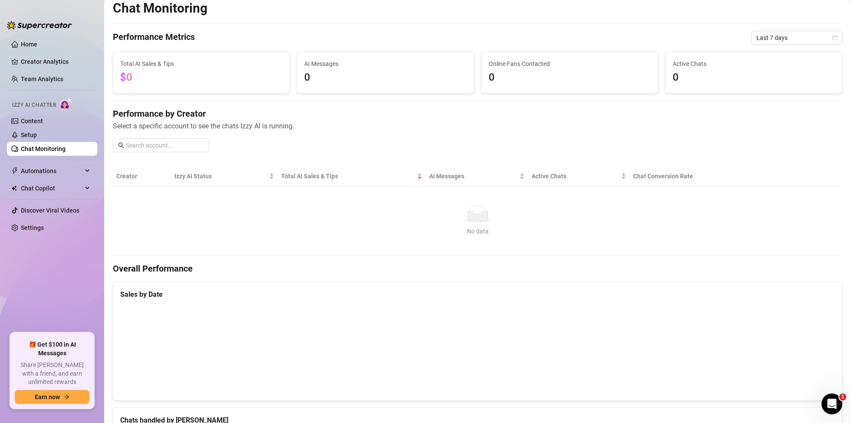
scroll to position [0, 0]
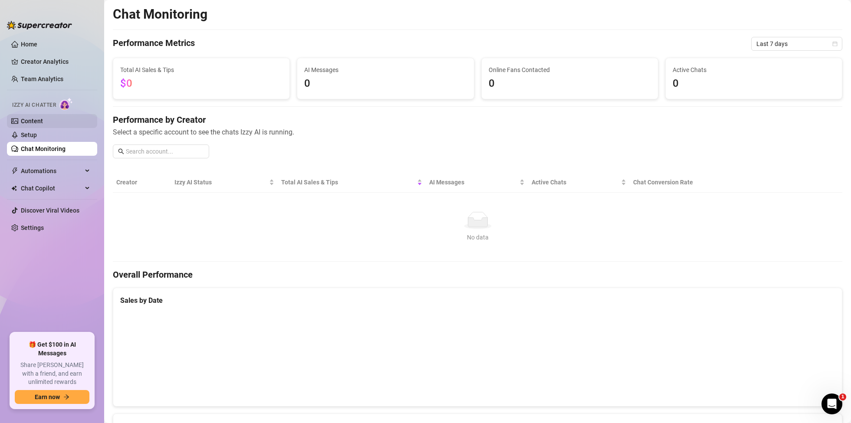
click at [29, 118] on link "Content" at bounding box center [32, 121] width 22 height 7
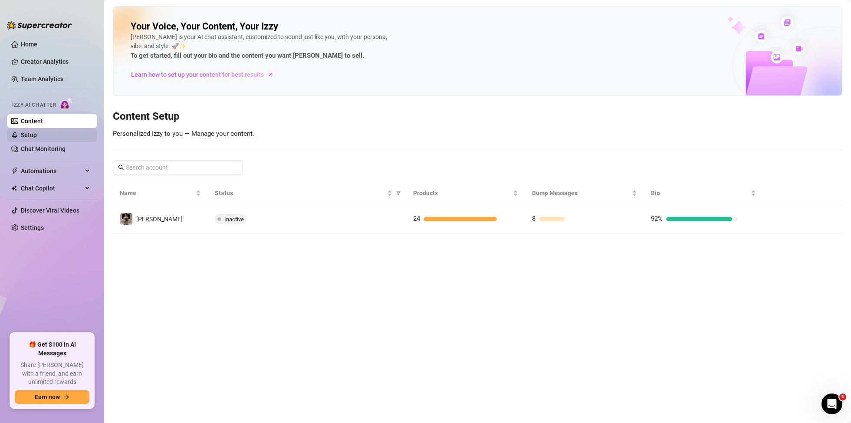
click at [28, 132] on link "Setup" at bounding box center [29, 134] width 16 height 7
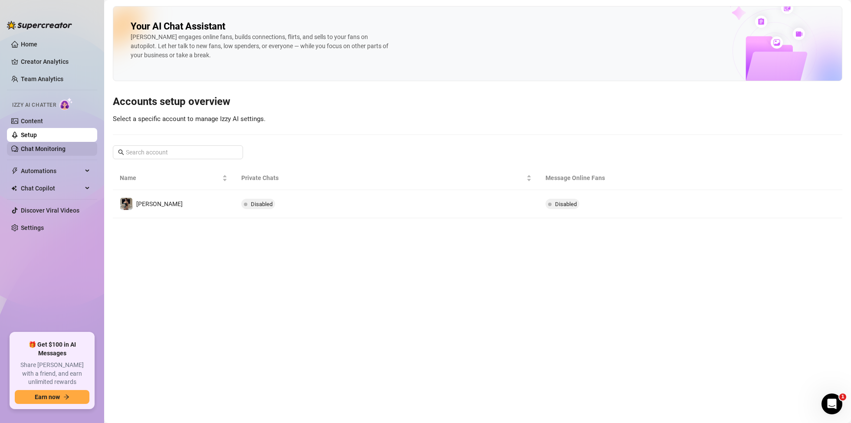
click at [37, 152] on link "Chat Monitoring" at bounding box center [43, 148] width 45 height 7
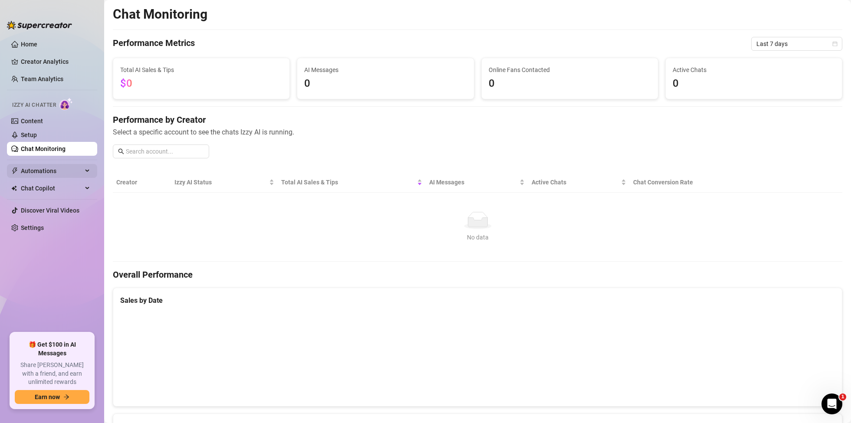
click at [40, 168] on span "Automations" at bounding box center [52, 171] width 62 height 14
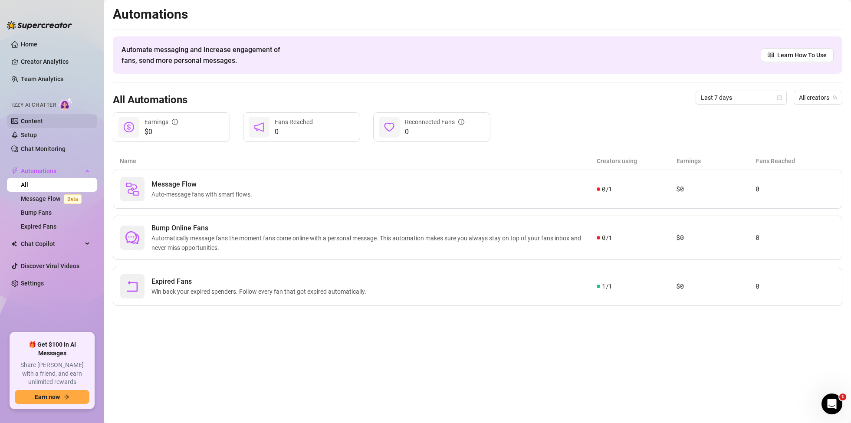
click at [36, 123] on link "Content" at bounding box center [32, 121] width 22 height 7
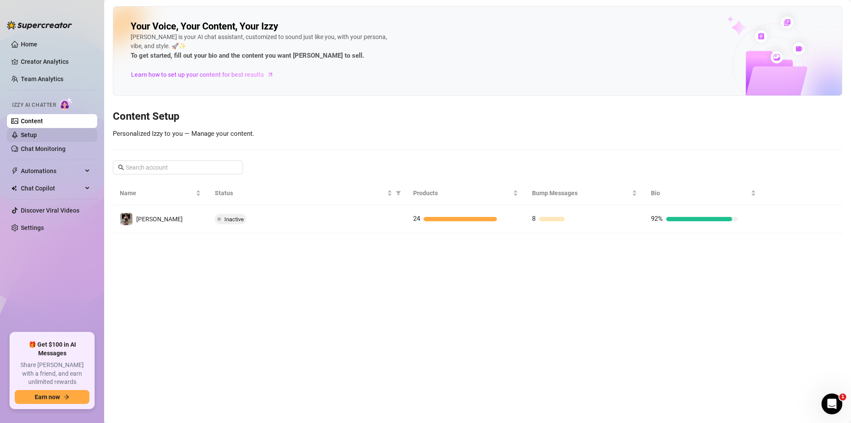
click at [35, 131] on link "Setup" at bounding box center [29, 134] width 16 height 7
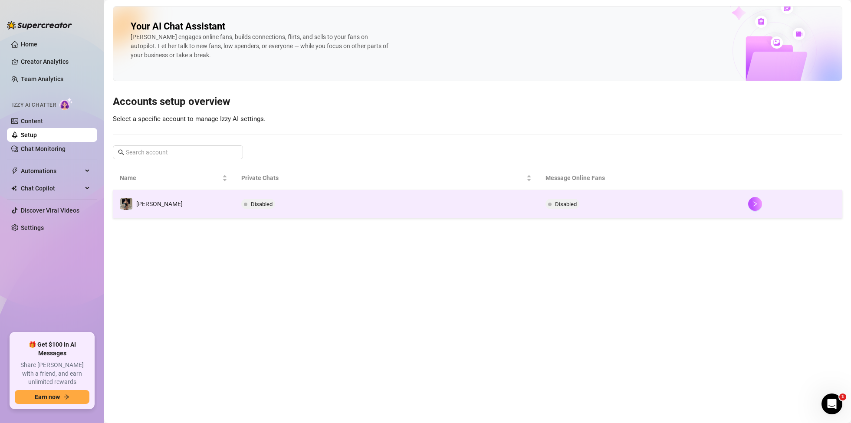
click at [165, 206] on td "[PERSON_NAME]" at bounding box center [173, 204] width 121 height 28
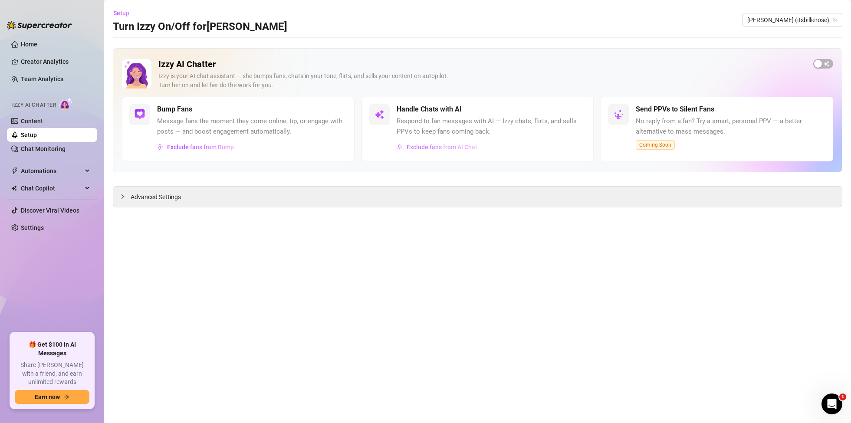
click at [457, 147] on span "Exclude fans from AI Chat" at bounding box center [442, 147] width 71 height 7
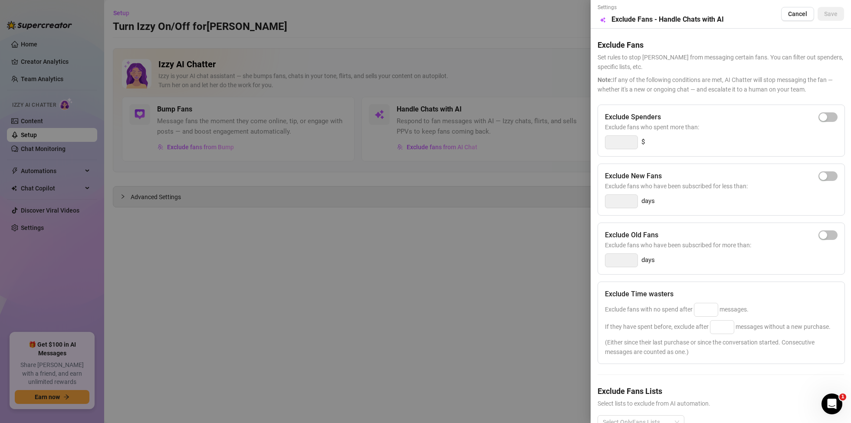
scroll to position [23, 0]
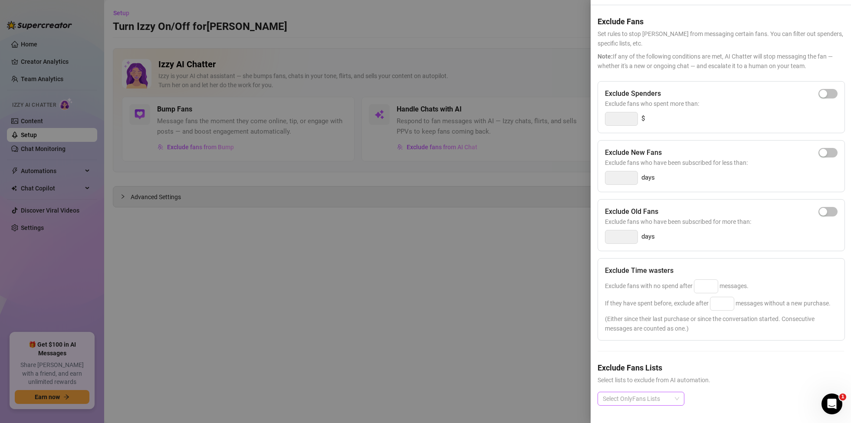
click at [675, 396] on div "Select OnlyFans Lists" at bounding box center [640, 399] width 87 height 14
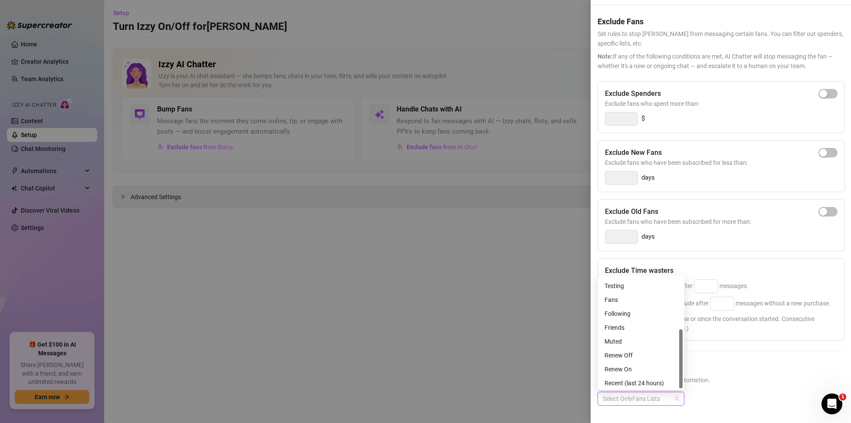
scroll to position [97, 0]
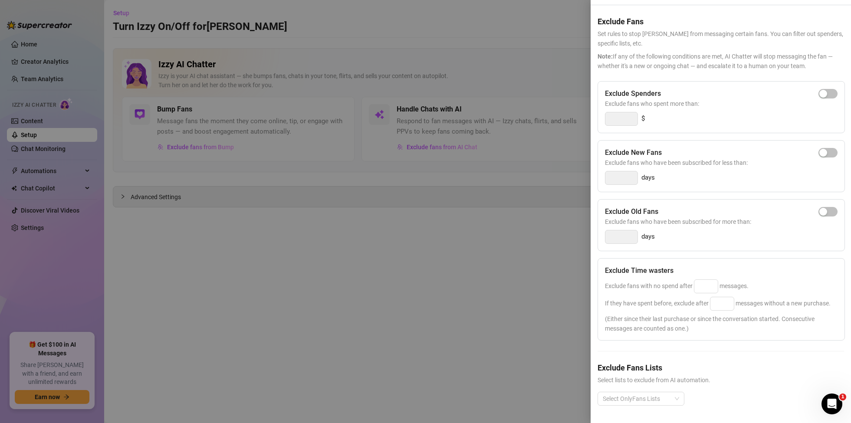
click at [780, 372] on h5 "Exclude Fans Lists" at bounding box center [720, 368] width 246 height 12
click at [272, 355] on div at bounding box center [425, 211] width 851 height 423
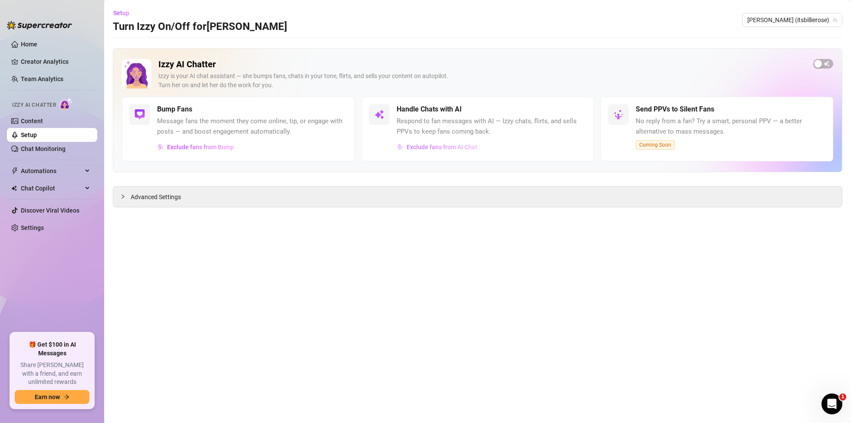
click at [453, 144] on span "Exclude fans from AI Chat" at bounding box center [442, 147] width 71 height 7
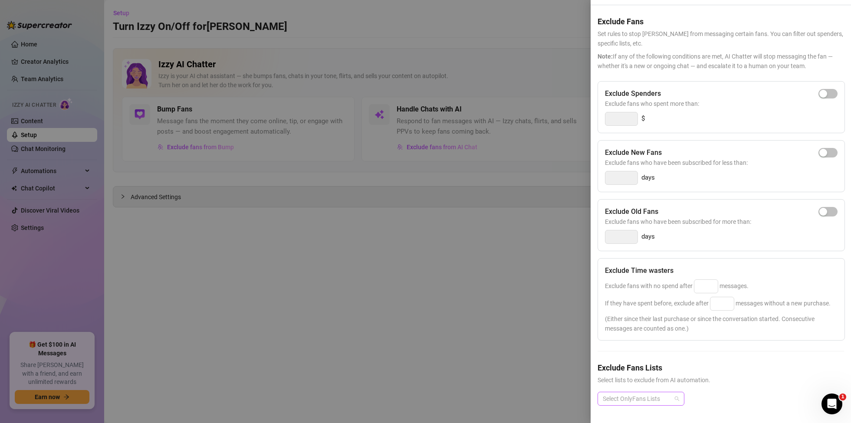
click at [667, 397] on div at bounding box center [636, 399] width 74 height 12
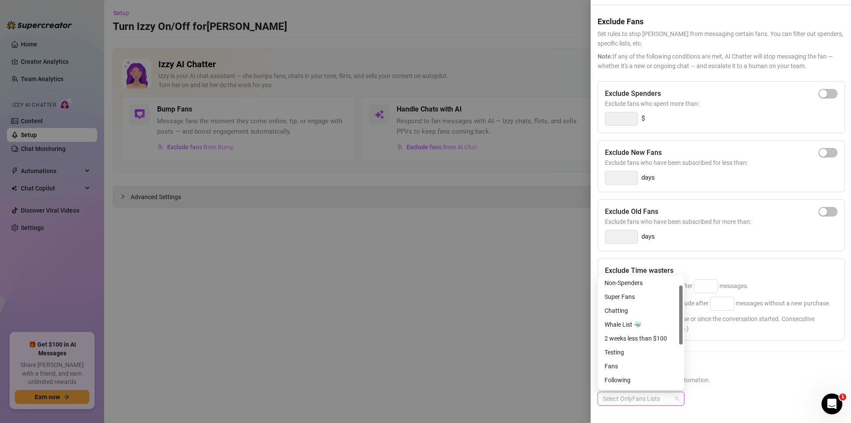
scroll to position [0, 0]
click at [627, 283] on div "Expired Fans" at bounding box center [640, 284] width 73 height 10
click at [639, 297] on div "Non-Spenders" at bounding box center [640, 298] width 73 height 10
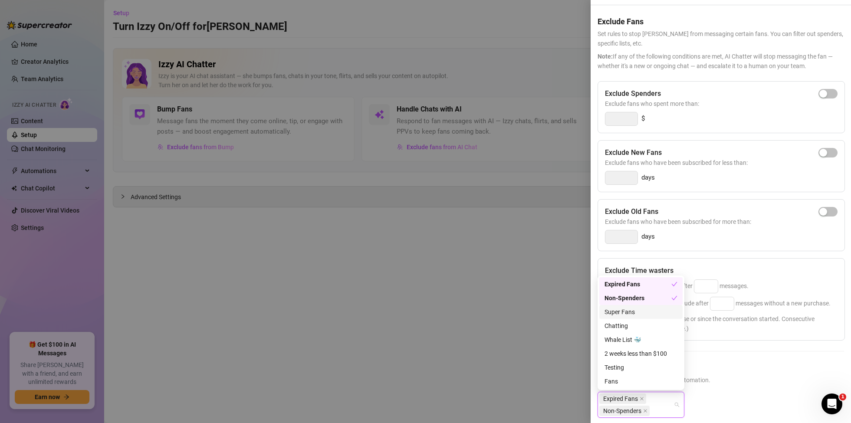
click at [638, 310] on div "Super Fans" at bounding box center [640, 312] width 73 height 10
click at [632, 325] on div "Chatting" at bounding box center [640, 326] width 73 height 10
click at [635, 340] on div "Whale List 🐳" at bounding box center [640, 340] width 73 height 10
click at [639, 355] on div "2 weeks less than $100" at bounding box center [640, 354] width 73 height 10
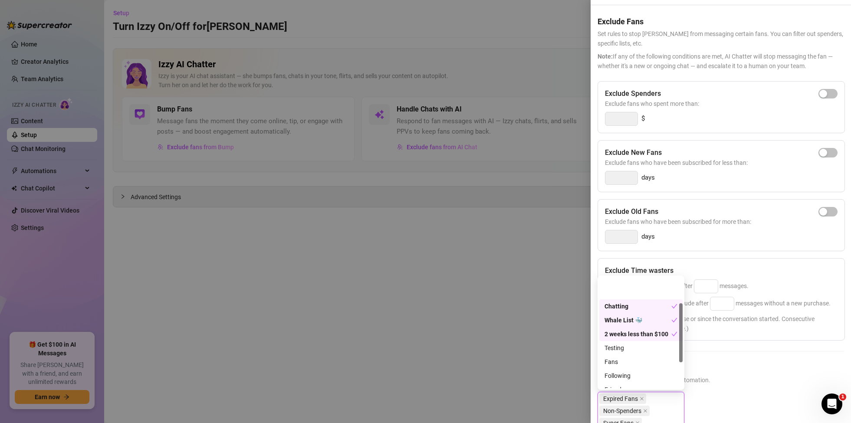
scroll to position [57, 0]
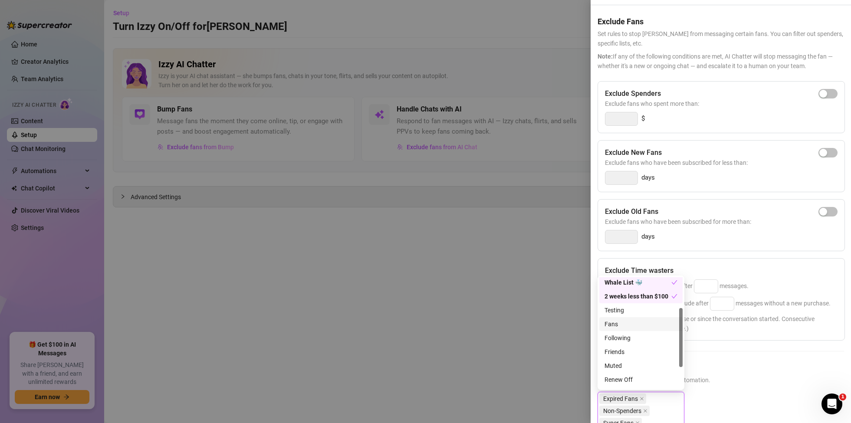
click at [630, 324] on div "Fans" at bounding box center [640, 324] width 73 height 10
click at [636, 335] on div "Following" at bounding box center [640, 338] width 73 height 10
click at [626, 352] on div "Friends" at bounding box center [640, 352] width 73 height 10
drag, startPoint x: 626, startPoint y: 362, endPoint x: 640, endPoint y: 367, distance: 14.3
click at [627, 362] on div "Muted" at bounding box center [640, 366] width 73 height 10
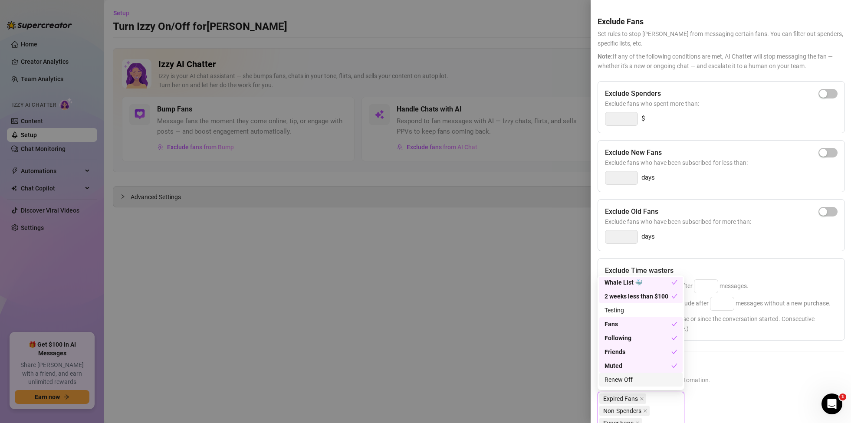
click at [636, 377] on div "Renew Off" at bounding box center [640, 380] width 73 height 10
click at [635, 352] on div "Renew On" at bounding box center [640, 354] width 73 height 10
click at [636, 365] on div "Recent (last 24 hours)" at bounding box center [640, 368] width 73 height 10
click at [631, 380] on div "Tagged" at bounding box center [640, 382] width 73 height 10
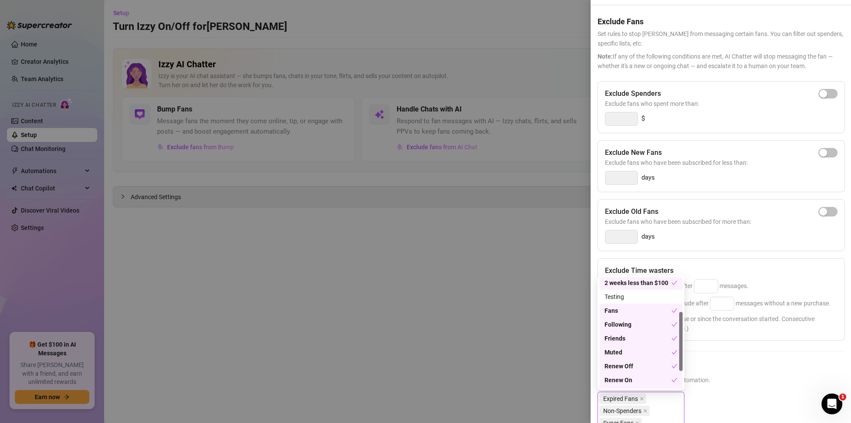
scroll to position [60, 0]
click at [623, 318] on div "Fans" at bounding box center [637, 321] width 67 height 10
click at [756, 371] on h5 "Exclude Fans Lists" at bounding box center [720, 368] width 246 height 12
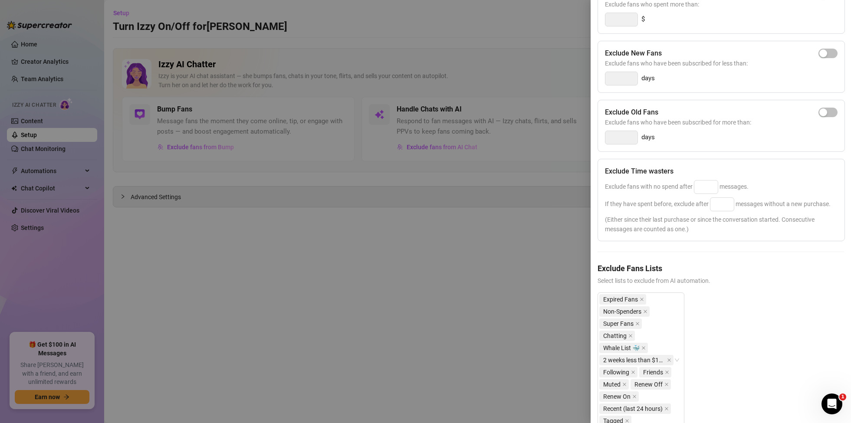
scroll to position [124, 0]
click at [828, 112] on span "button" at bounding box center [827, 111] width 19 height 10
type input "14"
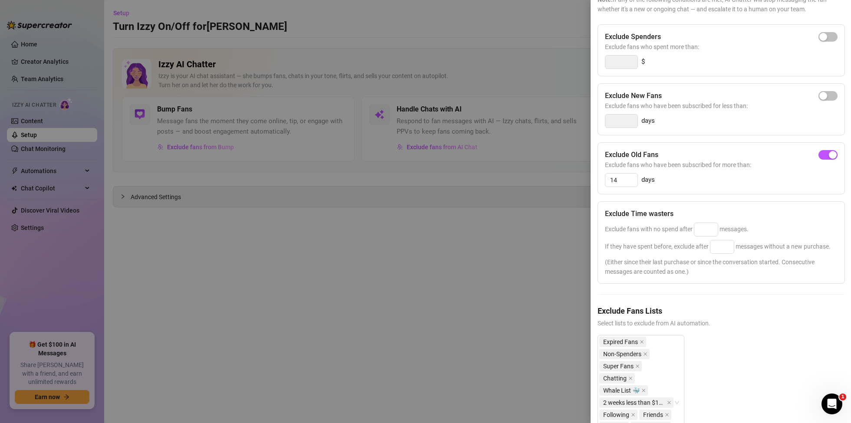
scroll to position [81, 0]
click at [830, 95] on span "button" at bounding box center [827, 96] width 19 height 10
type input "3"
click at [616, 121] on input "3" at bounding box center [621, 120] width 32 height 13
drag, startPoint x: 843, startPoint y: 97, endPoint x: 830, endPoint y: 98, distance: 13.1
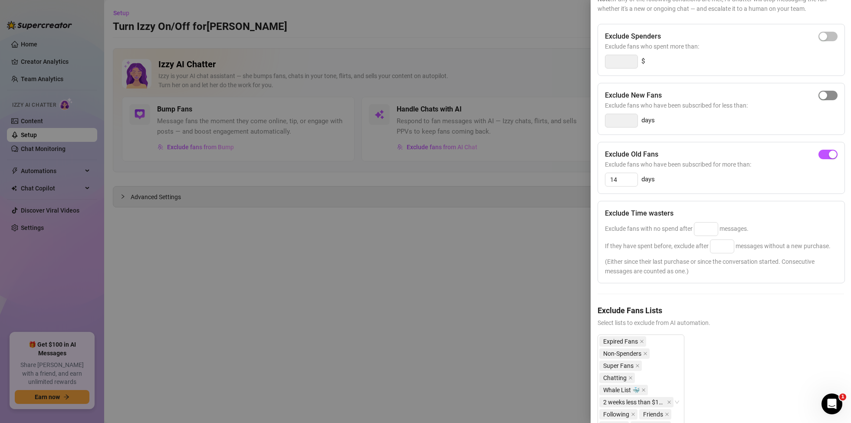
click at [842, 97] on div "Exclude New Fans Exclude fans who have been subscribed for less than: days" at bounding box center [720, 109] width 247 height 52
click at [826, 98] on div "button" at bounding box center [823, 96] width 8 height 8
type input "3"
click at [617, 123] on input "3" at bounding box center [621, 120] width 32 height 13
click at [821, 92] on div "button" at bounding box center [823, 96] width 8 height 8
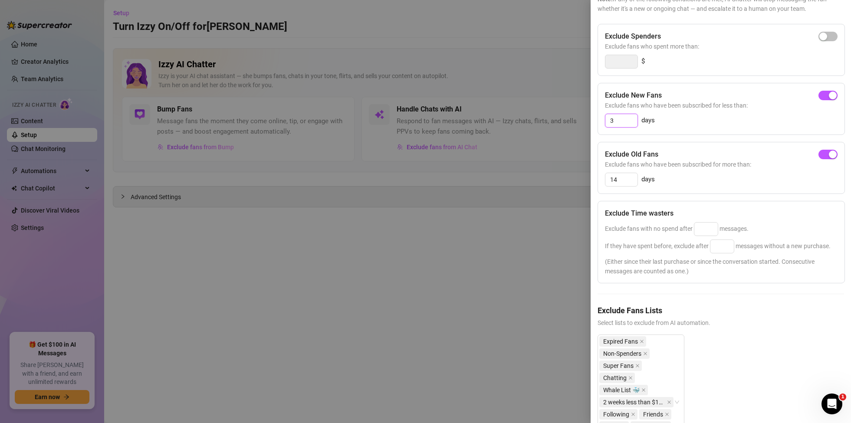
drag, startPoint x: 610, startPoint y: 122, endPoint x: 628, endPoint y: 121, distance: 18.3
click at [628, 121] on input "3" at bounding box center [621, 120] width 32 height 13
type input "6"
click at [699, 118] on div "6 days" at bounding box center [721, 121] width 233 height 14
click at [624, 178] on input "14" at bounding box center [621, 179] width 32 height 13
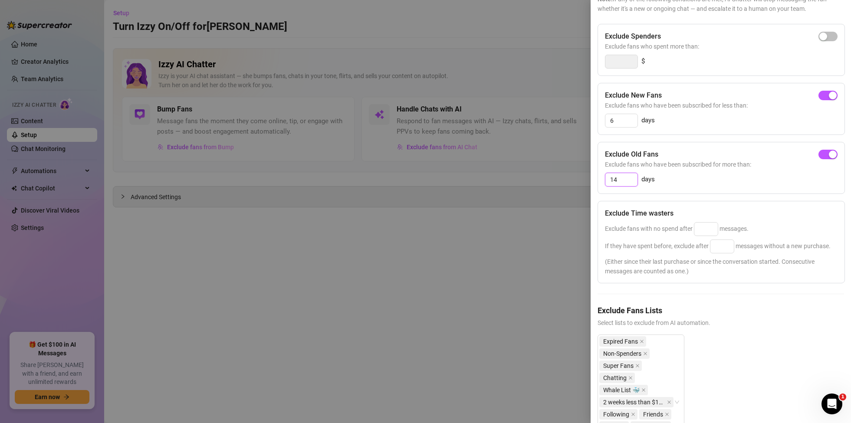
drag, startPoint x: 597, startPoint y: 175, endPoint x: 591, endPoint y: 175, distance: 6.5
click at [591, 175] on div "Settings Preview Exclude Fans - Handle Chats with AI Cancel Save Exclude Fans S…" at bounding box center [721, 211] width 260 height 423
type input "8"
click at [809, 327] on span "Select lists to exclude from AI automation." at bounding box center [720, 323] width 246 height 10
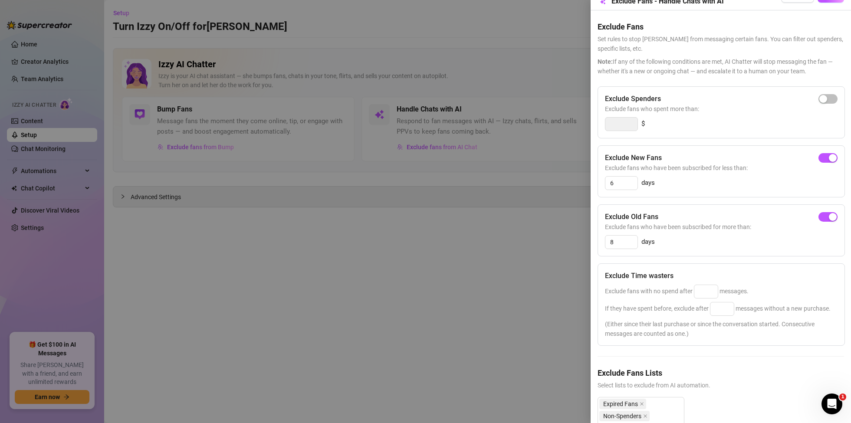
scroll to position [0, 0]
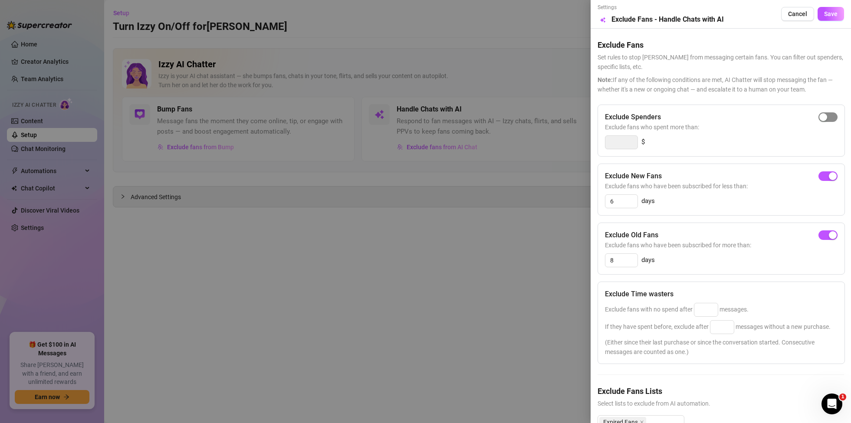
click at [829, 115] on span "button" at bounding box center [827, 117] width 19 height 10
drag, startPoint x: 628, startPoint y: 142, endPoint x: 585, endPoint y: 143, distance: 43.0
click at [585, 143] on div "Settings Preview Exclude Fans - Handle Chats with AI Cancel Save Exclude Fans S…" at bounding box center [425, 211] width 851 height 423
type input "5"
click at [824, 295] on div "Exclude Time wasters" at bounding box center [721, 294] width 233 height 10
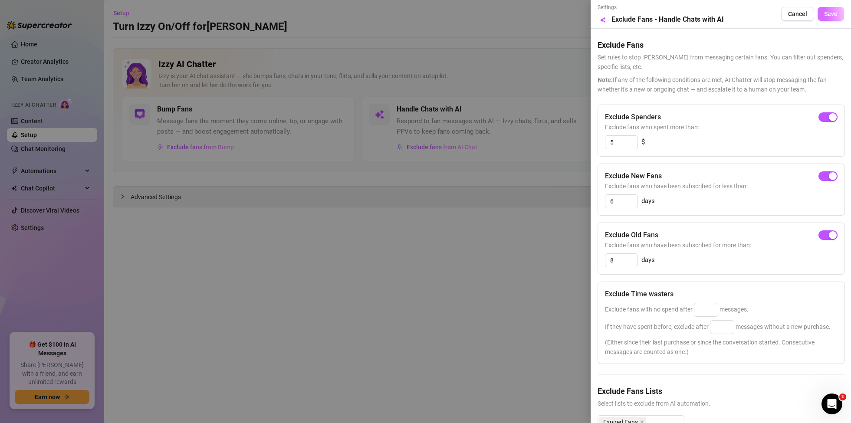
click at [830, 12] on span "Save" at bounding box center [830, 13] width 13 height 7
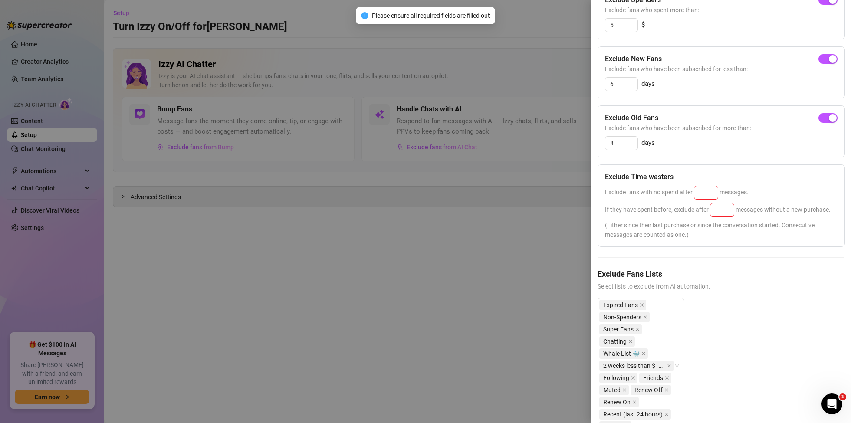
scroll to position [135, 0]
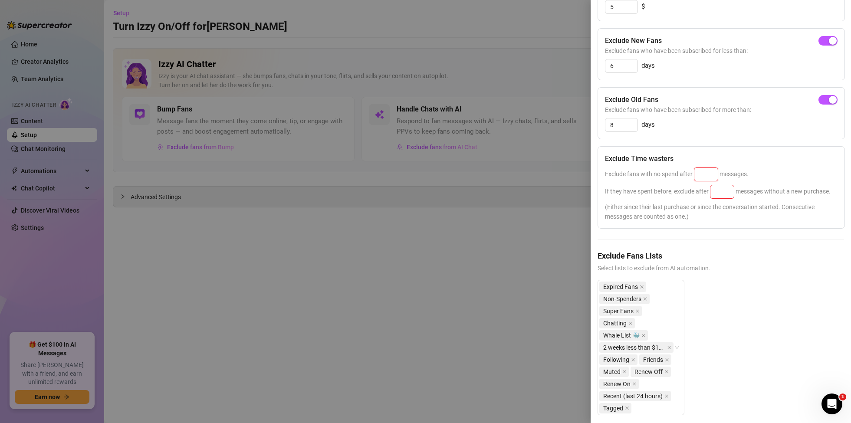
click at [703, 174] on input at bounding box center [705, 174] width 23 height 13
type input "5"
type input "25"
click at [721, 194] on input at bounding box center [721, 191] width 23 height 13
drag, startPoint x: 726, startPoint y: 187, endPoint x: 726, endPoint y: 191, distance: 4.4
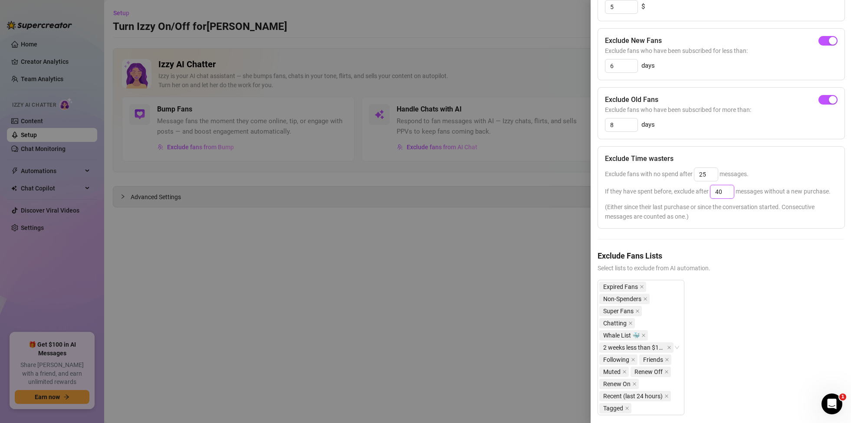
click at [725, 190] on input "40" at bounding box center [721, 191] width 23 height 13
click at [726, 191] on input "40" at bounding box center [721, 191] width 23 height 13
drag, startPoint x: 724, startPoint y: 192, endPoint x: 678, endPoint y: 188, distance: 46.2
click at [678, 188] on span "If they have spent before, exclude after 40 messages without a new purchase." at bounding box center [718, 191] width 226 height 7
type input "25"
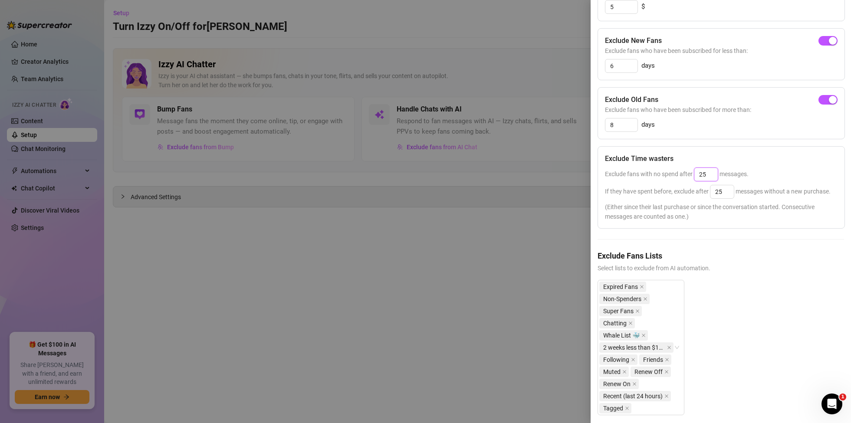
drag, startPoint x: 710, startPoint y: 175, endPoint x: 668, endPoint y: 174, distance: 42.1
click at [668, 174] on span "Exclude fans with no spend after 25 messages." at bounding box center [677, 174] width 144 height 7
type input "25"
drag, startPoint x: 729, startPoint y: 192, endPoint x: 659, endPoint y: 188, distance: 70.8
click at [659, 188] on span "If they have spent before, exclude after 25 messages without a new purchase." at bounding box center [718, 191] width 226 height 7
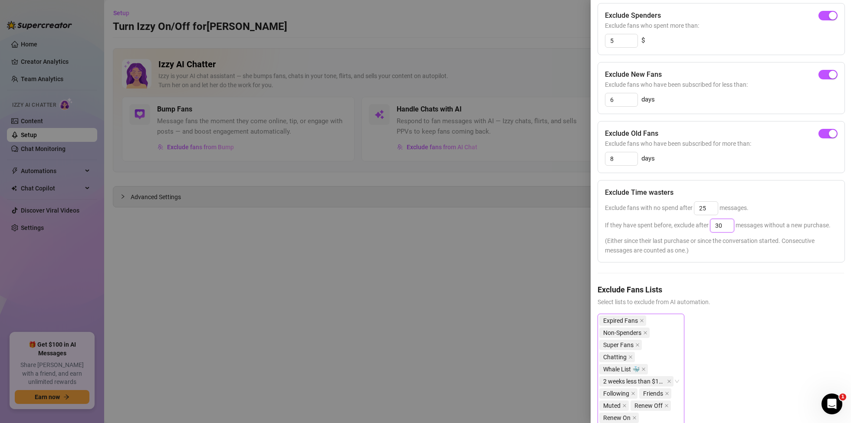
scroll to position [0, 0]
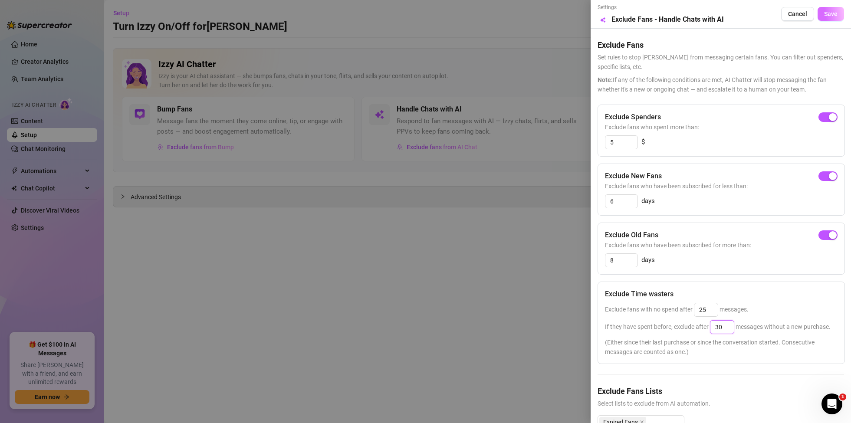
type input "30"
drag, startPoint x: 831, startPoint y: 12, endPoint x: 821, endPoint y: 9, distance: 10.7
click at [828, 11] on span "Save" at bounding box center [830, 13] width 13 height 7
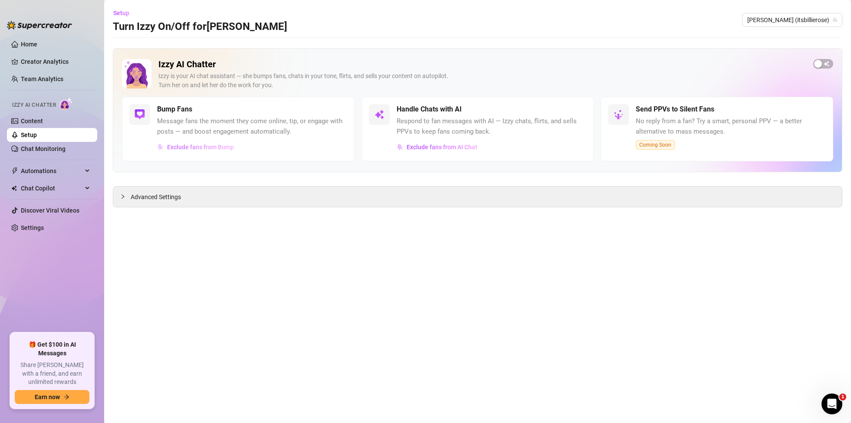
click at [214, 144] on span "Exclude fans from Bump" at bounding box center [200, 147] width 67 height 7
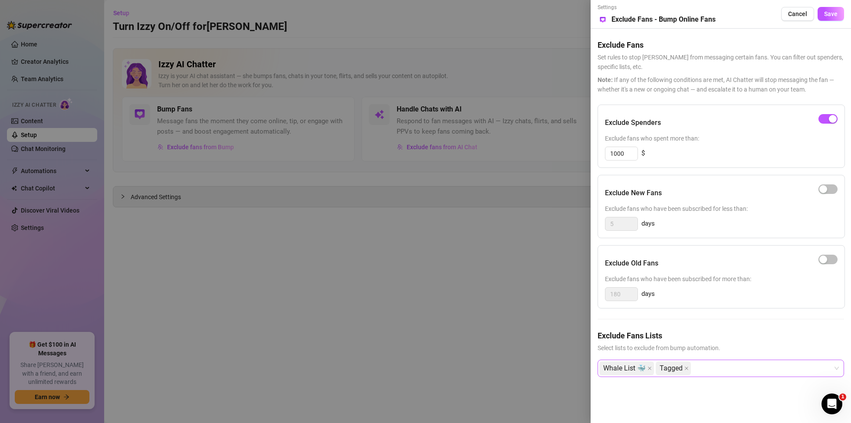
click at [762, 372] on div "Whale List 🐳 Tagged" at bounding box center [716, 369] width 234 height 16
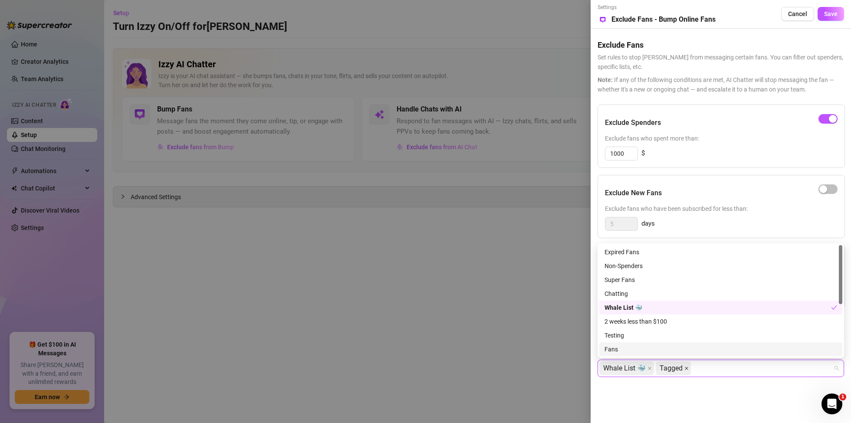
click at [684, 368] on icon "close" at bounding box center [686, 368] width 4 height 4
click at [628, 251] on div "Expired Fans" at bounding box center [720, 252] width 233 height 10
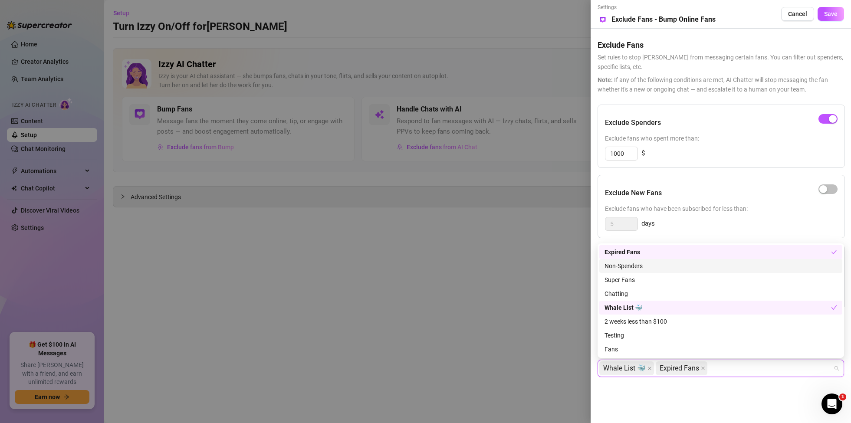
click at [628, 261] on div "Non-Spenders" at bounding box center [720, 266] width 243 height 14
click at [622, 280] on div "Super Fans" at bounding box center [720, 280] width 233 height 10
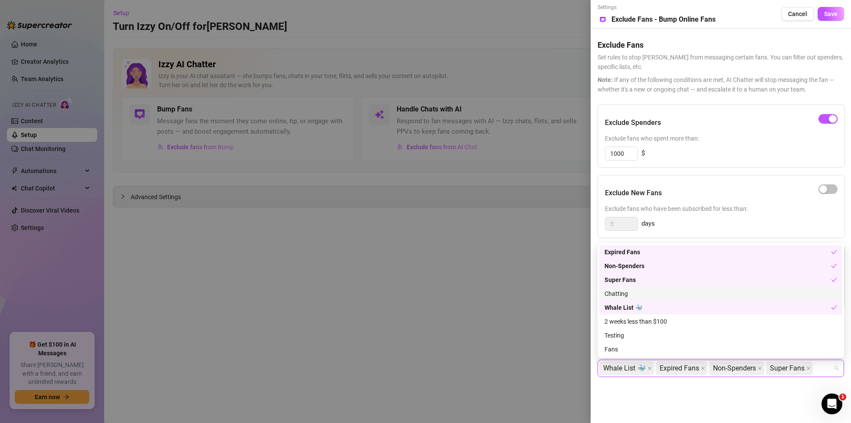
click at [615, 291] on div "Chatting" at bounding box center [720, 294] width 233 height 10
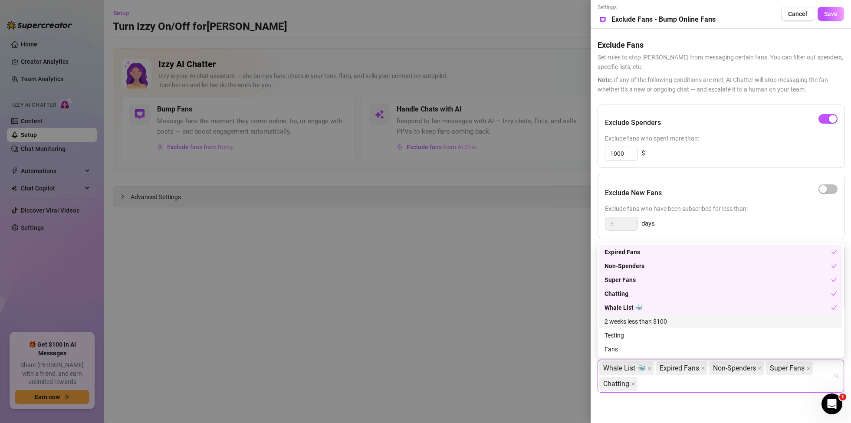
click at [638, 318] on div "2 weeks less than $100" at bounding box center [720, 322] width 233 height 10
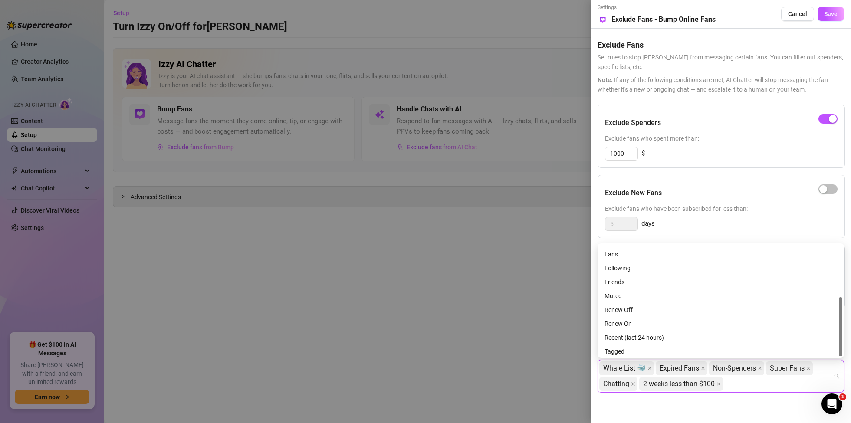
scroll to position [97, 0]
click at [627, 332] on div "Recent (last 24 hours)" at bounding box center [720, 336] width 233 height 10
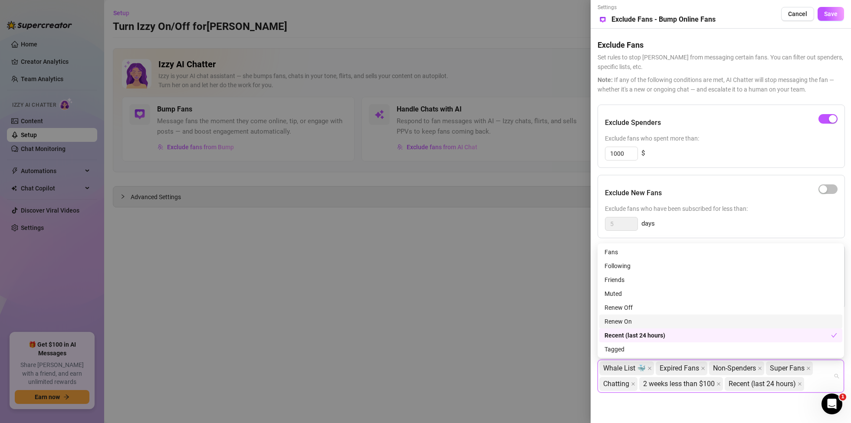
click at [626, 319] on div "Renew On" at bounding box center [720, 322] width 233 height 10
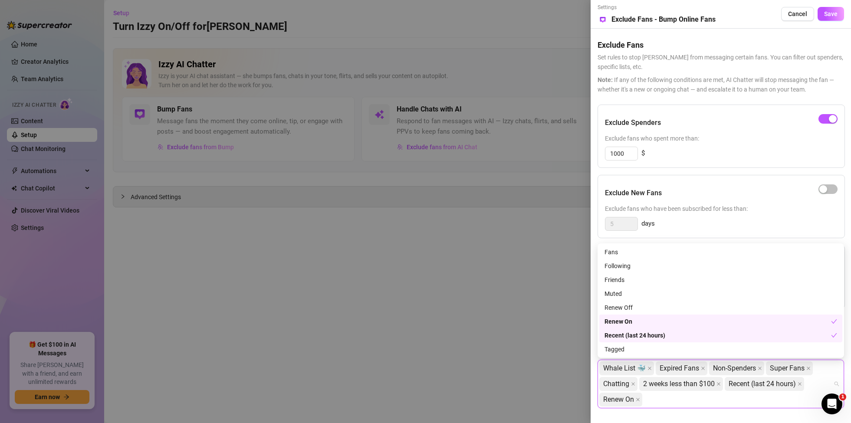
click at [629, 320] on div "Renew On" at bounding box center [717, 322] width 226 height 10
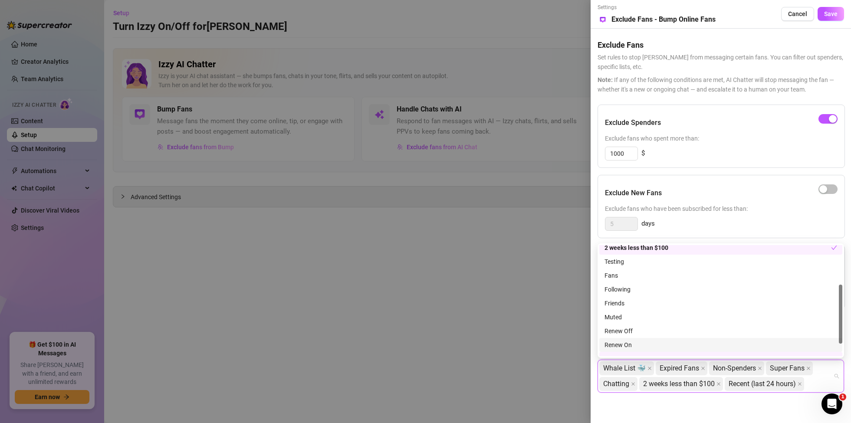
scroll to position [73, 0]
click at [632, 345] on div "Renew On" at bounding box center [720, 346] width 233 height 10
click at [623, 315] on div "Muted" at bounding box center [720, 318] width 233 height 10
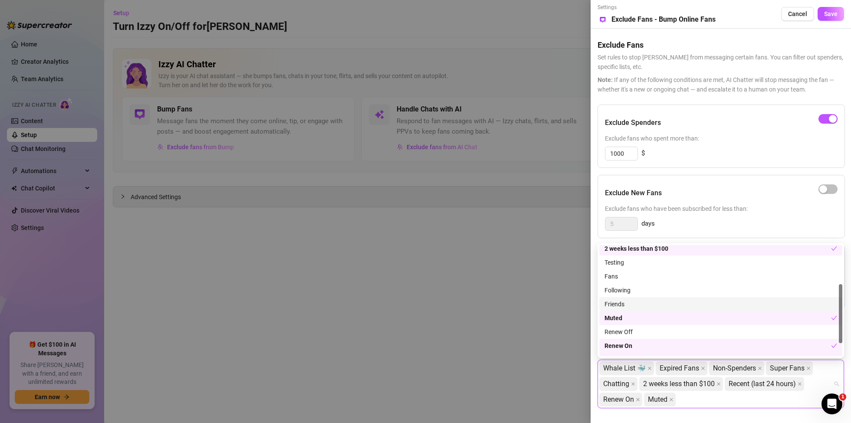
click at [627, 304] on div "Friends" at bounding box center [720, 304] width 233 height 10
click at [629, 288] on div "Following" at bounding box center [720, 291] width 233 height 10
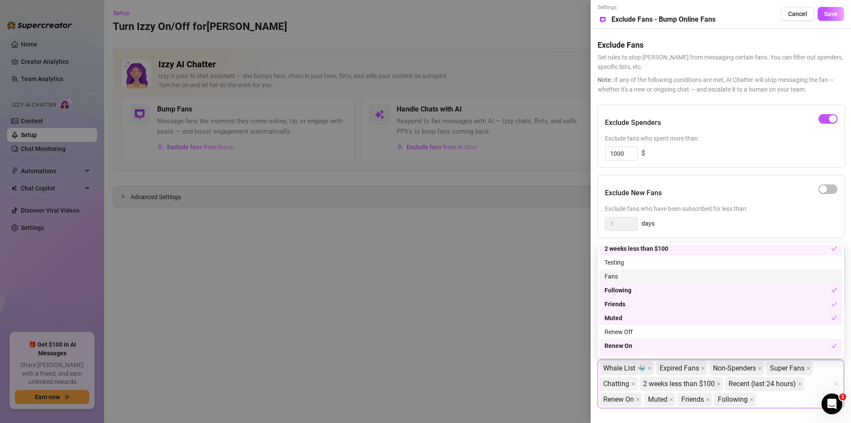
drag, startPoint x: 617, startPoint y: 275, endPoint x: 654, endPoint y: 281, distance: 37.0
click at [618, 276] on div "Fans" at bounding box center [720, 277] width 233 height 10
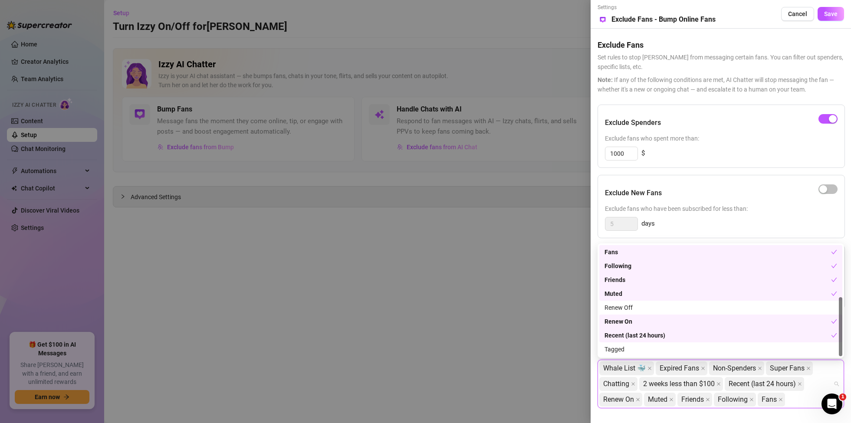
click at [781, 206] on span "Exclude fans who have been subscribed for less than:" at bounding box center [721, 209] width 233 height 10
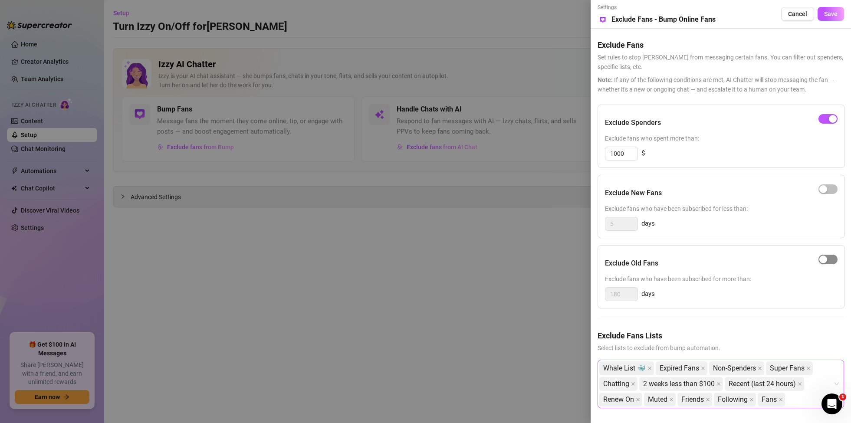
click at [833, 259] on span "button" at bounding box center [827, 260] width 19 height 10
drag, startPoint x: 622, startPoint y: 296, endPoint x: 635, endPoint y: 294, distance: 13.3
click at [623, 296] on input "180" at bounding box center [621, 294] width 32 height 13
drag, startPoint x: 629, startPoint y: 294, endPoint x: 578, endPoint y: 290, distance: 51.0
click at [579, 290] on div "Settings Preview Exclude Fans - Bump Online Fans Cancel Save Exclude Fans Set r…" at bounding box center [425, 211] width 851 height 423
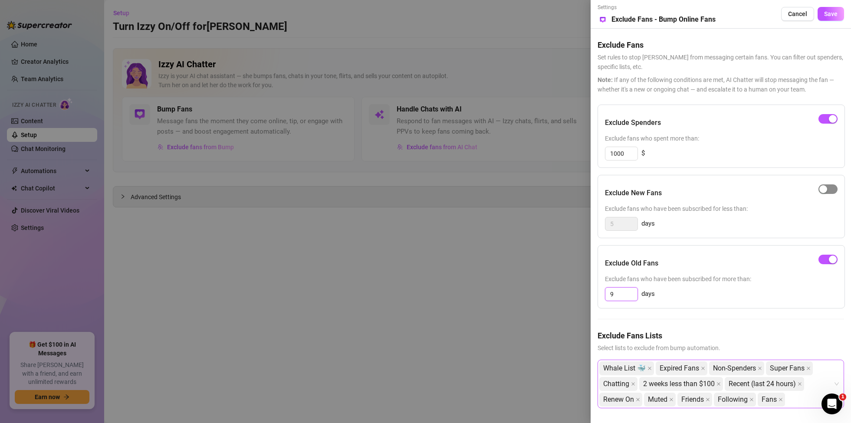
type input "9"
click at [825, 188] on div "button" at bounding box center [823, 189] width 8 height 8
drag, startPoint x: 616, startPoint y: 224, endPoint x: 591, endPoint y: 223, distance: 25.2
click at [592, 223] on div "Settings Preview Exclude Fans - Bump Online Fans Cancel Save Exclude Fans Set r…" at bounding box center [721, 211] width 260 height 423
type input "6"
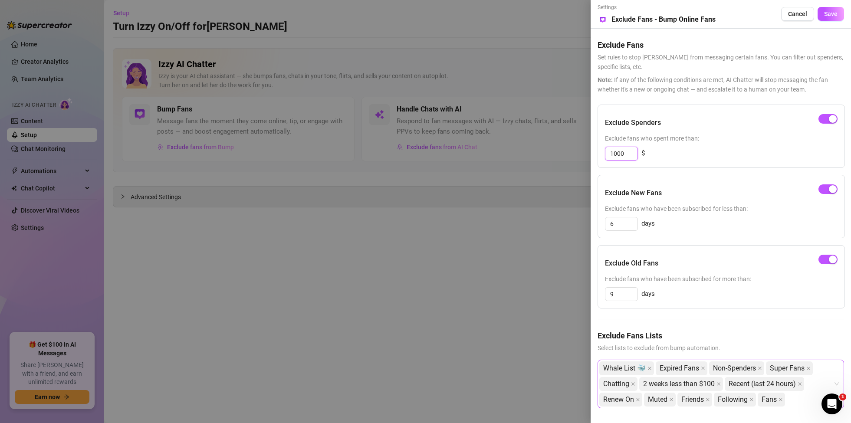
drag, startPoint x: 629, startPoint y: 151, endPoint x: 592, endPoint y: 151, distance: 36.9
click at [592, 151] on div "Settings Preview Exclude Fans - Bump Online Fans Cancel Save Exclude Fans Set r…" at bounding box center [721, 211] width 260 height 423
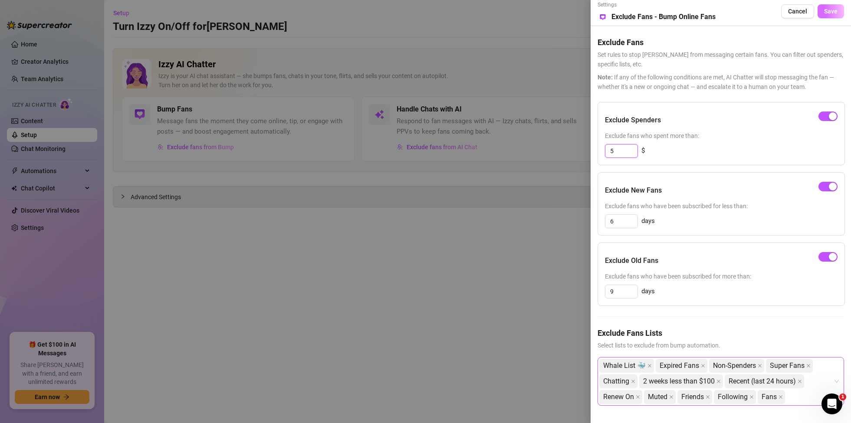
type input "5"
click at [831, 12] on span "Save" at bounding box center [830, 11] width 13 height 7
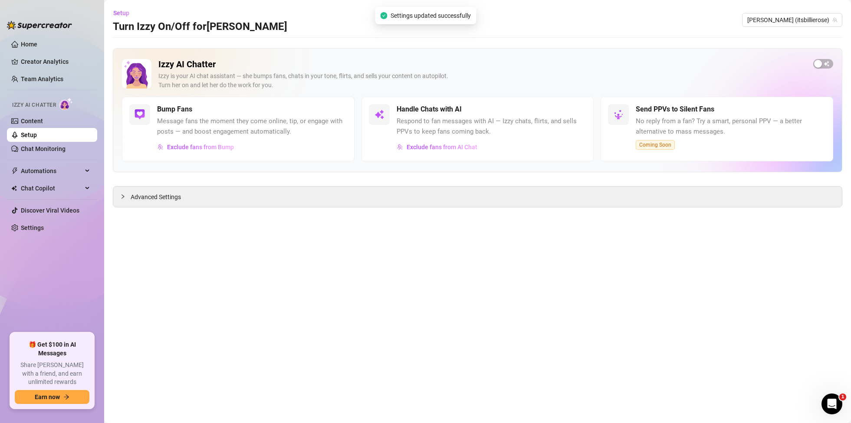
click at [436, 116] on div "Handle Chats with AI Respond to fan messages with AI — Izzy chats, flirts, and …" at bounding box center [492, 129] width 190 height 50
click at [432, 147] on span "Exclude fans from AI Chat" at bounding box center [442, 147] width 71 height 7
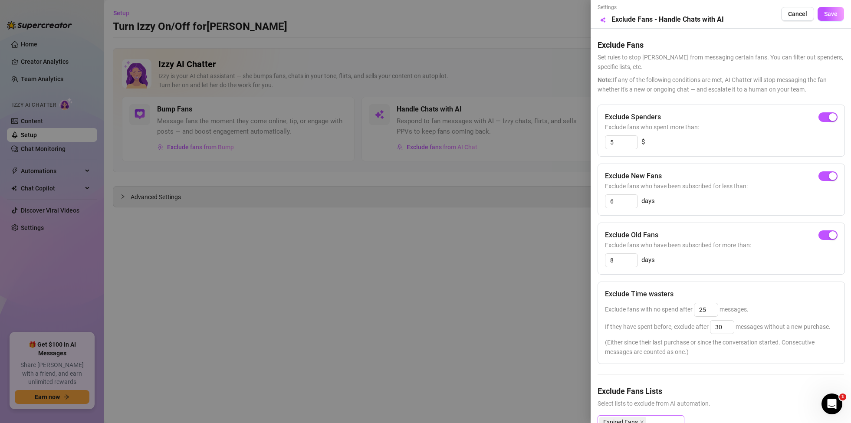
scroll to position [157, 0]
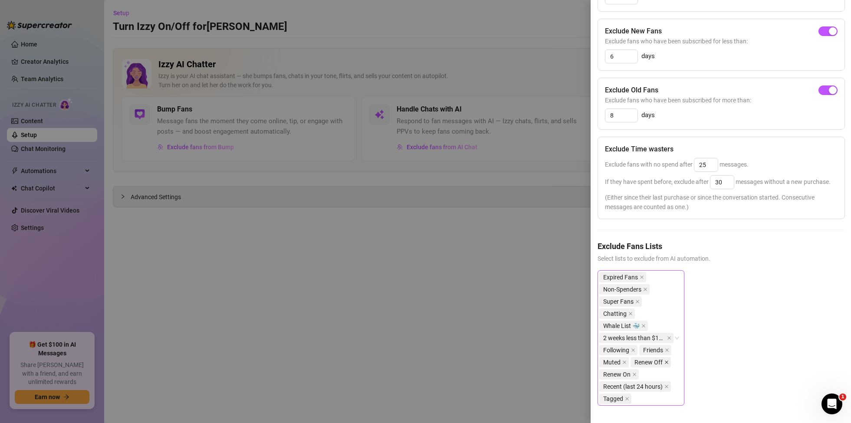
click at [664, 364] on icon "close" at bounding box center [666, 362] width 4 height 4
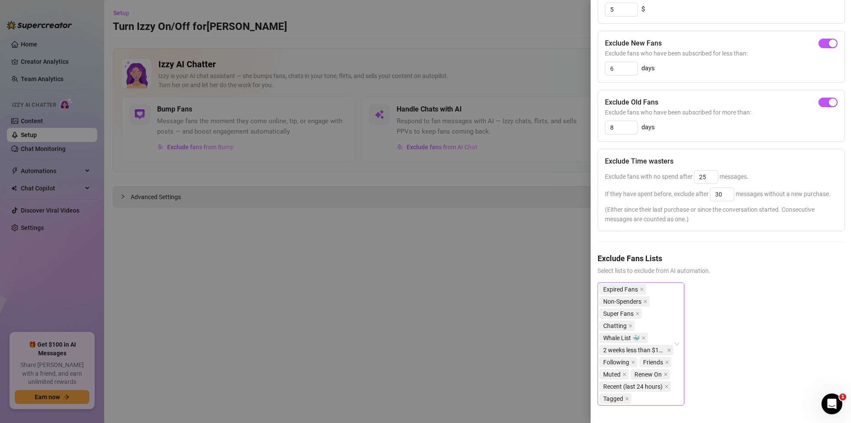
scroll to position [0, 0]
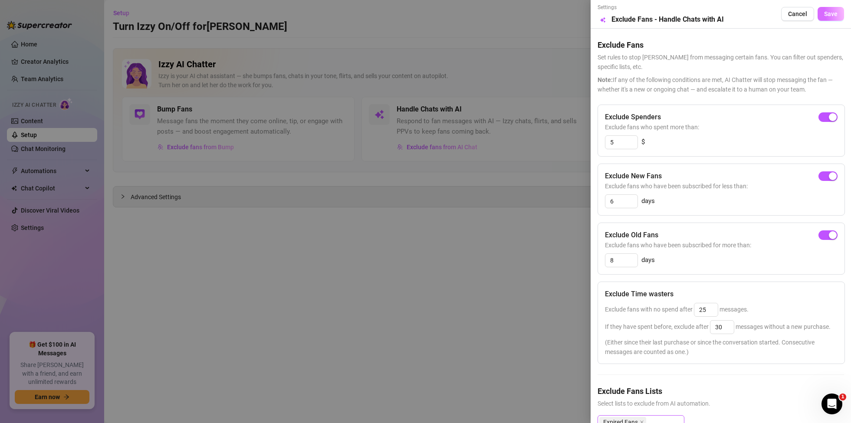
click at [832, 14] on span "Save" at bounding box center [830, 13] width 13 height 7
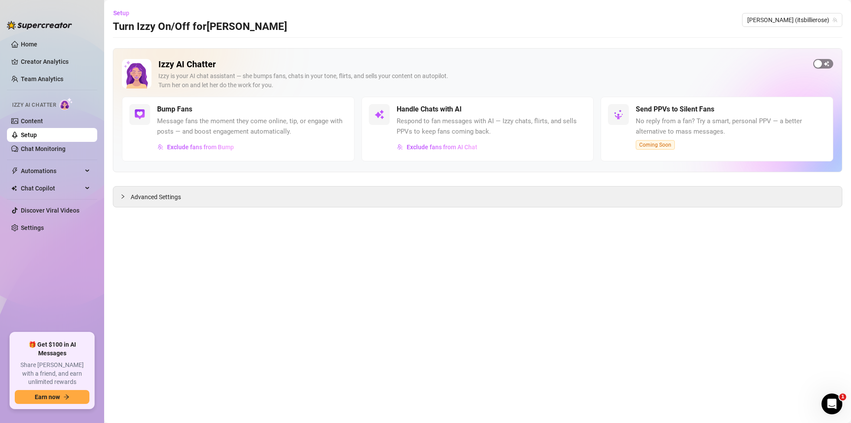
click at [821, 64] on div "button" at bounding box center [818, 64] width 8 height 8
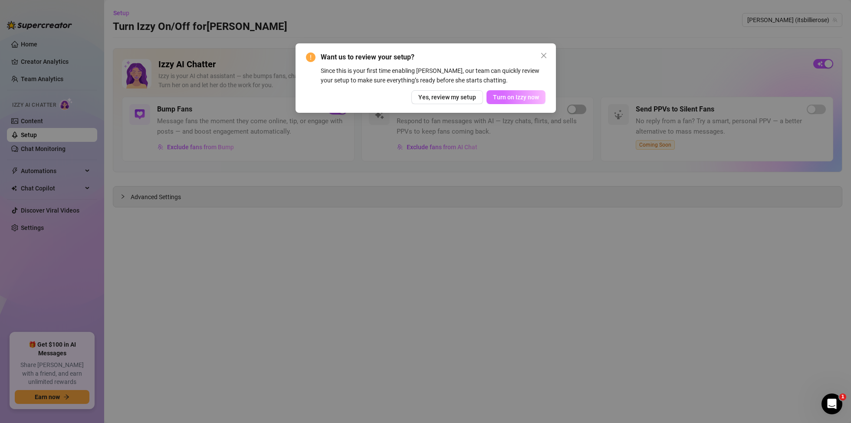
click at [507, 97] on span "Turn on Izzy now" at bounding box center [516, 97] width 46 height 7
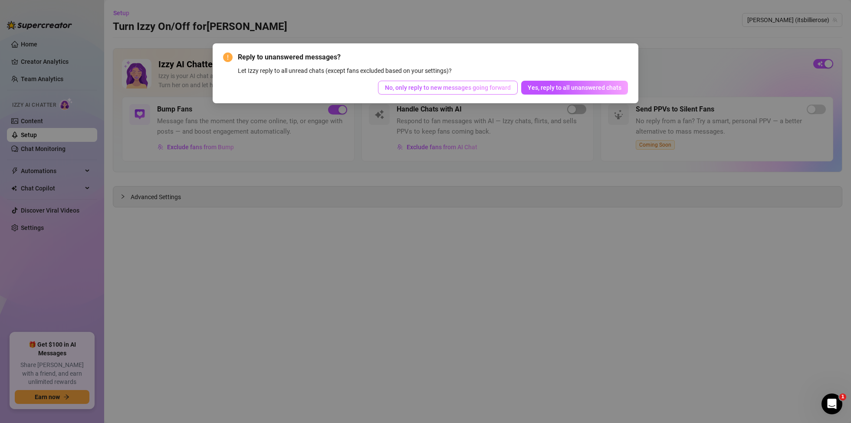
click at [471, 88] on span "No, only reply to new messages going forward" at bounding box center [448, 87] width 126 height 7
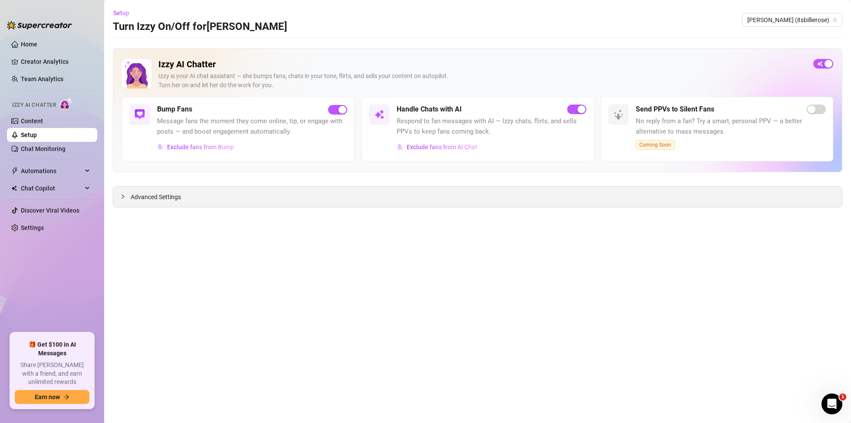
click at [131, 193] on span "Advanced Settings" at bounding box center [156, 197] width 50 height 10
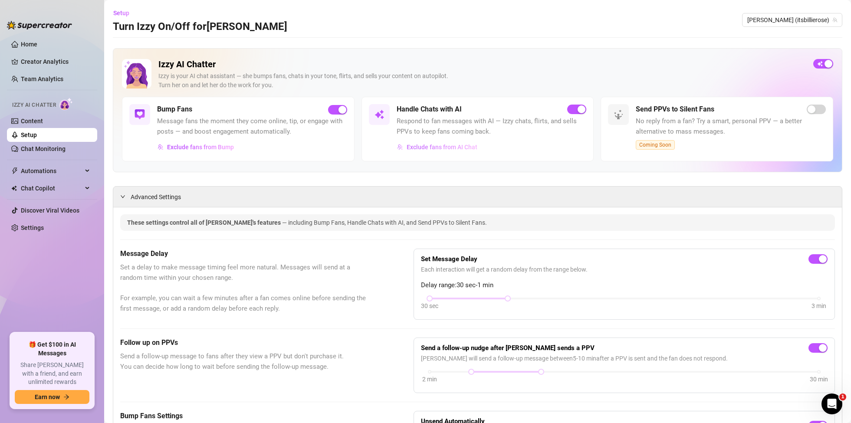
click at [441, 144] on span "Exclude fans from AI Chat" at bounding box center [442, 147] width 71 height 7
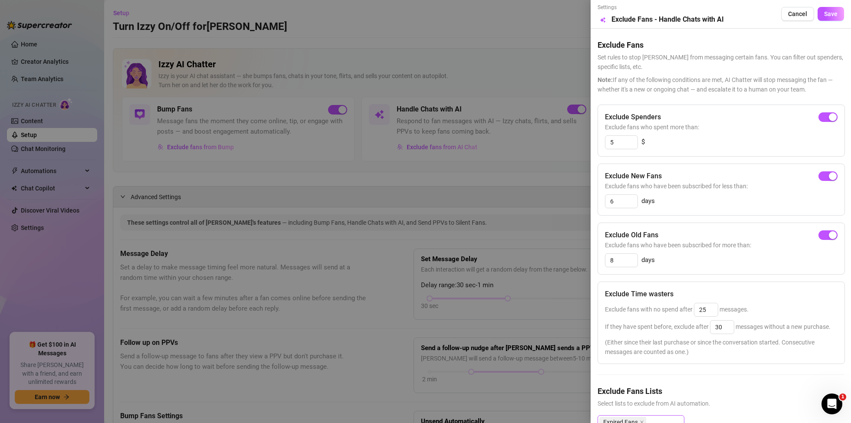
scroll to position [145, 0]
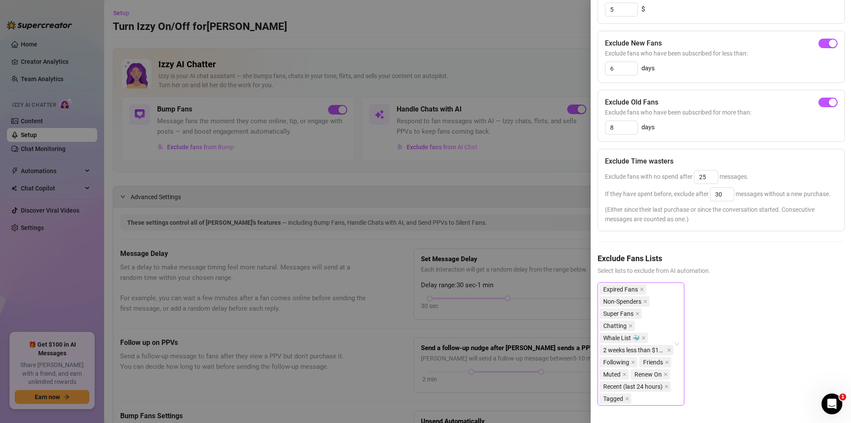
click at [379, 271] on div at bounding box center [425, 211] width 851 height 423
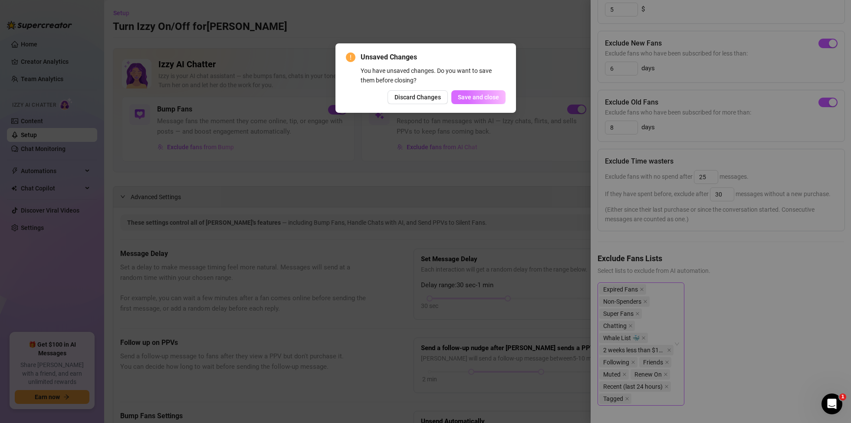
click at [482, 96] on span "Save and close" at bounding box center [478, 97] width 41 height 7
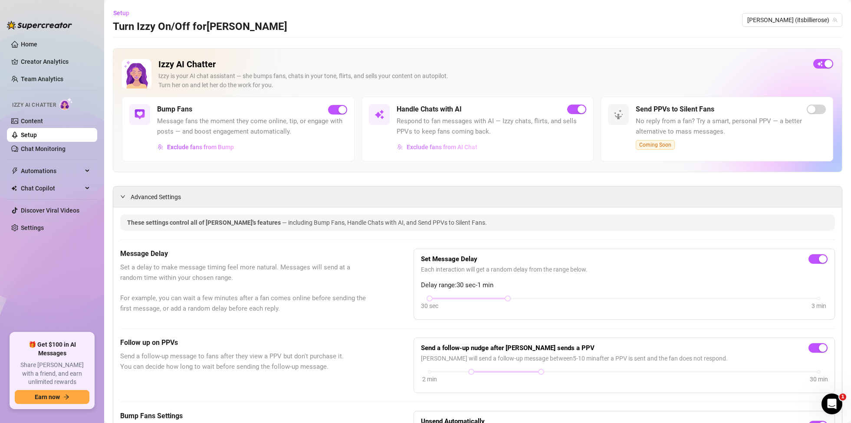
click at [446, 142] on button "Exclude fans from AI Chat" at bounding box center [437, 147] width 81 height 14
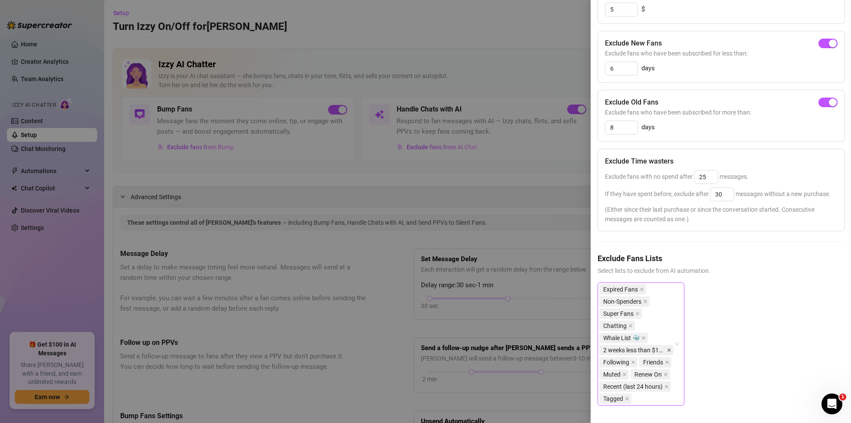
click at [670, 348] on icon "close" at bounding box center [669, 350] width 4 height 4
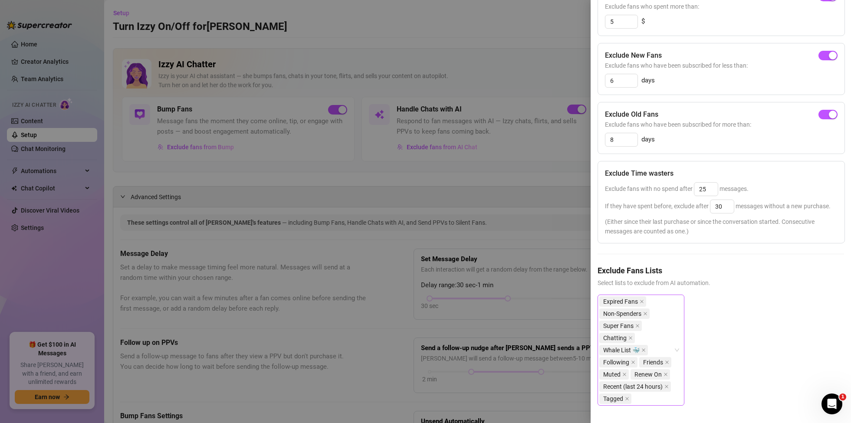
scroll to position [133, 0]
click at [46, 281] on div at bounding box center [425, 211] width 851 height 423
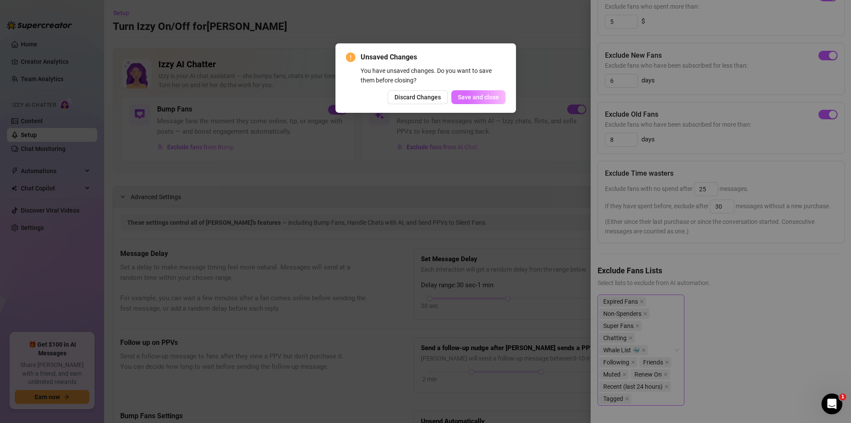
click at [486, 99] on span "Save and close" at bounding box center [478, 97] width 41 height 7
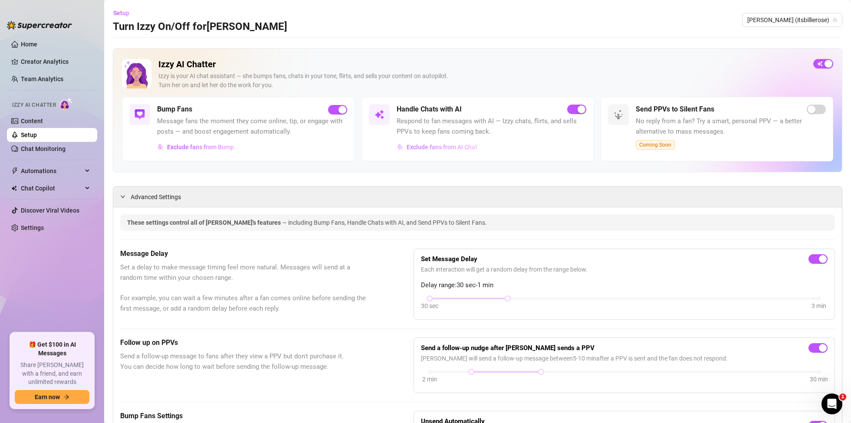
click at [451, 146] on span "Exclude fans from AI Chat" at bounding box center [442, 147] width 71 height 7
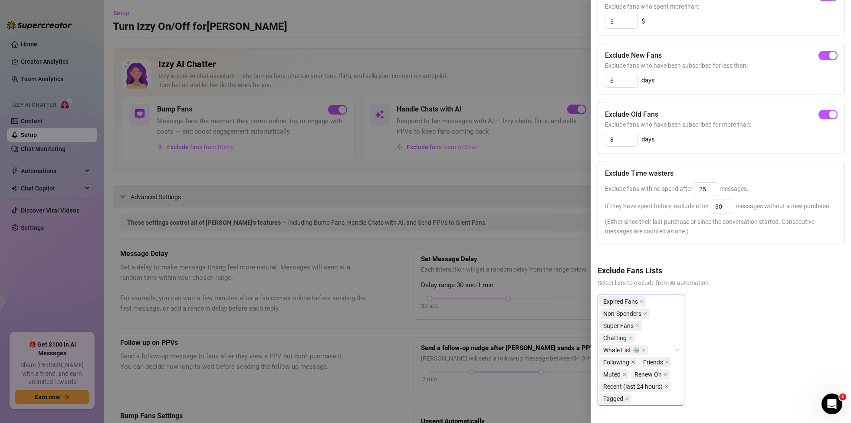
click at [633, 361] on icon "close" at bounding box center [632, 362] width 3 height 3
click at [626, 361] on icon "close" at bounding box center [627, 362] width 4 height 4
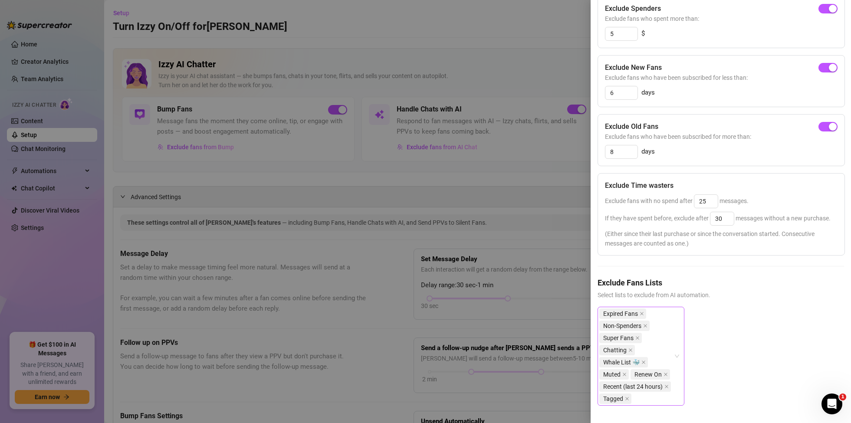
scroll to position [108, 0]
click at [636, 355] on div "Chatting" at bounding box center [617, 350] width 37 height 12
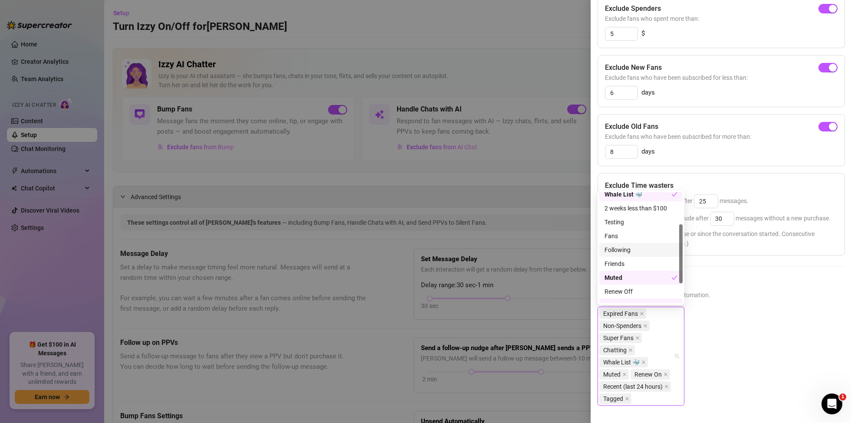
click at [809, 332] on div "Expired Fans Non-Spenders Super Fans Chatting Whale List 🐳 Muted Renew On Recen…" at bounding box center [720, 363] width 246 height 113
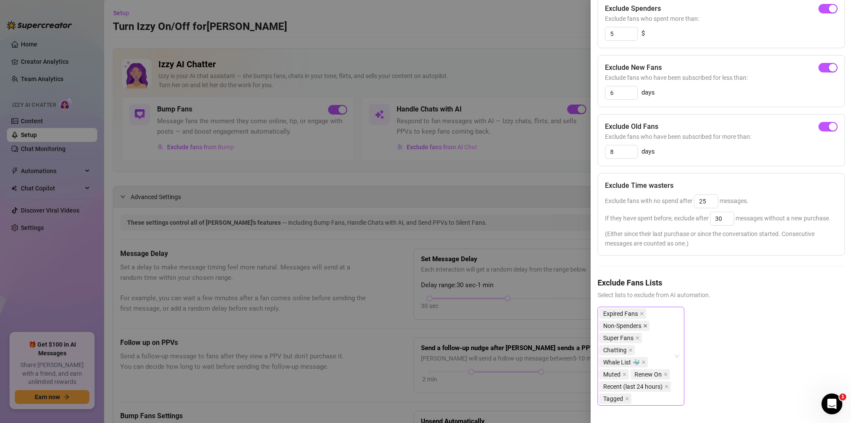
click at [645, 328] on span at bounding box center [645, 326] width 4 height 10
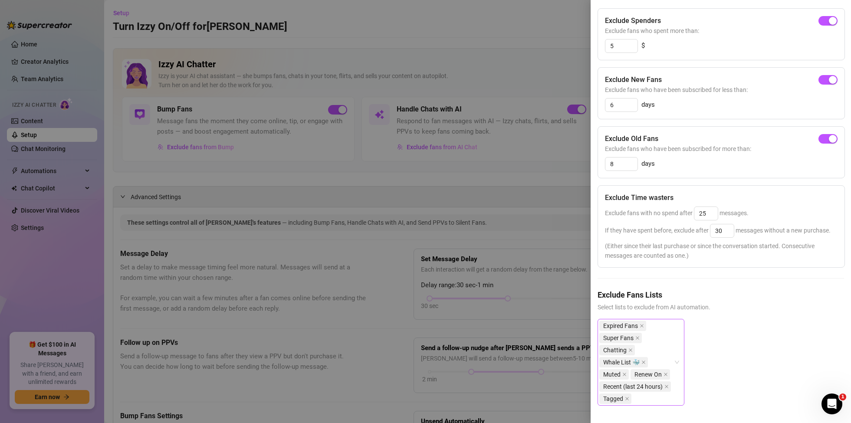
scroll to position [96, 0]
click at [666, 388] on icon "close" at bounding box center [666, 386] width 4 height 4
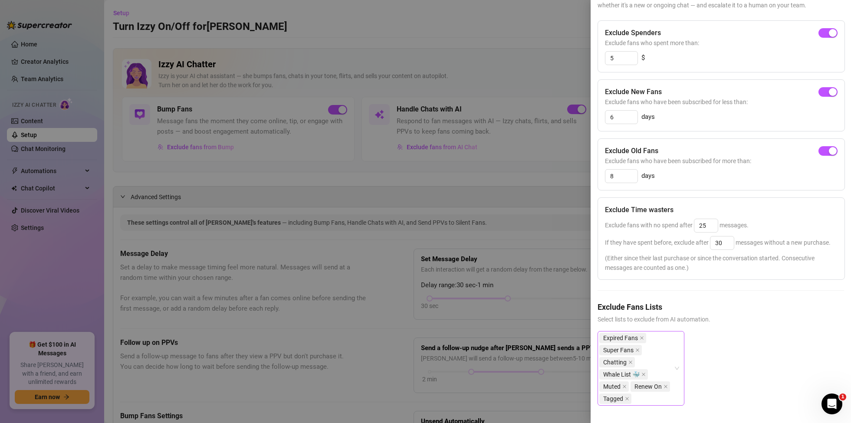
click at [551, 57] on div at bounding box center [425, 211] width 851 height 423
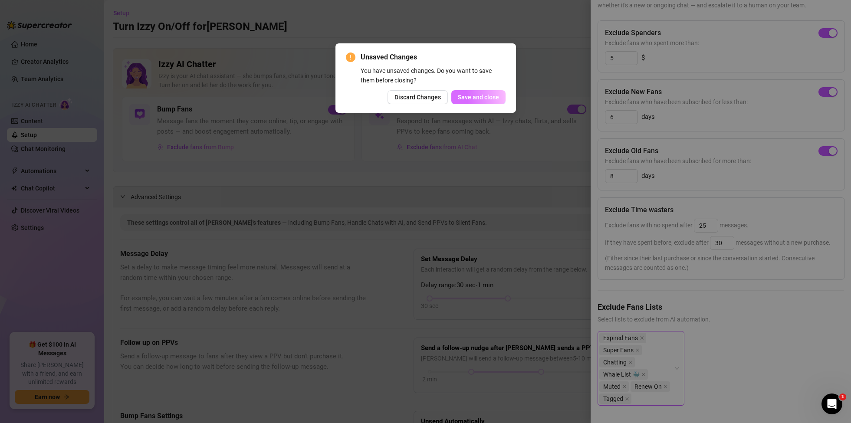
click at [494, 97] on span "Save and close" at bounding box center [478, 97] width 41 height 7
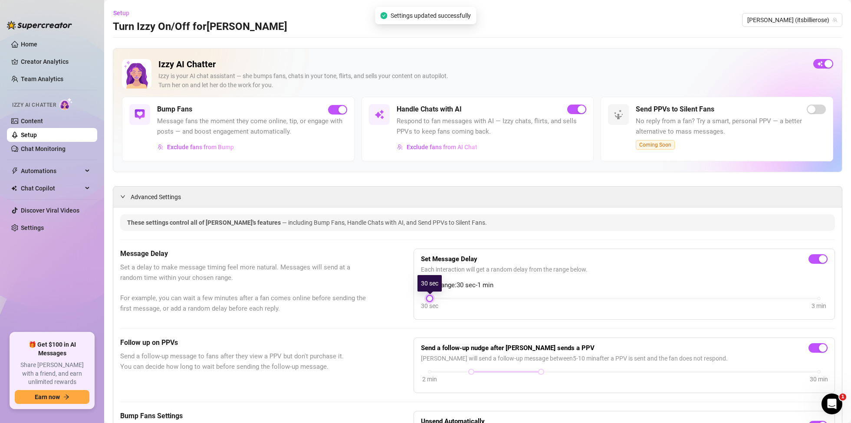
drag, startPoint x: 505, startPoint y: 298, endPoint x: 440, endPoint y: 302, distance: 64.3
click at [441, 302] on div "30 sec 3 min" at bounding box center [624, 304] width 407 height 16
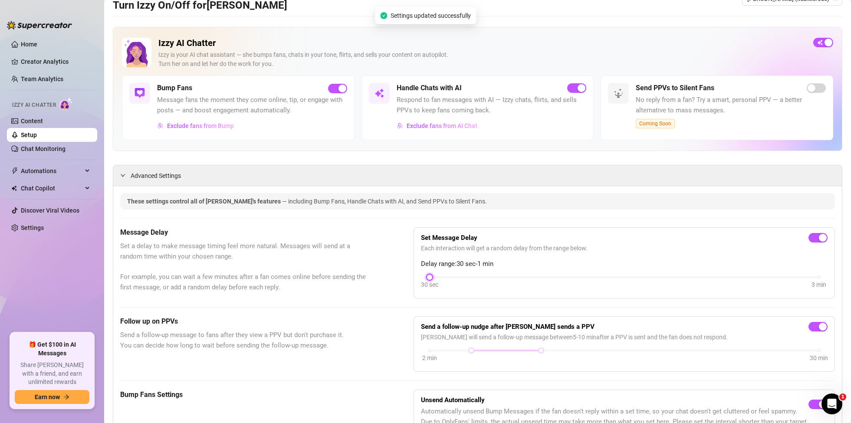
scroll to position [22, 0]
click at [439, 128] on span "Exclude fans from AI Chat" at bounding box center [442, 124] width 71 height 7
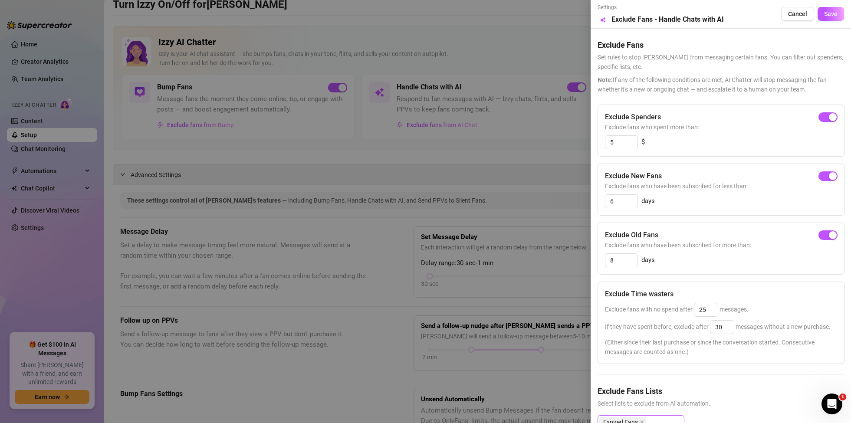
scroll to position [84, 0]
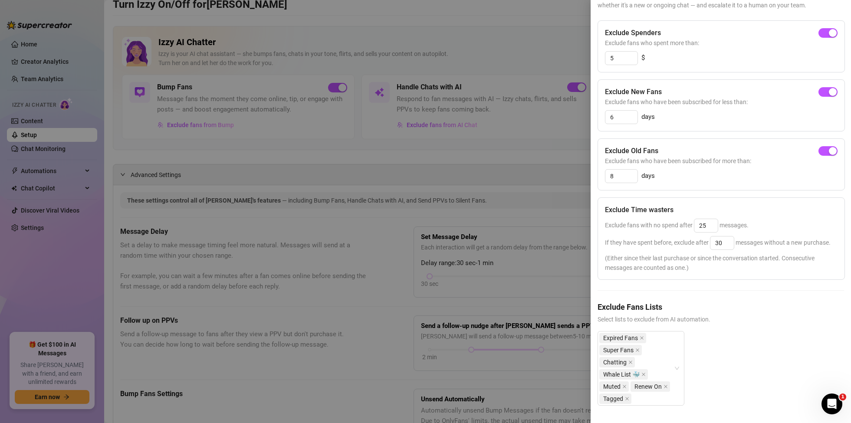
click at [177, 141] on div at bounding box center [425, 211] width 851 height 423
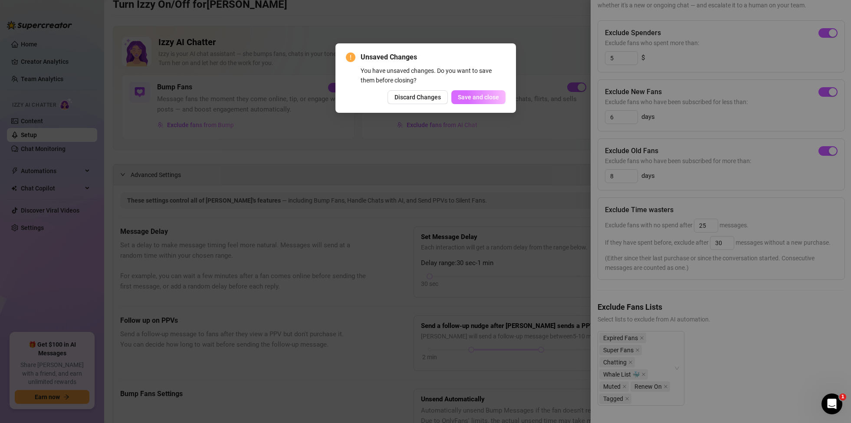
click at [494, 101] on button "Save and close" at bounding box center [478, 97] width 54 height 14
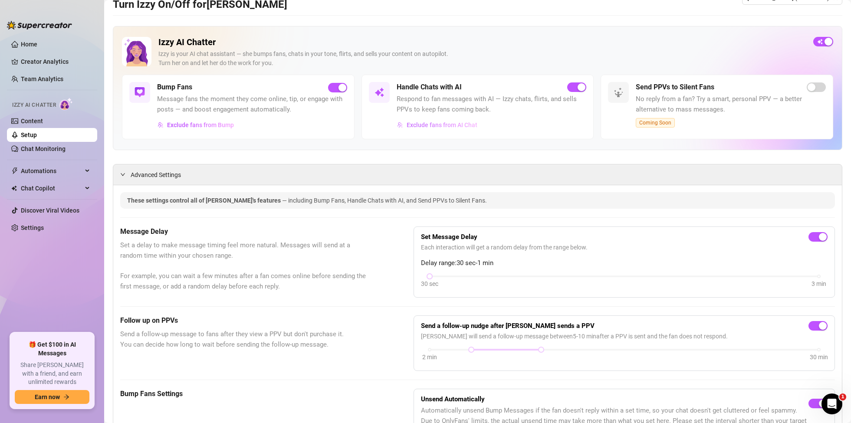
click at [443, 127] on span "Exclude fans from AI Chat" at bounding box center [442, 124] width 71 height 7
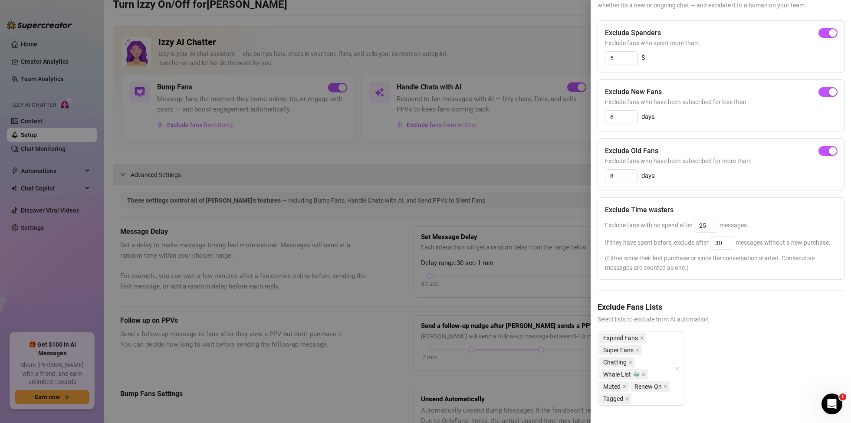
click at [544, 223] on div at bounding box center [425, 211] width 851 height 423
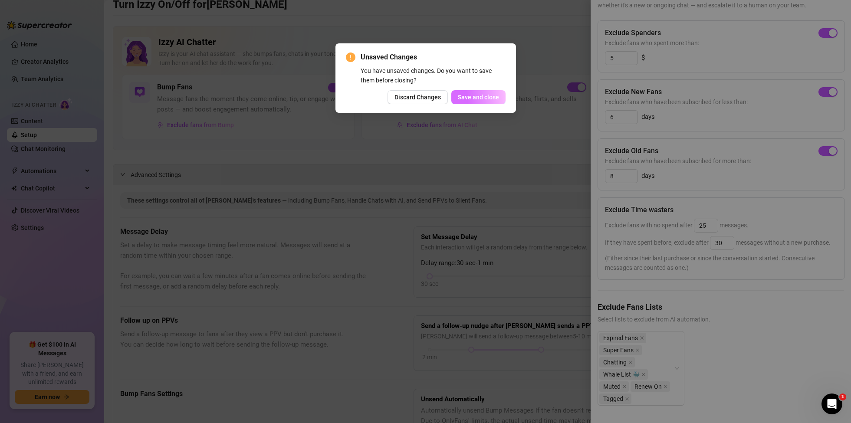
drag, startPoint x: 471, startPoint y: 96, endPoint x: 427, endPoint y: 91, distance: 45.0
click at [471, 96] on span "Save and close" at bounding box center [478, 97] width 41 height 7
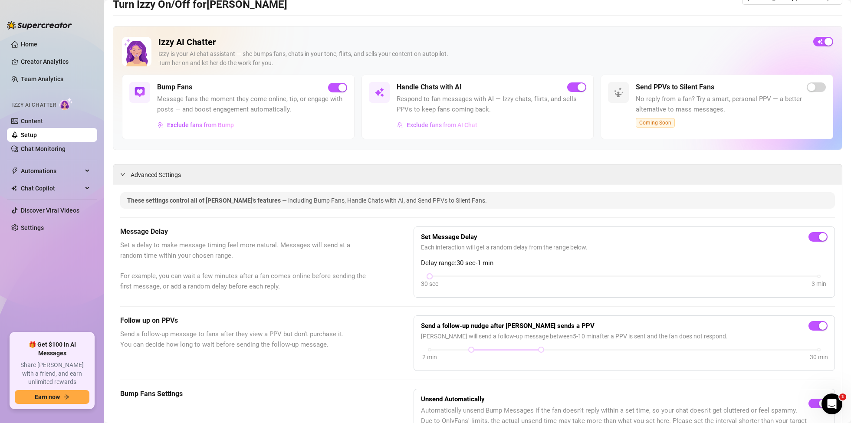
click at [453, 123] on span "Exclude fans from AI Chat" at bounding box center [442, 124] width 71 height 7
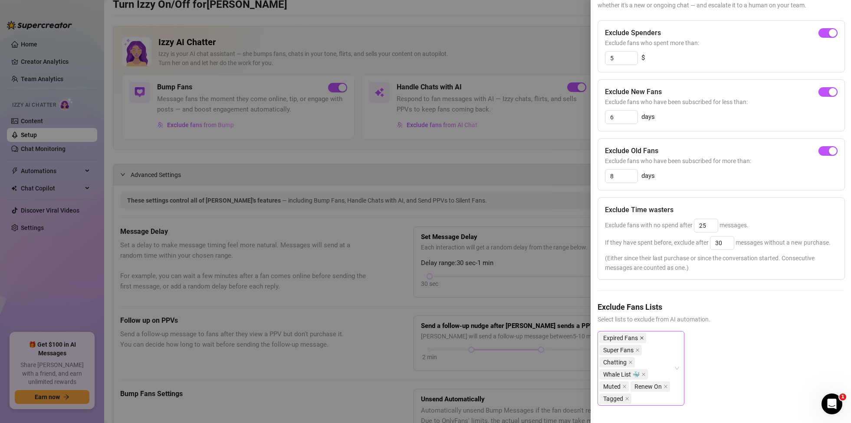
click at [641, 339] on icon "close" at bounding box center [642, 338] width 4 height 4
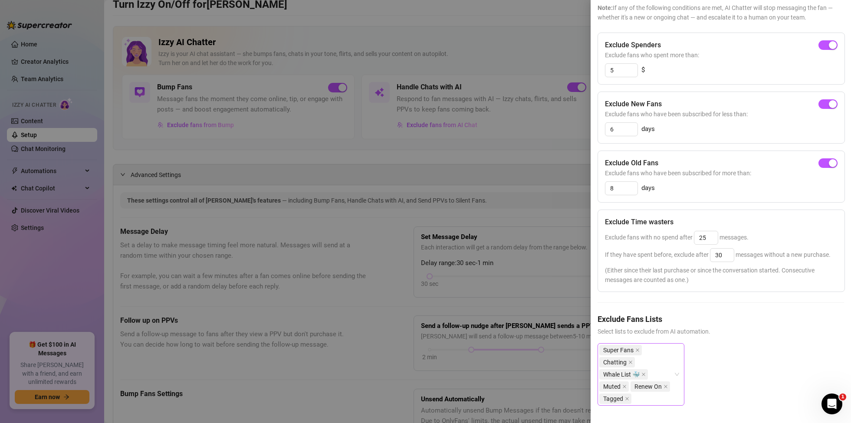
scroll to position [72, 0]
click at [625, 386] on icon "close" at bounding box center [624, 386] width 4 height 4
click at [635, 389] on span at bounding box center [634, 387] width 4 height 10
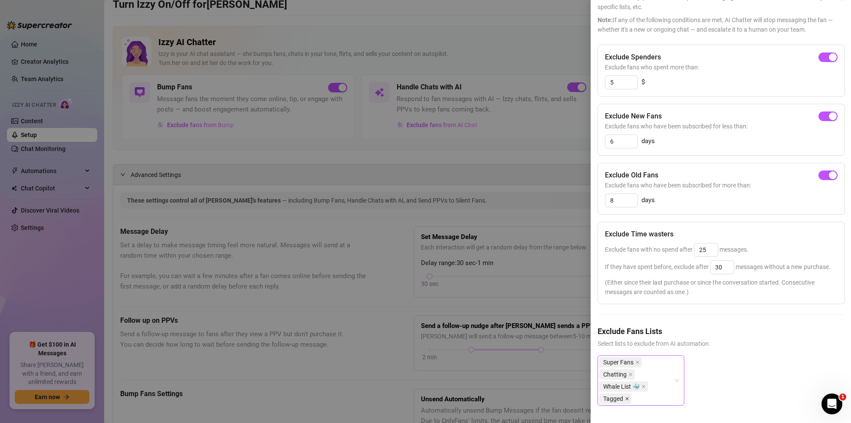
click at [628, 398] on icon "close" at bounding box center [627, 399] width 4 height 4
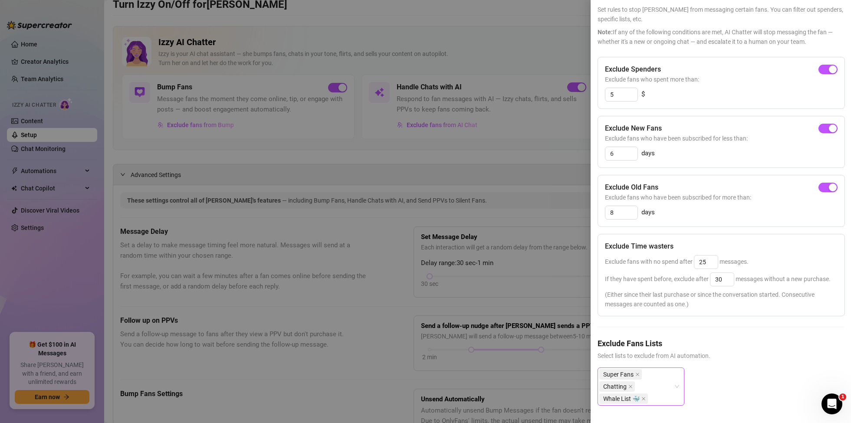
scroll to position [0, 0]
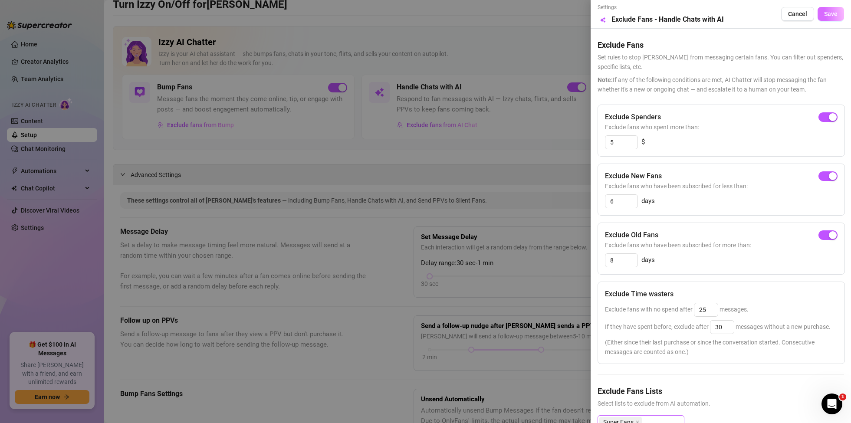
click at [836, 15] on span "Save" at bounding box center [830, 13] width 13 height 7
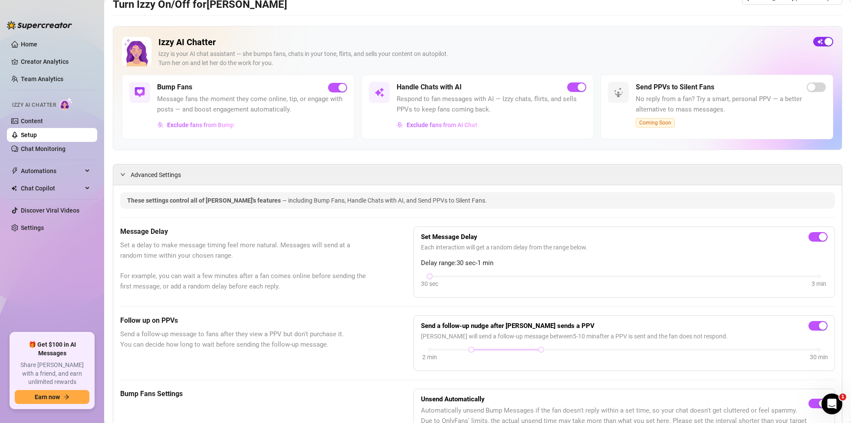
click at [821, 42] on span "button" at bounding box center [823, 42] width 20 height 10
click at [823, 42] on span "button" at bounding box center [823, 42] width 20 height 10
click at [826, 43] on span "button" at bounding box center [823, 42] width 20 height 10
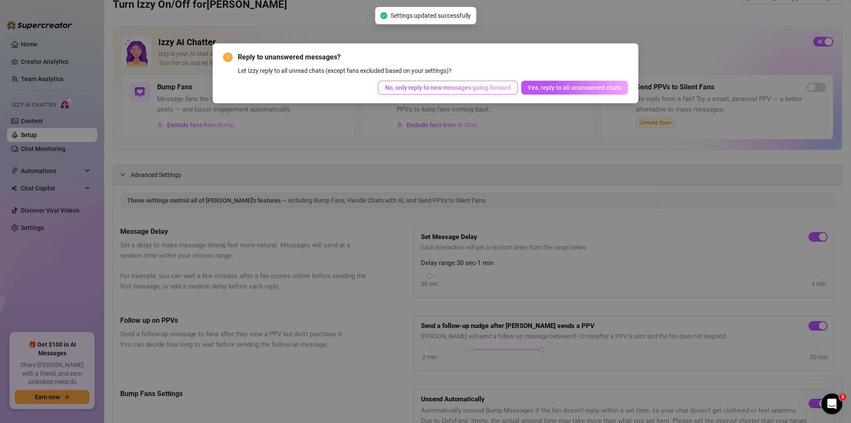
click at [430, 89] on span "No, only reply to new messages going forward" at bounding box center [448, 87] width 126 height 7
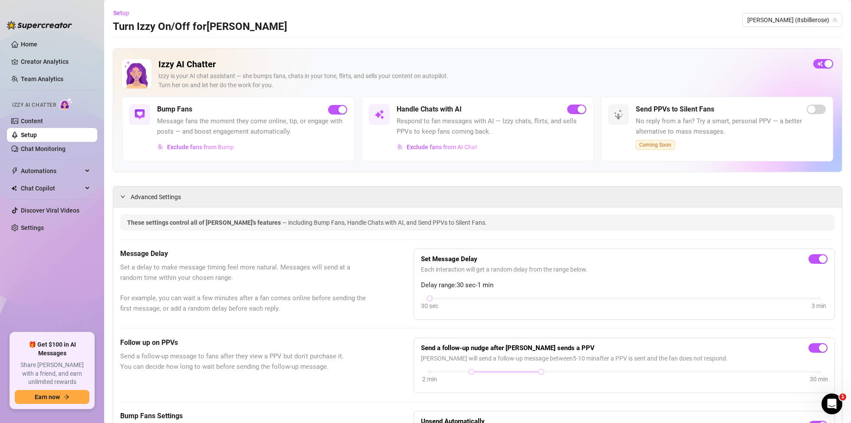
scroll to position [0, 0]
click at [465, 149] on span "Exclude fans from AI Chat" at bounding box center [442, 146] width 71 height 7
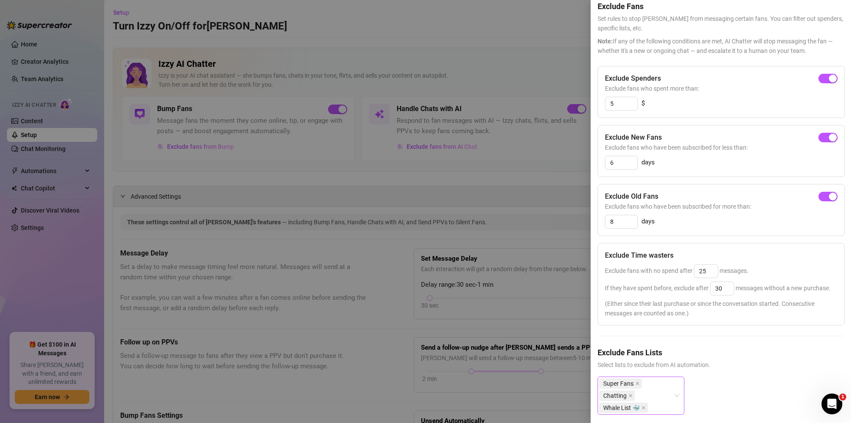
scroll to position [48, 0]
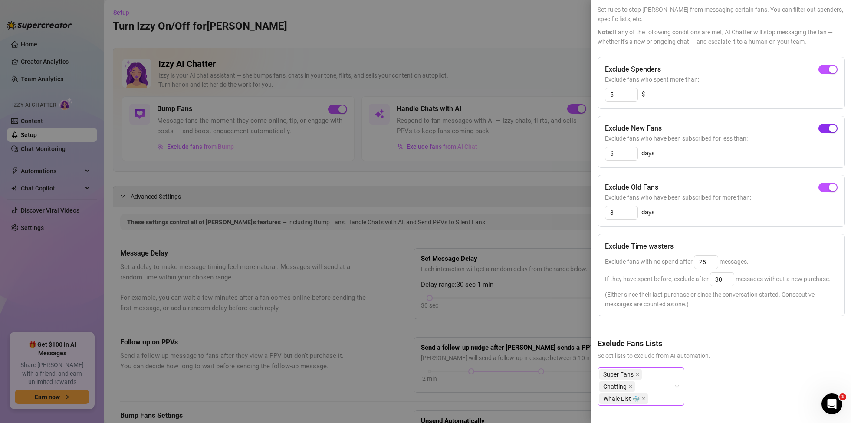
click at [827, 126] on span "button" at bounding box center [827, 129] width 19 height 10
click at [830, 182] on div "Exclude Old Fans" at bounding box center [721, 187] width 233 height 10
click at [826, 185] on span "button" at bounding box center [827, 188] width 19 height 10
click at [504, 49] on div at bounding box center [425, 211] width 851 height 423
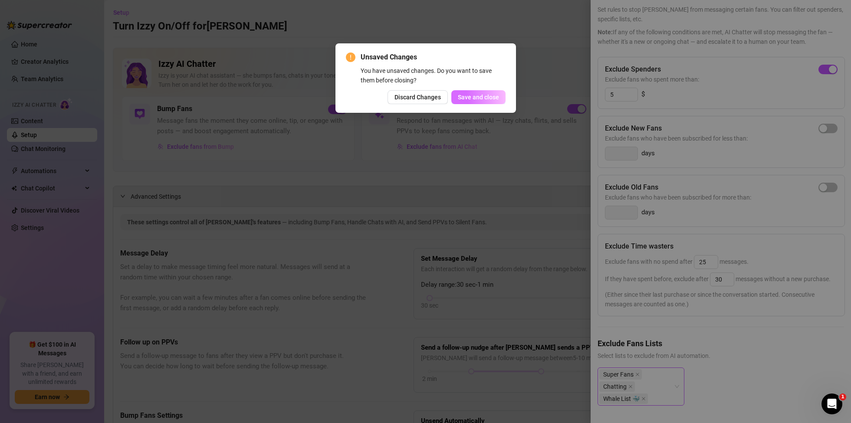
click at [487, 95] on span "Save and close" at bounding box center [478, 97] width 41 height 7
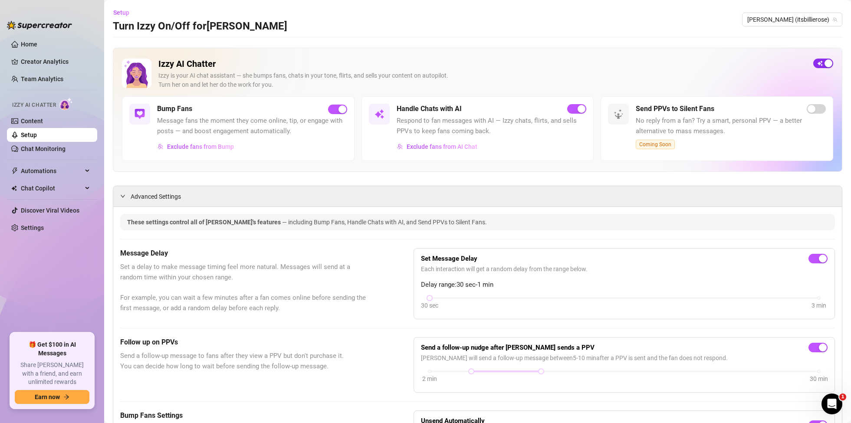
click at [822, 61] on span "button" at bounding box center [823, 64] width 20 height 10
click at [828, 62] on span "button" at bounding box center [823, 64] width 20 height 10
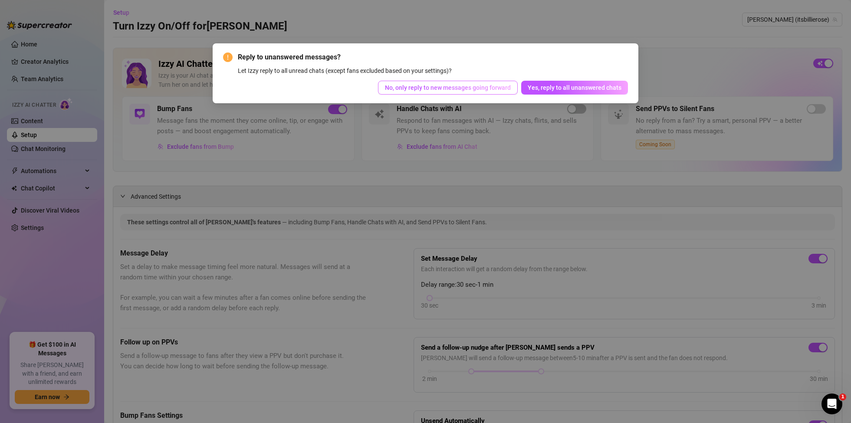
click at [433, 87] on span "No, only reply to new messages going forward" at bounding box center [448, 87] width 126 height 7
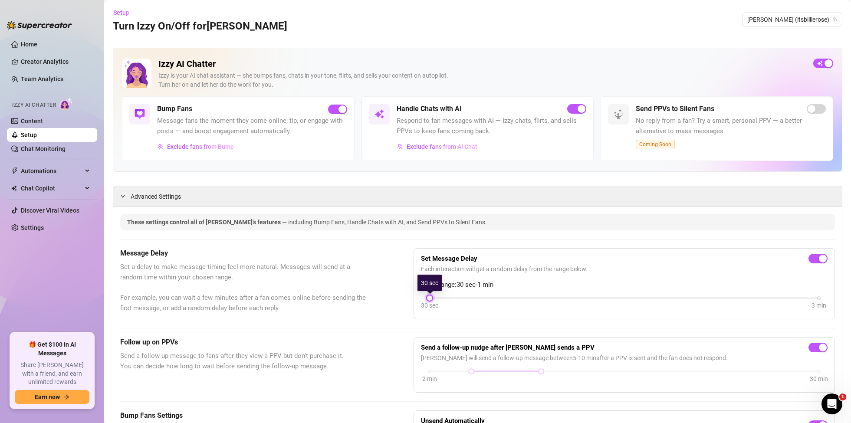
drag, startPoint x: 819, startPoint y: 299, endPoint x: 462, endPoint y: 297, distance: 357.5
click at [462, 297] on div "30 sec 3 min" at bounding box center [624, 296] width 389 height 3
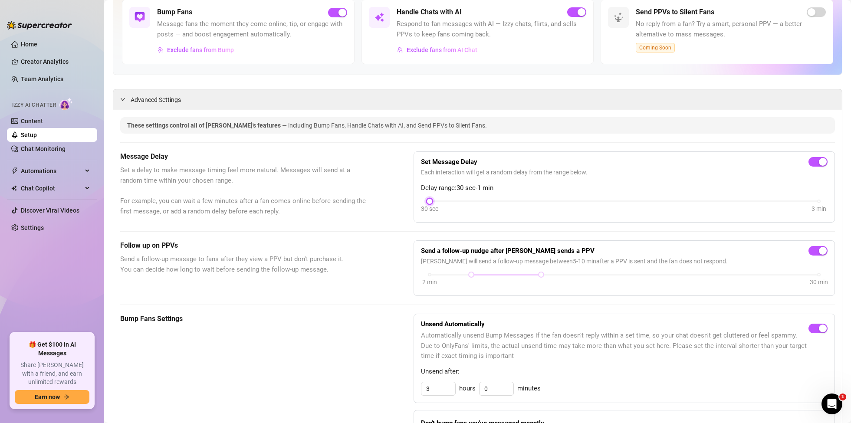
scroll to position [0, 0]
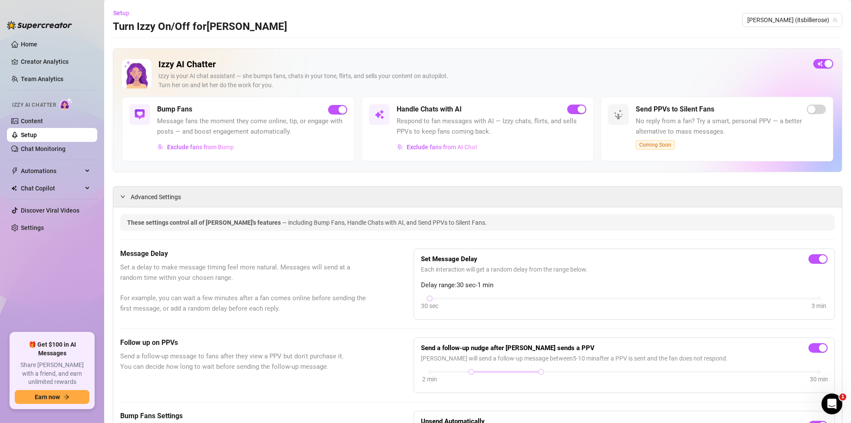
click at [361, 285] on span "Set a delay to make message timing feel more natural. Messages will send at a r…" at bounding box center [245, 288] width 250 height 51
drag, startPoint x: 437, startPoint y: 299, endPoint x: 449, endPoint y: 299, distance: 11.7
click at [447, 299] on div "30 sec 3 min" at bounding box center [624, 297] width 389 height 3
click at [449, 299] on div at bounding box center [624, 299] width 389 height 2
click at [529, 295] on div "Set Message Delay Each interaction will get a random delay from the range below…" at bounding box center [624, 284] width 407 height 56
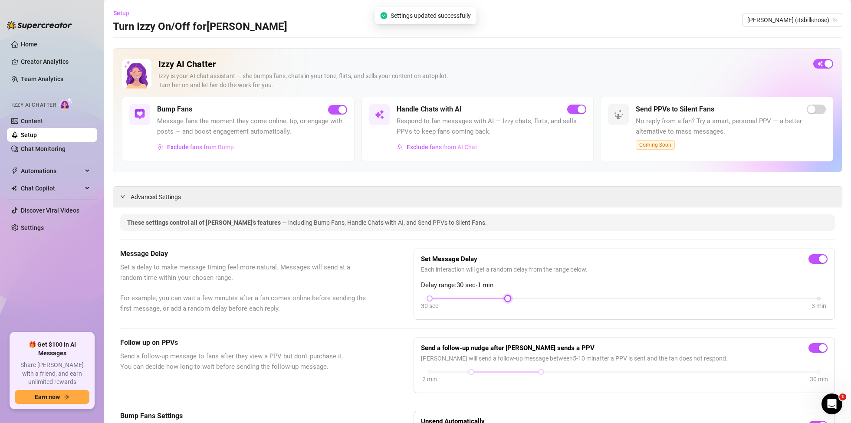
click at [529, 299] on div at bounding box center [624, 299] width 389 height 2
drag, startPoint x: 506, startPoint y: 300, endPoint x: 490, endPoint y: 297, distance: 16.3
click at [489, 297] on div "30 sec 3 min" at bounding box center [624, 297] width 389 height 3
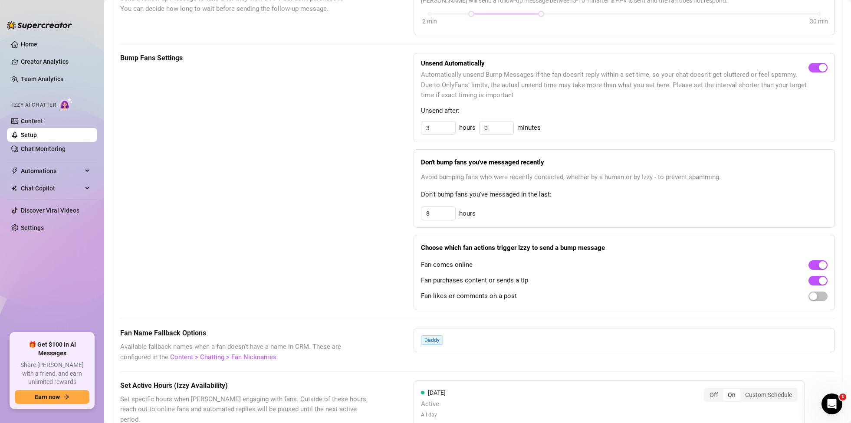
scroll to position [364, 0]
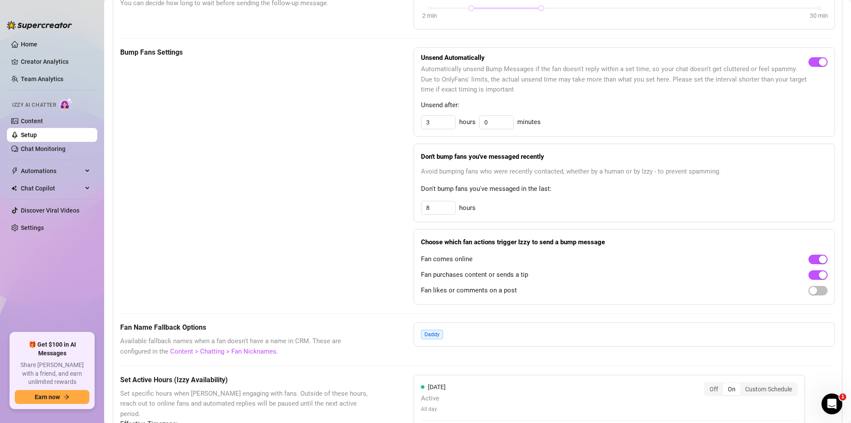
click at [818, 264] on div at bounding box center [817, 259] width 19 height 14
click at [818, 258] on span "button" at bounding box center [817, 260] width 19 height 10
click at [816, 272] on span "button" at bounding box center [817, 275] width 19 height 10
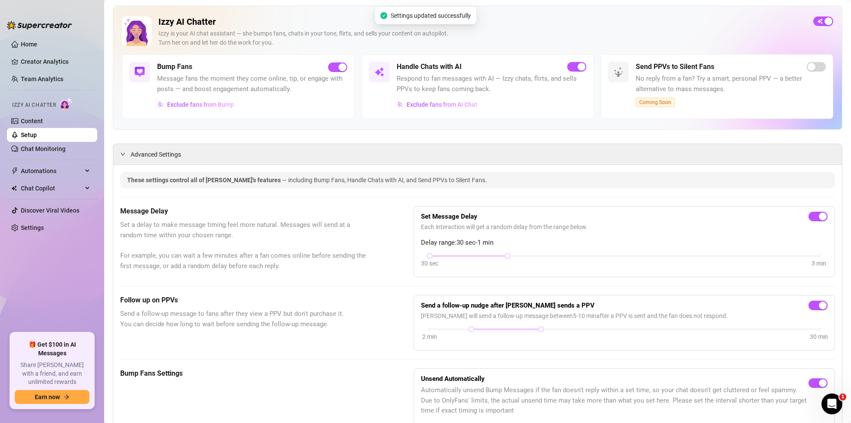
scroll to position [0, 0]
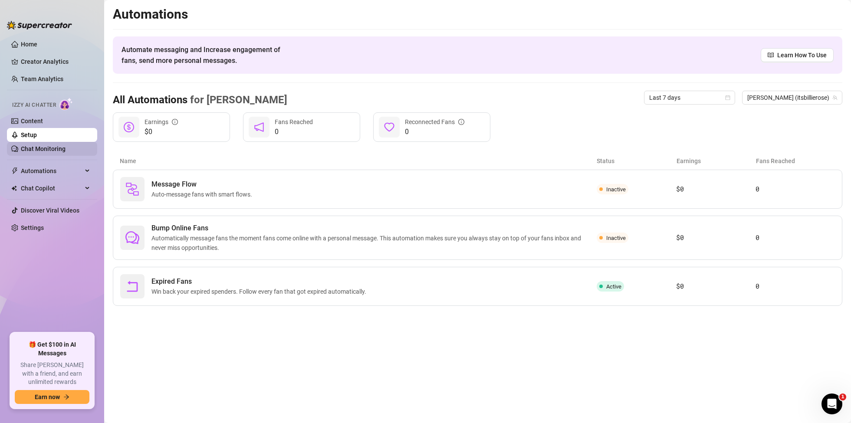
click at [43, 151] on link "Chat Monitoring" at bounding box center [43, 148] width 45 height 7
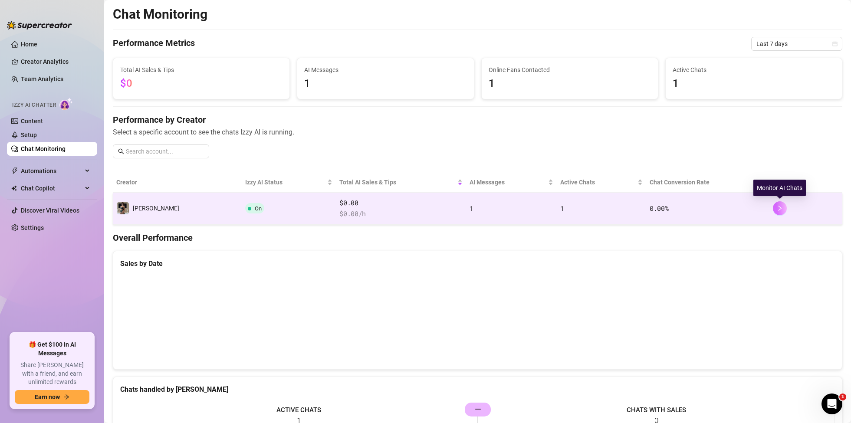
click at [780, 207] on icon "right" at bounding box center [779, 208] width 3 height 5
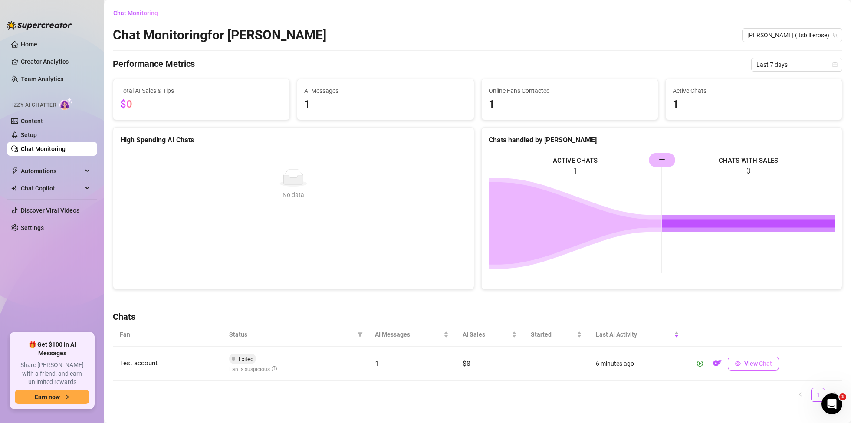
click at [755, 361] on span "View Chat" at bounding box center [758, 363] width 28 height 7
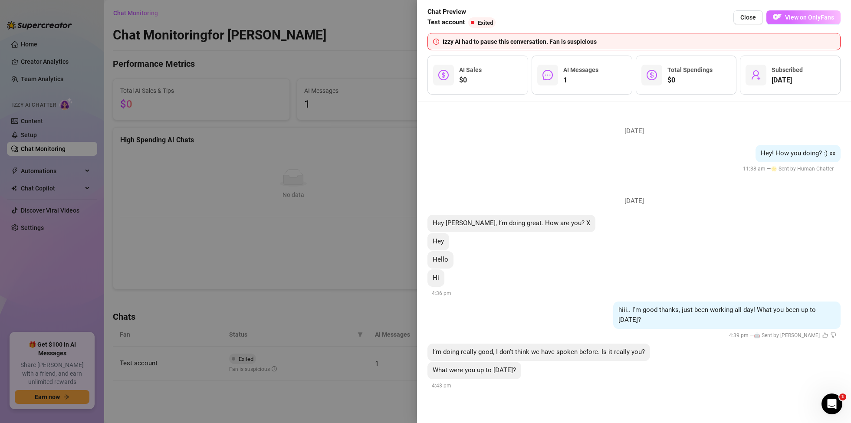
click at [801, 20] on span "View on OnlyFans" at bounding box center [809, 17] width 49 height 7
click at [826, 336] on icon "like" at bounding box center [825, 335] width 6 height 6
click at [746, 16] on span "Close" at bounding box center [748, 17] width 16 height 7
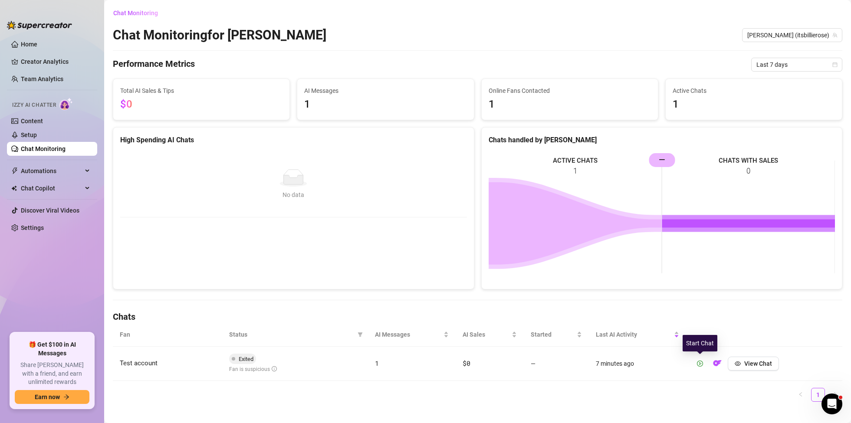
click at [700, 363] on icon "play-circle" at bounding box center [700, 363] width 2 height 3
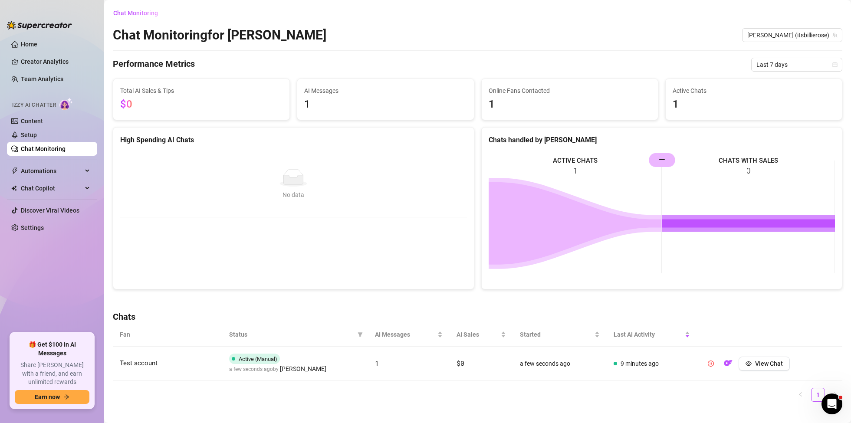
click at [267, 359] on span "Active (Manual)" at bounding box center [258, 359] width 39 height 7
click at [768, 362] on span "View Chat" at bounding box center [769, 363] width 28 height 7
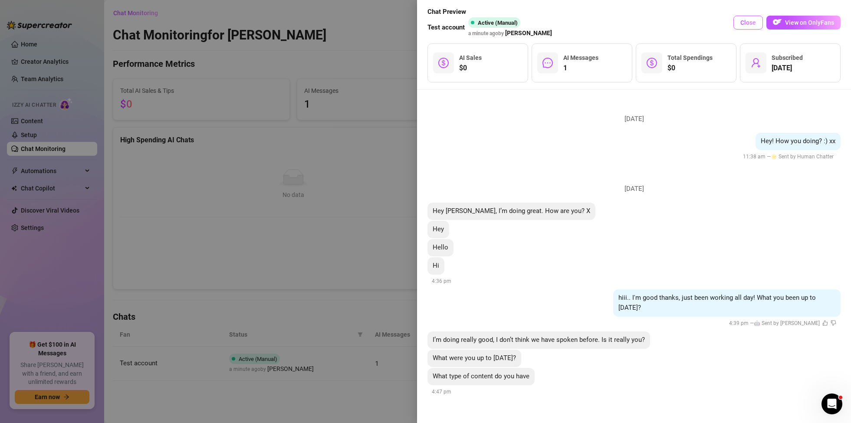
click at [752, 20] on span "Close" at bounding box center [748, 22] width 16 height 7
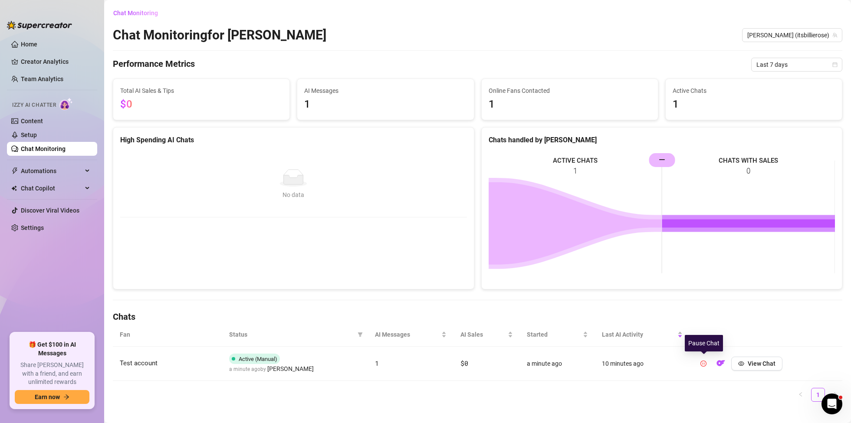
click at [705, 364] on icon "pause-circle" at bounding box center [703, 364] width 6 height 6
click at [700, 363] on icon "play-circle" at bounding box center [700, 363] width 2 height 3
click at [776, 364] on span "View Chat" at bounding box center [769, 363] width 28 height 7
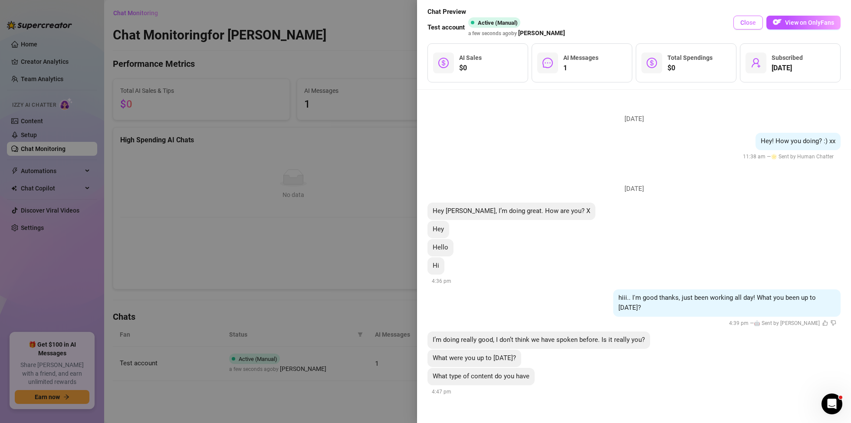
click at [750, 20] on span "Close" at bounding box center [748, 22] width 16 height 7
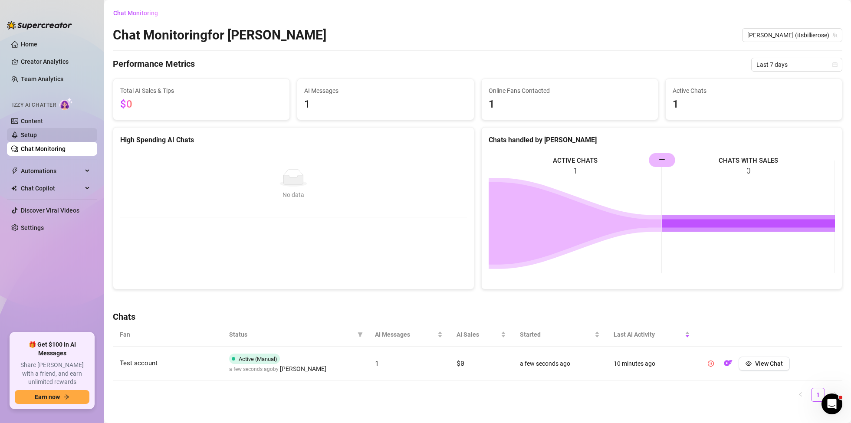
click at [31, 135] on link "Setup" at bounding box center [29, 134] width 16 height 7
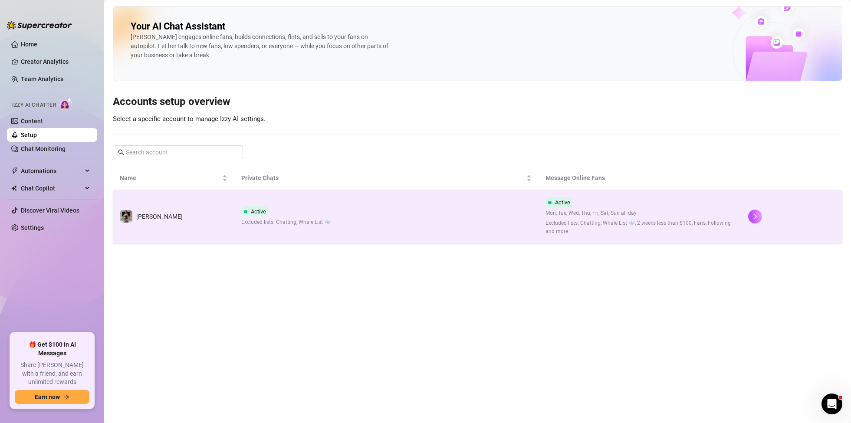
click at [502, 218] on td "Active Excluded lists: Chatting, Whale List 🐳" at bounding box center [386, 216] width 304 height 53
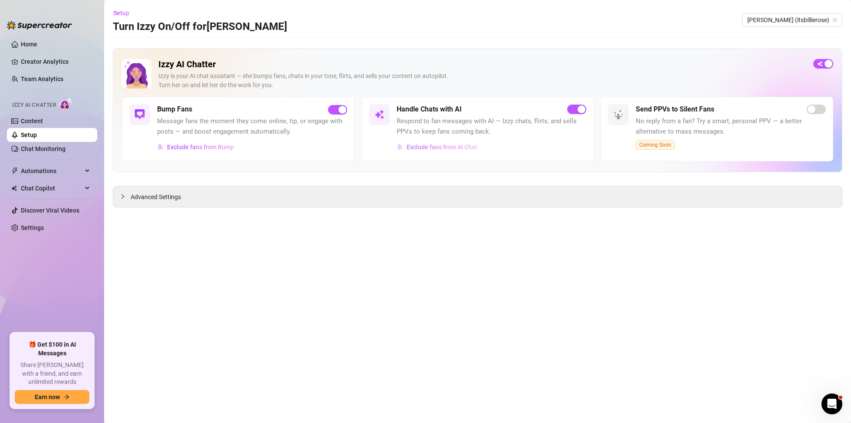
click at [430, 147] on span "Exclude fans from AI Chat" at bounding box center [442, 147] width 71 height 7
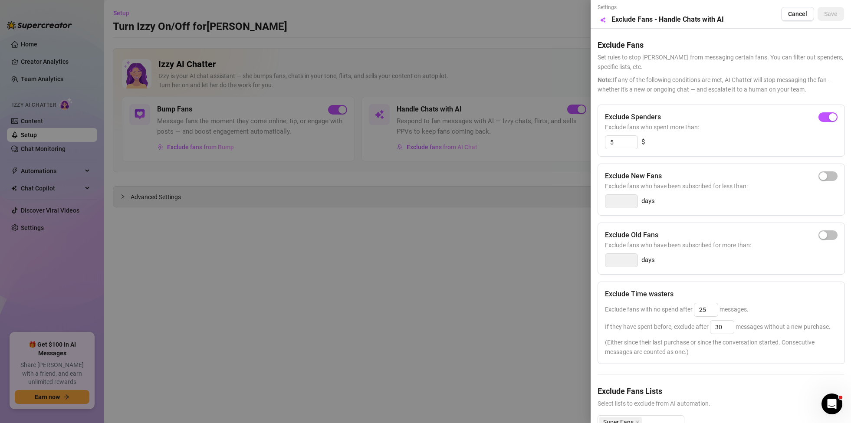
scroll to position [48, 0]
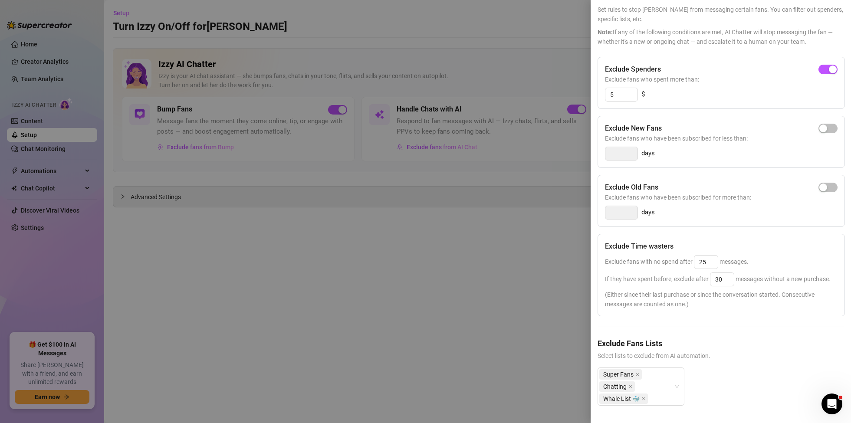
click at [480, 303] on div at bounding box center [425, 211] width 851 height 423
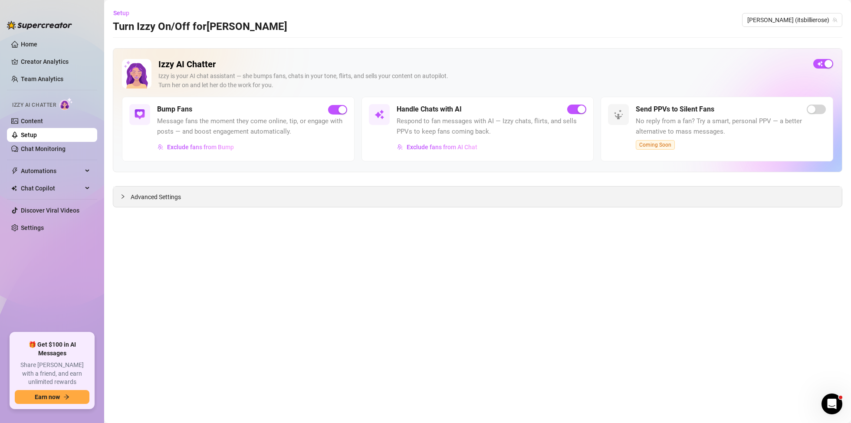
click at [171, 198] on span "Advanced Settings" at bounding box center [156, 197] width 50 height 10
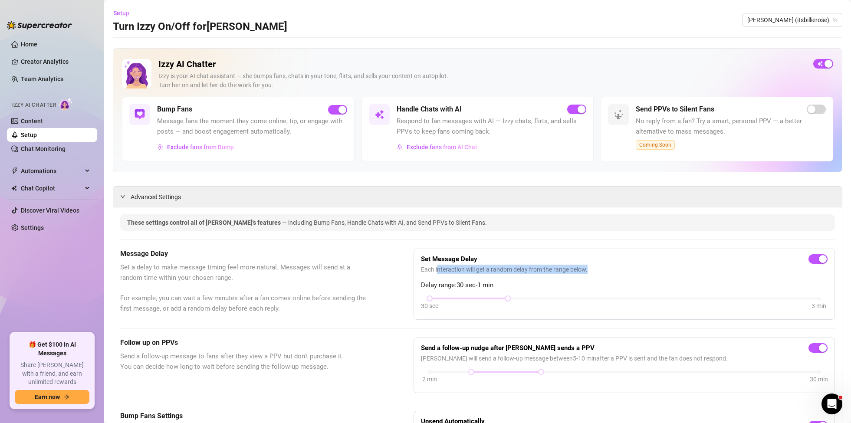
drag, startPoint x: 438, startPoint y: 271, endPoint x: 593, endPoint y: 266, distance: 155.0
click at [593, 266] on span "Each interaction will get a random delay from the range below." at bounding box center [624, 270] width 407 height 10
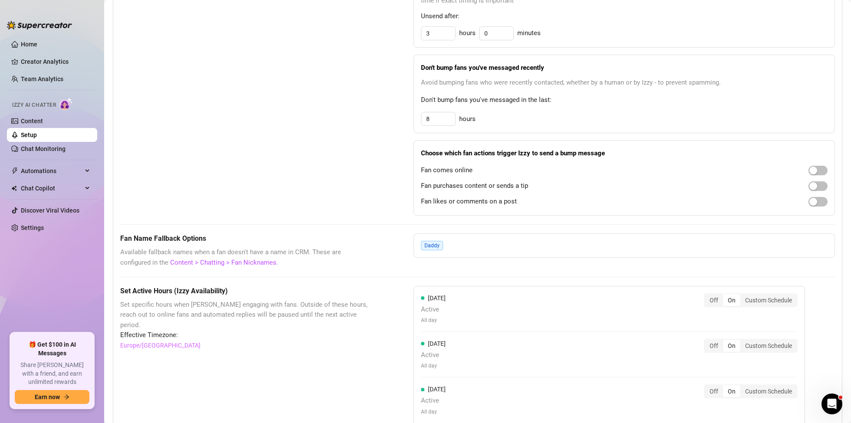
scroll to position [0, 0]
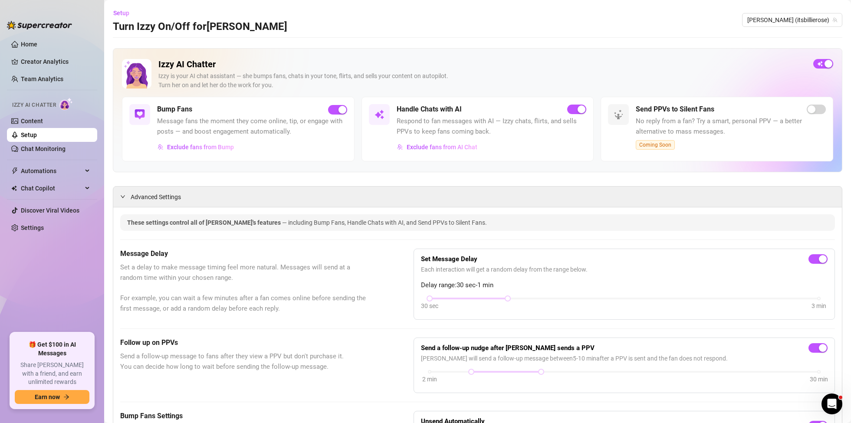
click at [652, 224] on div "These settings control all of Izzy's features — including Bump Fans, Handle Cha…" at bounding box center [477, 223] width 701 height 10
click at [50, 145] on link "Chat Monitoring" at bounding box center [43, 148] width 45 height 7
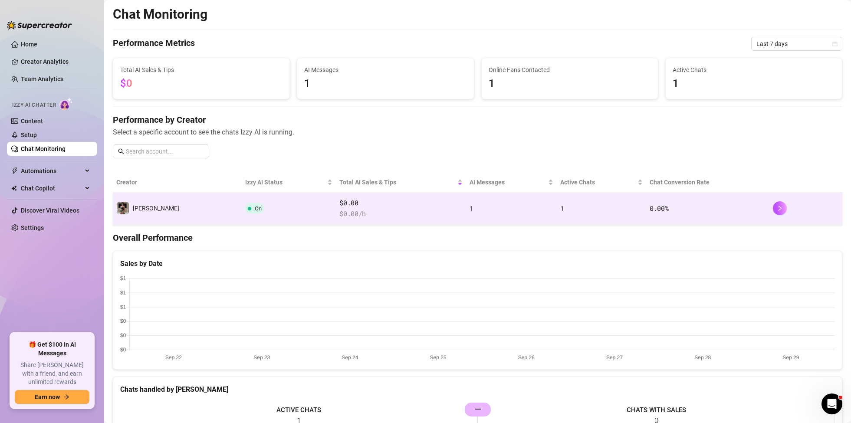
click at [161, 209] on td "[PERSON_NAME]" at bounding box center [177, 209] width 129 height 32
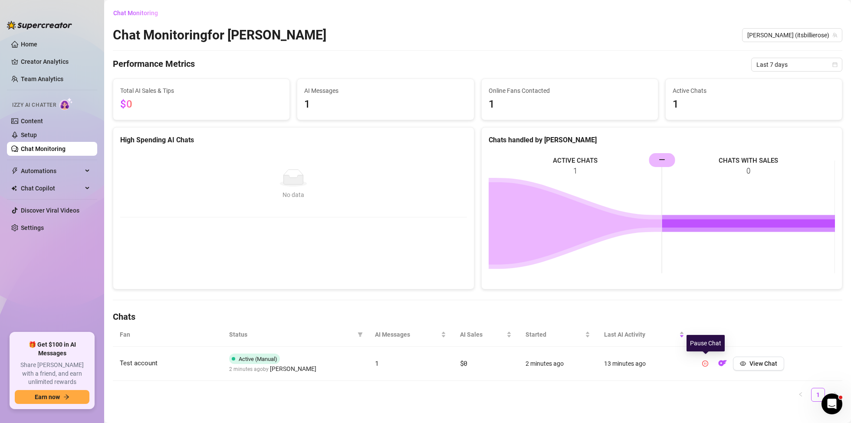
click at [707, 364] on icon "pause-circle" at bounding box center [705, 364] width 6 height 6
click at [37, 132] on link "Setup" at bounding box center [29, 134] width 16 height 7
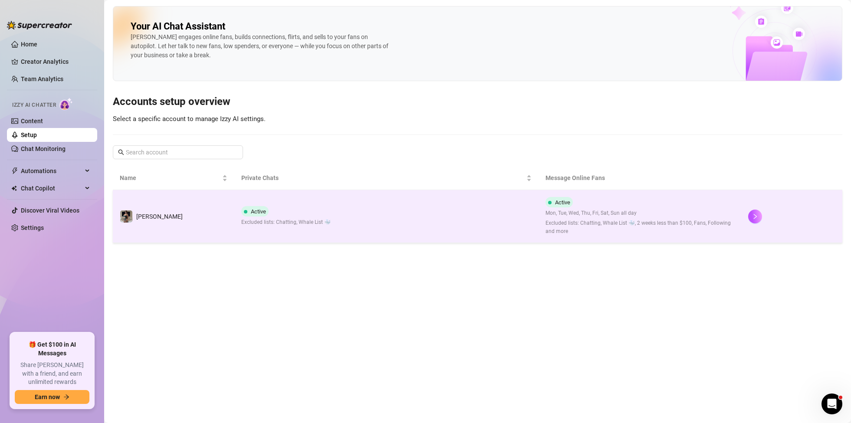
click at [415, 211] on td "Active Excluded lists: Chatting, Whale List 🐳" at bounding box center [386, 216] width 304 height 53
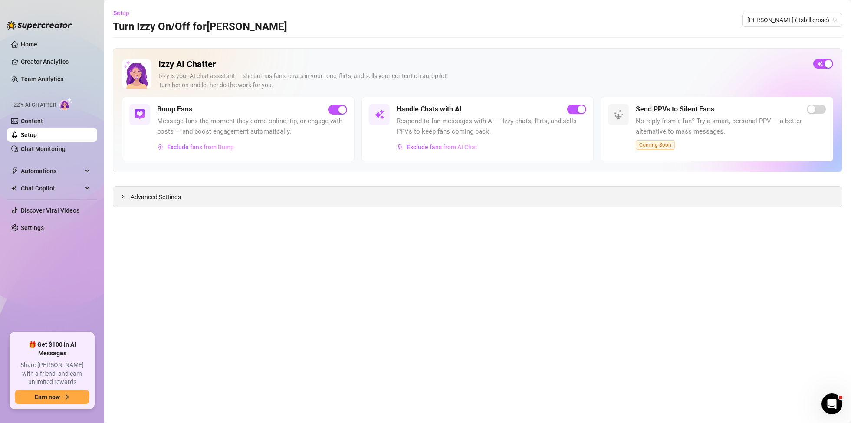
click at [124, 200] on div at bounding box center [125, 197] width 10 height 10
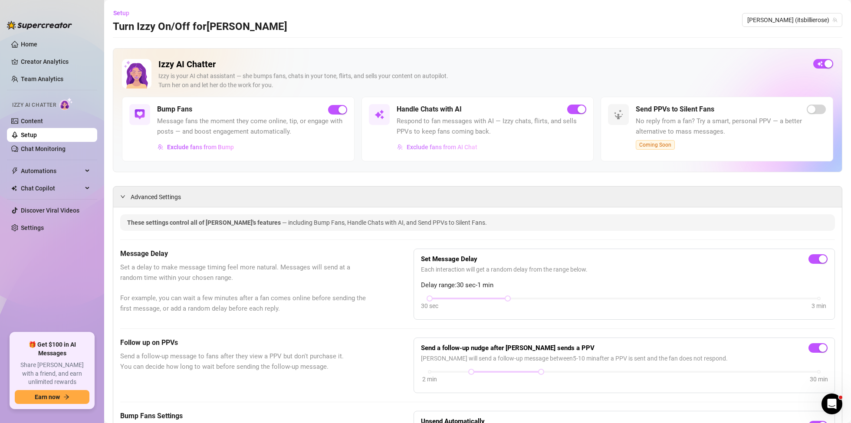
click at [453, 151] on button "Exclude fans from AI Chat" at bounding box center [437, 147] width 81 height 14
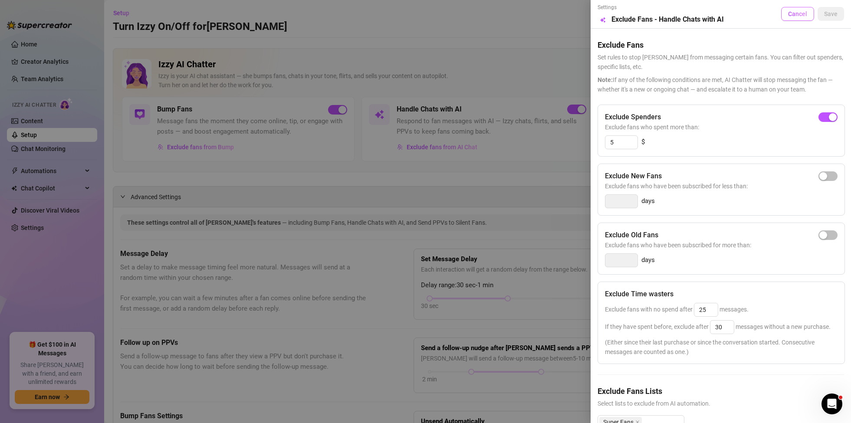
click at [799, 13] on span "Cancel" at bounding box center [797, 13] width 19 height 7
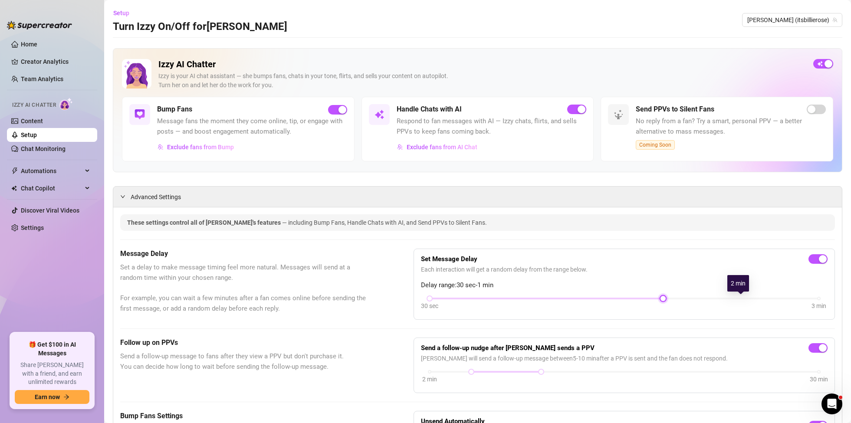
drag, startPoint x: 819, startPoint y: 299, endPoint x: 614, endPoint y: 303, distance: 205.3
click at [669, 298] on div "30 sec 3 min" at bounding box center [624, 297] width 389 height 3
click at [460, 295] on div "Set Message Delay Each interaction will get a random delay from the range below…" at bounding box center [624, 284] width 407 height 56
click at [459, 299] on div at bounding box center [546, 298] width 233 height 4
drag, startPoint x: 662, startPoint y: 299, endPoint x: 474, endPoint y: 297, distance: 187.9
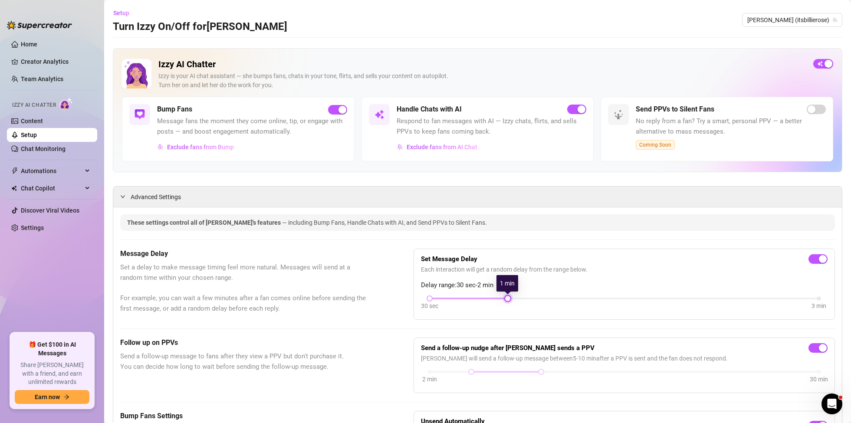
click at [474, 297] on div "30 sec 3 min" at bounding box center [624, 297] width 389 height 3
click at [602, 254] on div "Set Message Delay Each interaction will get a random delay from the range below…" at bounding box center [624, 284] width 421 height 71
click at [46, 150] on link "Chat Monitoring" at bounding box center [43, 148] width 45 height 7
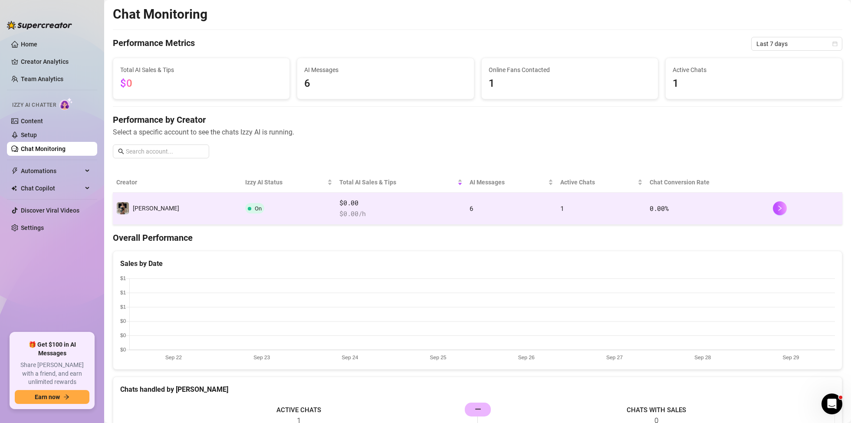
click at [169, 213] on td "[PERSON_NAME]" at bounding box center [177, 209] width 129 height 32
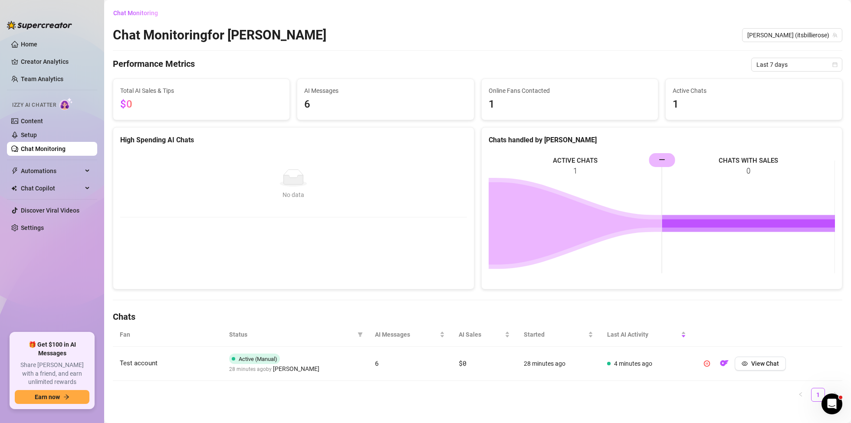
click at [30, 148] on link "Chat Monitoring" at bounding box center [43, 148] width 45 height 7
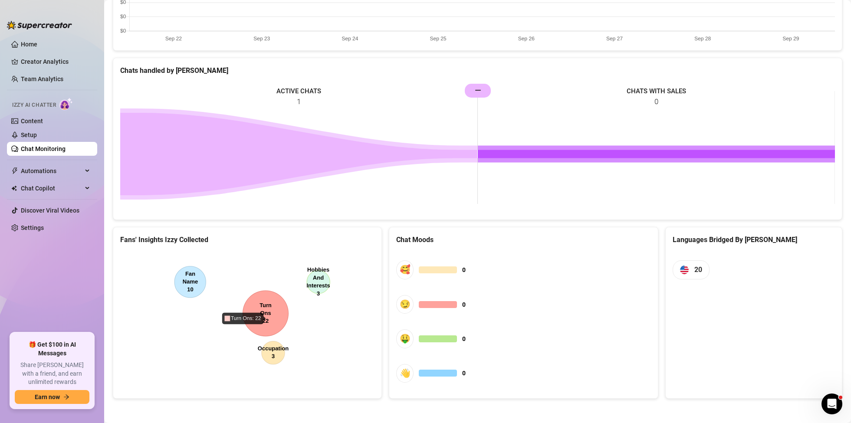
scroll to position [318, 0]
